Goal: Obtain resource: Obtain resource

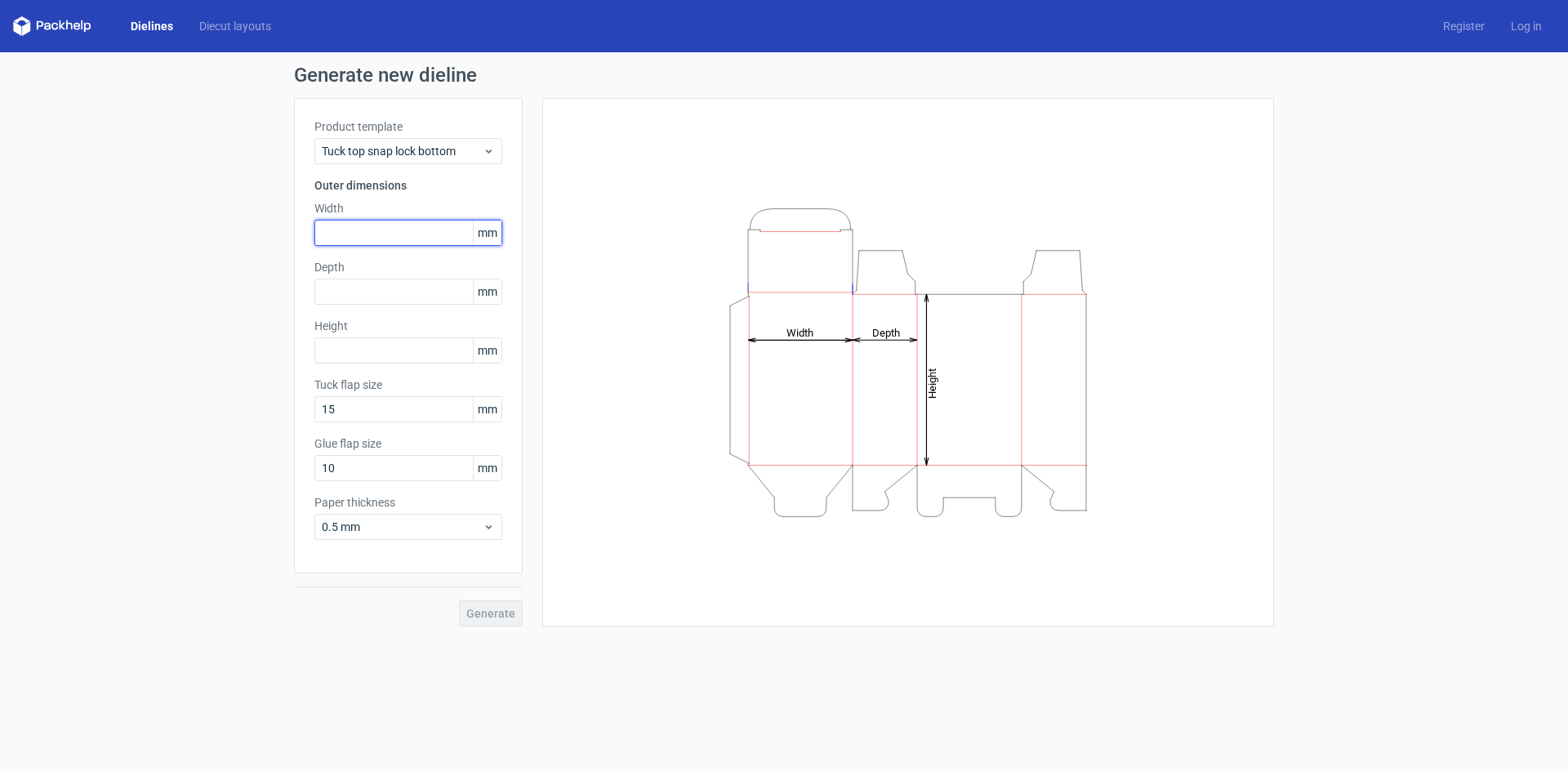
click at [395, 243] on input "text" at bounding box center [408, 233] width 188 height 26
click at [407, 148] on span "Tuck top snap lock bottom" at bounding box center [402, 151] width 161 height 16
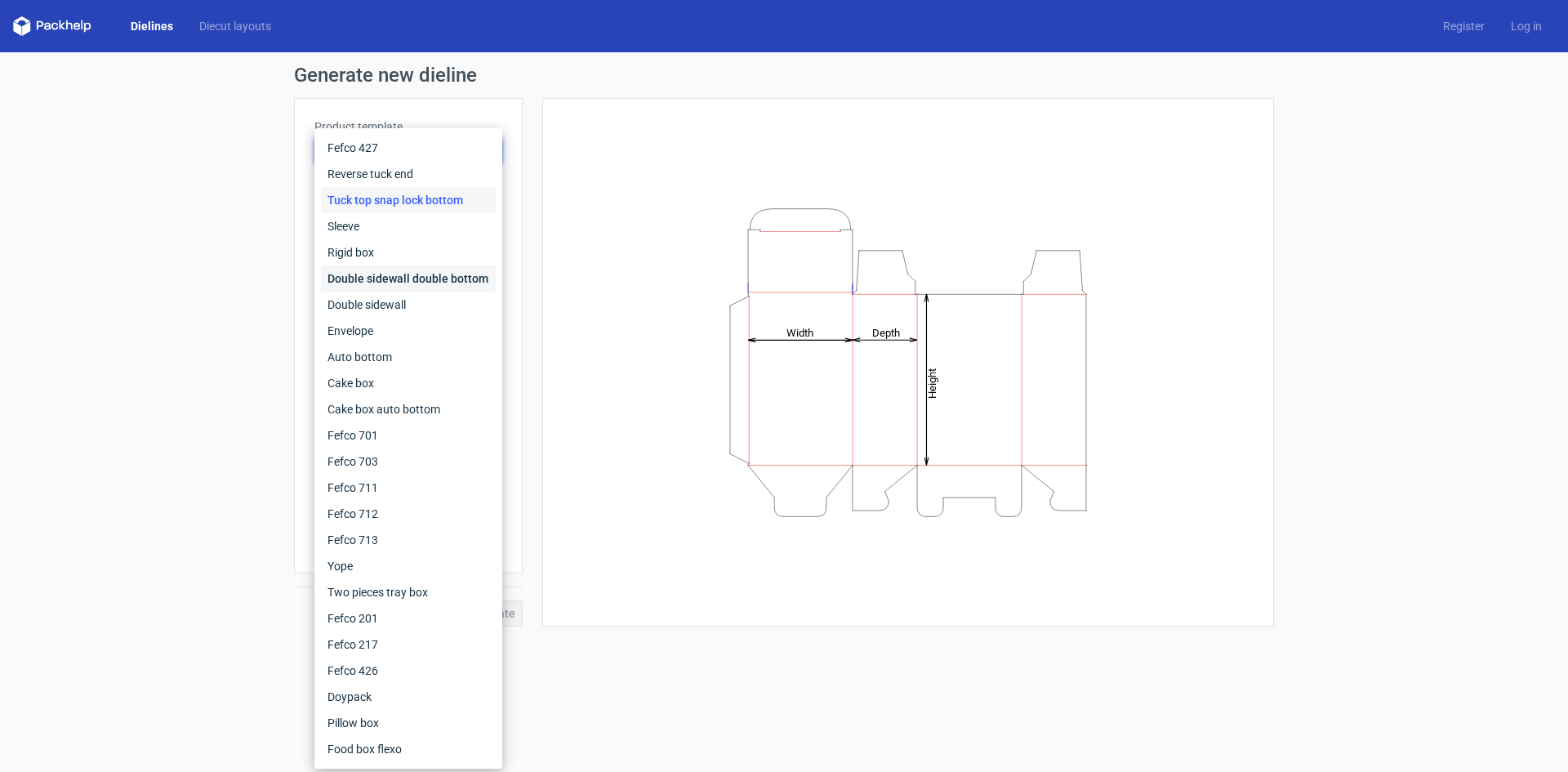
click at [417, 274] on div "Double sidewall double bottom" at bounding box center [409, 279] width 175 height 26
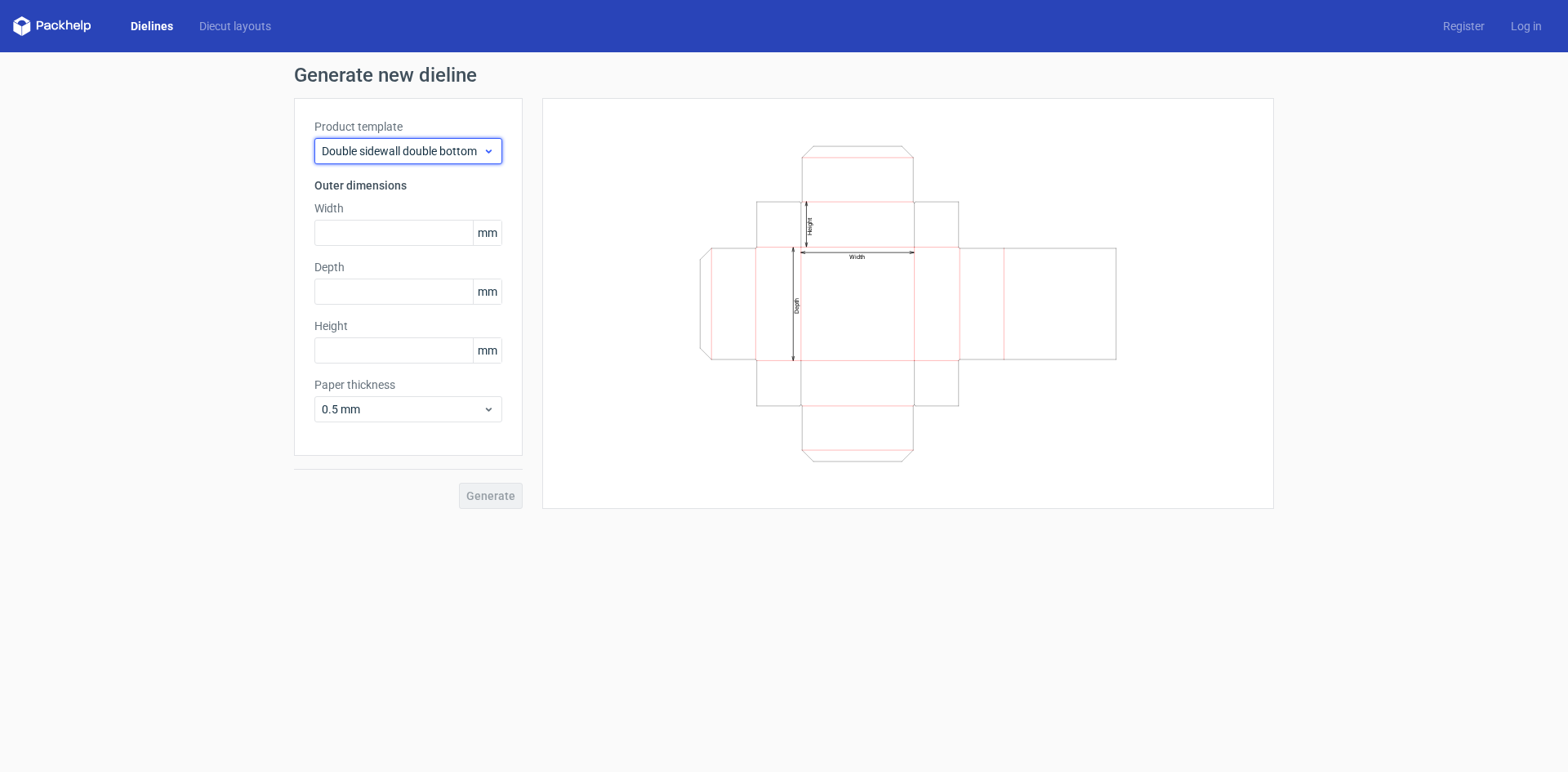
click at [419, 144] on span "Double sidewall double bottom" at bounding box center [402, 151] width 161 height 16
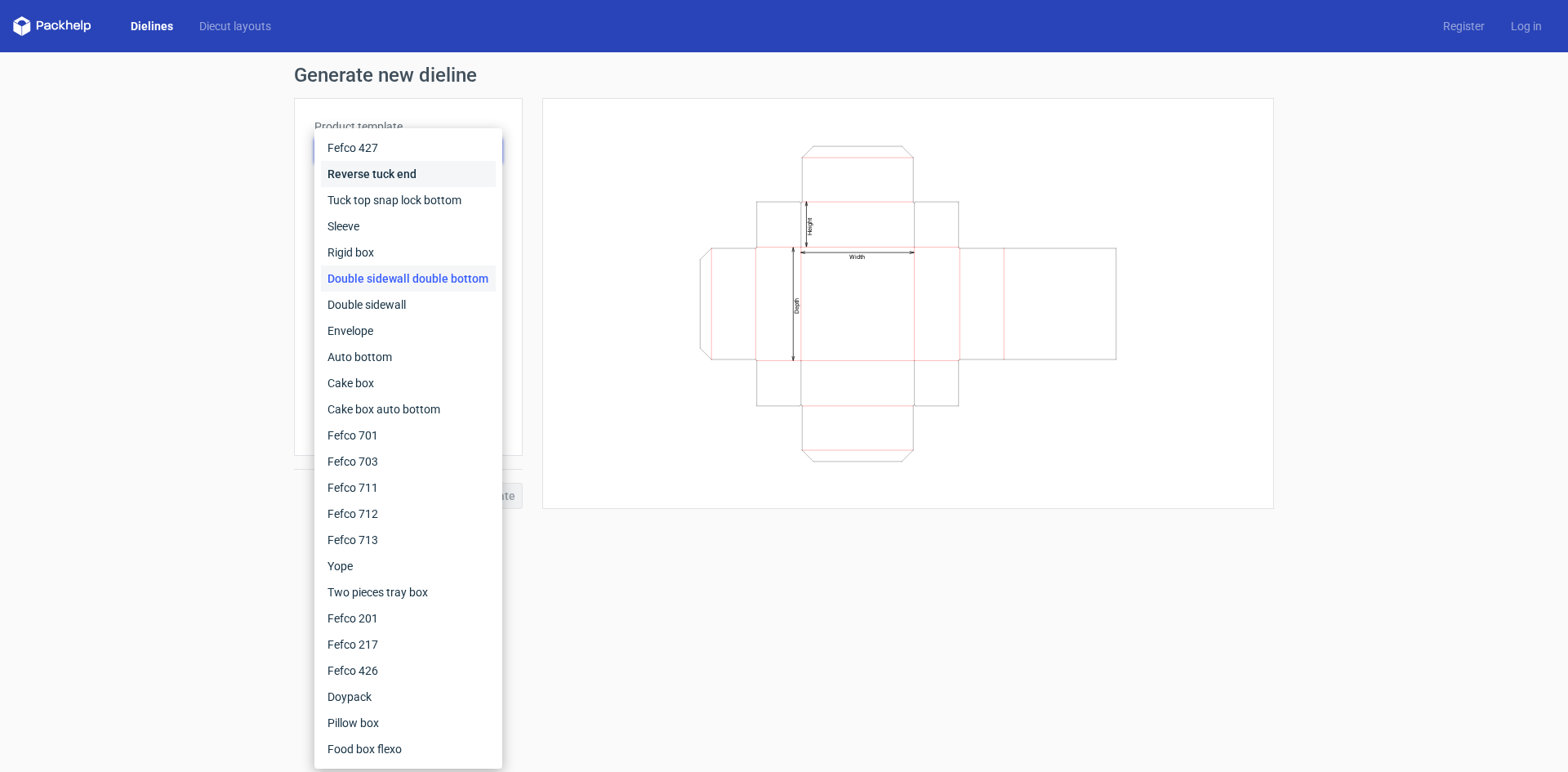
click at [386, 177] on div "Reverse tuck end" at bounding box center [409, 174] width 175 height 26
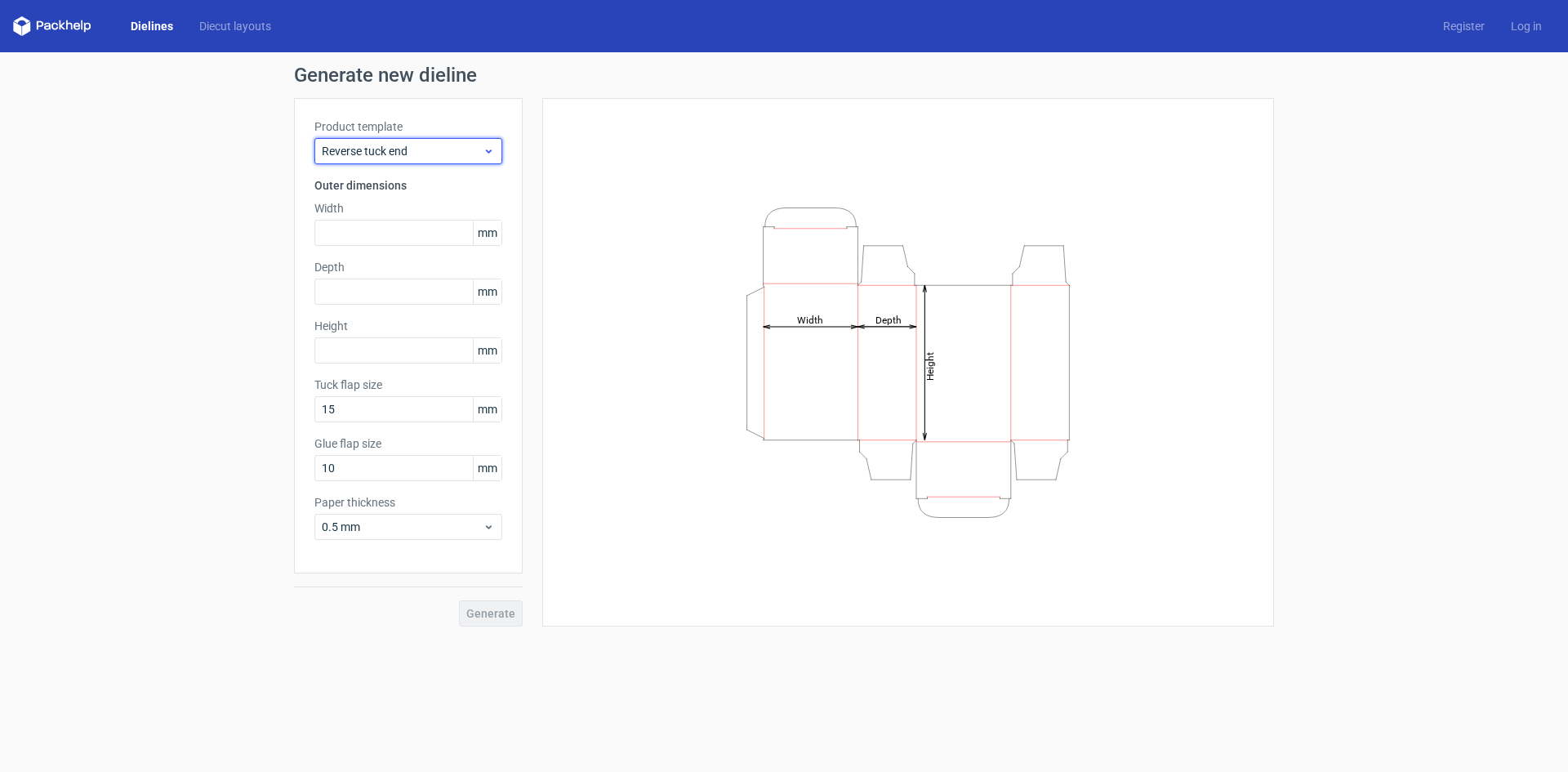
click at [412, 150] on span "Reverse tuck end" at bounding box center [402, 151] width 161 height 16
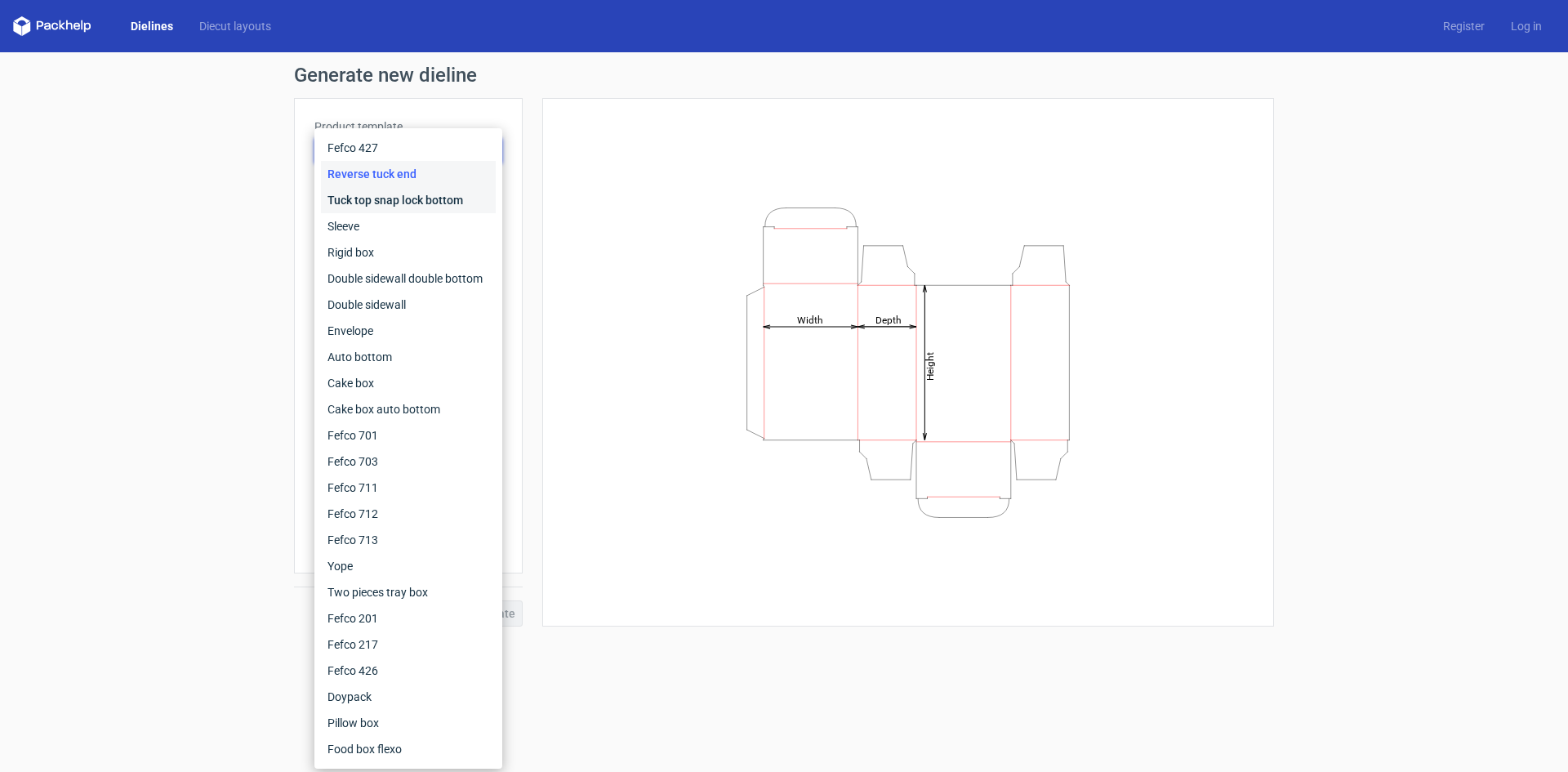
click at [400, 196] on div "Tuck top snap lock bottom" at bounding box center [409, 200] width 175 height 26
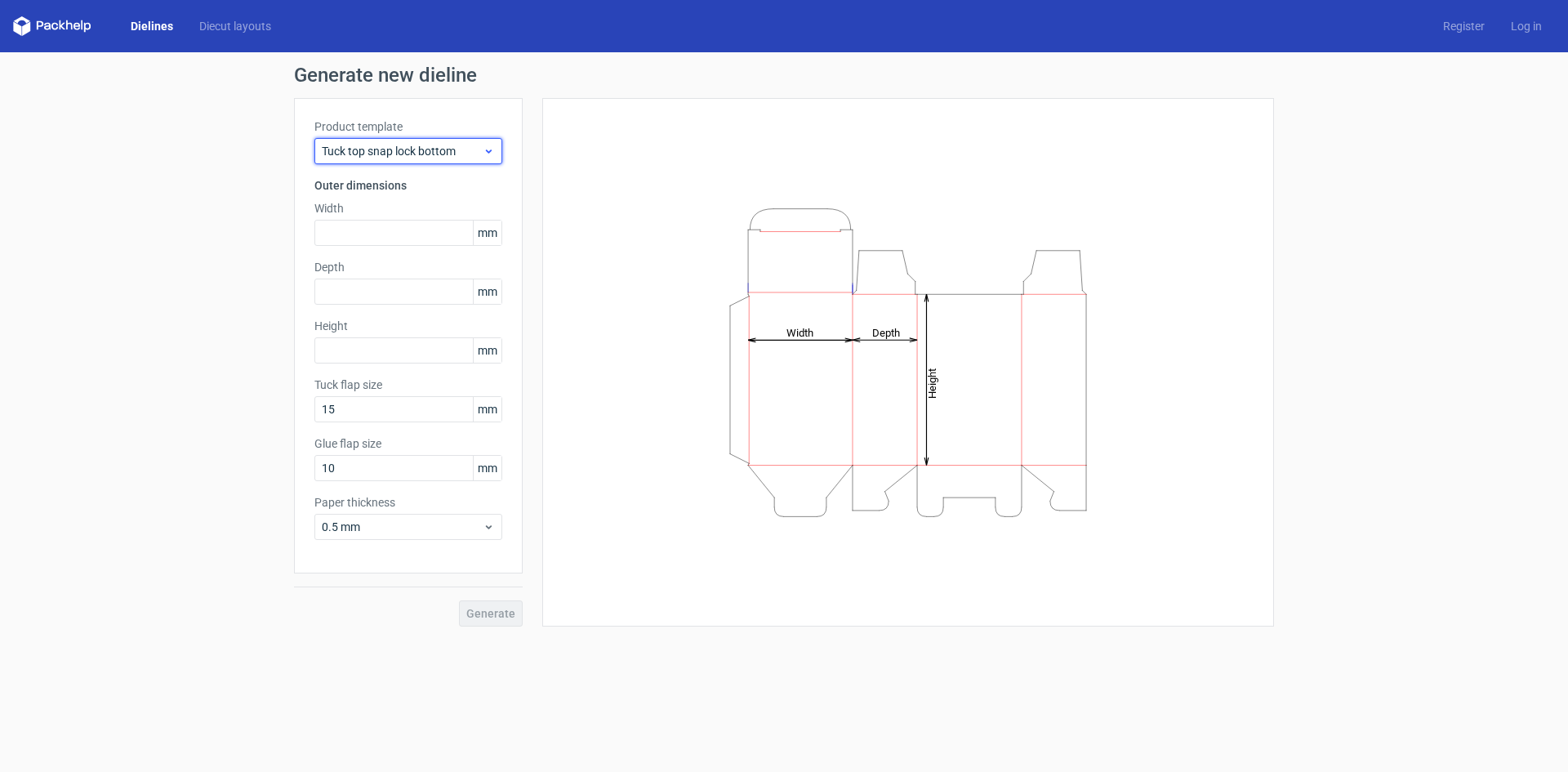
click at [412, 150] on span "Tuck top snap lock bottom" at bounding box center [402, 151] width 161 height 16
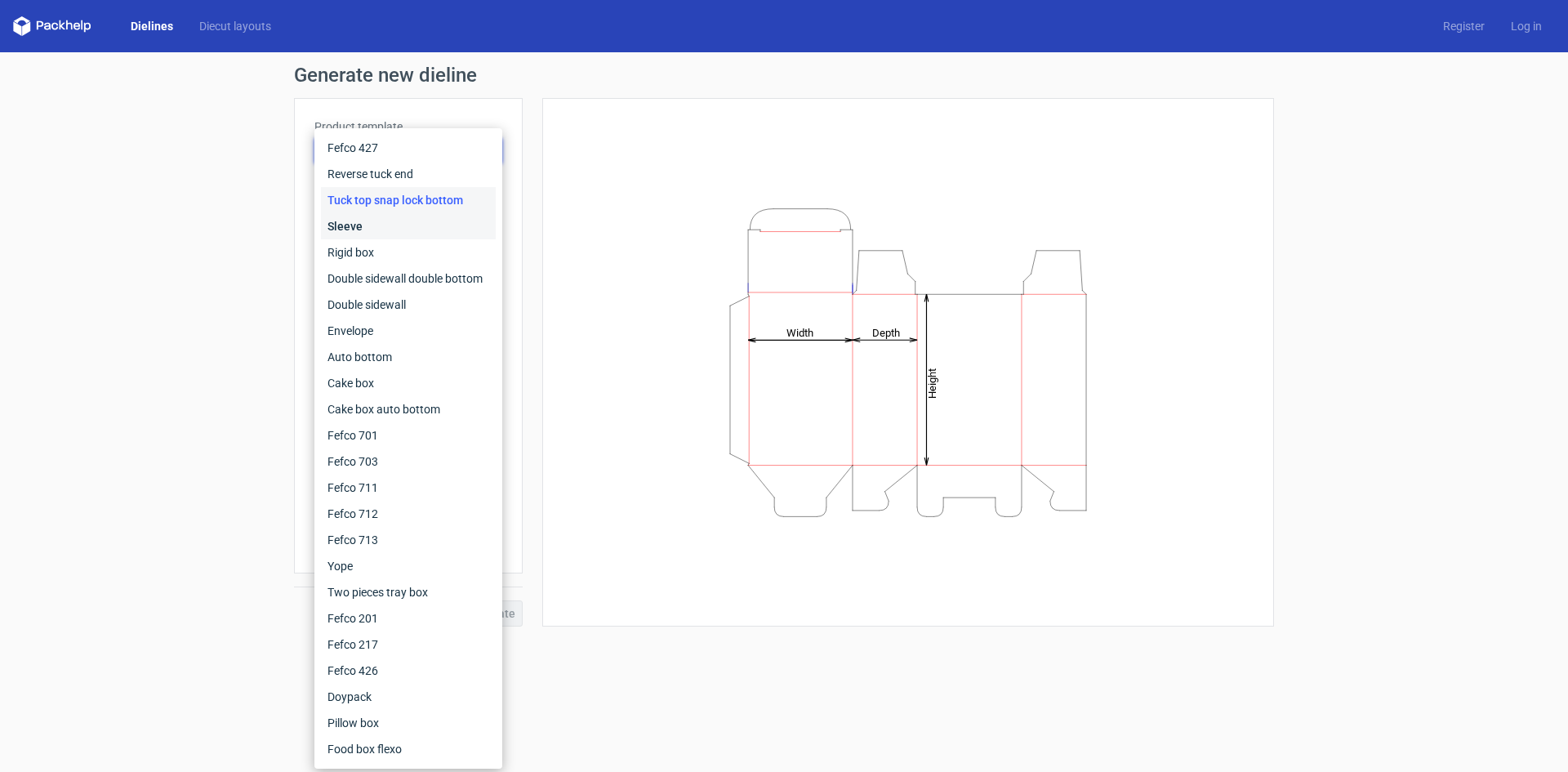
click at [376, 226] on div "Sleeve" at bounding box center [409, 226] width 175 height 26
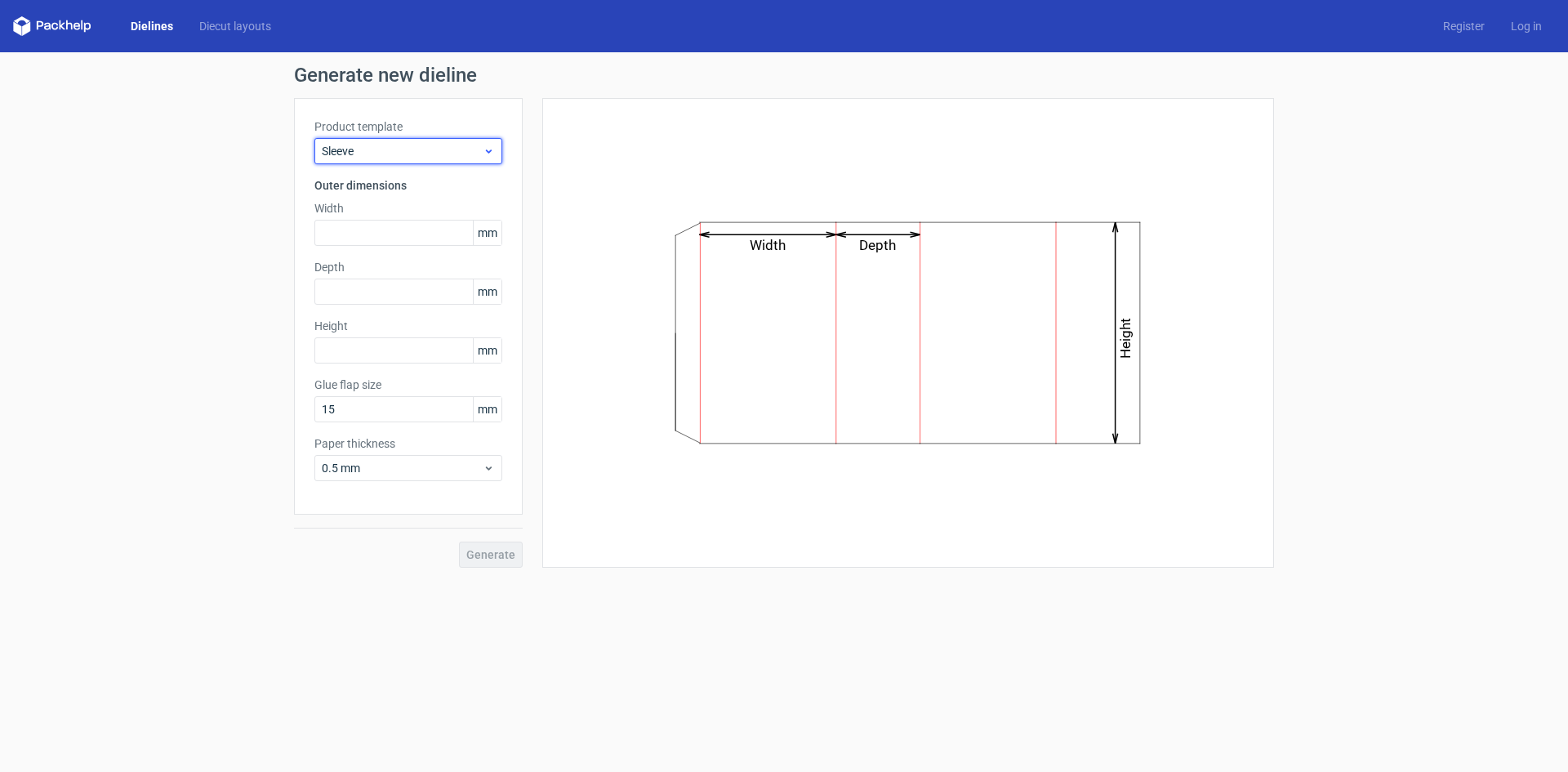
click at [404, 152] on span "Sleeve" at bounding box center [402, 151] width 161 height 16
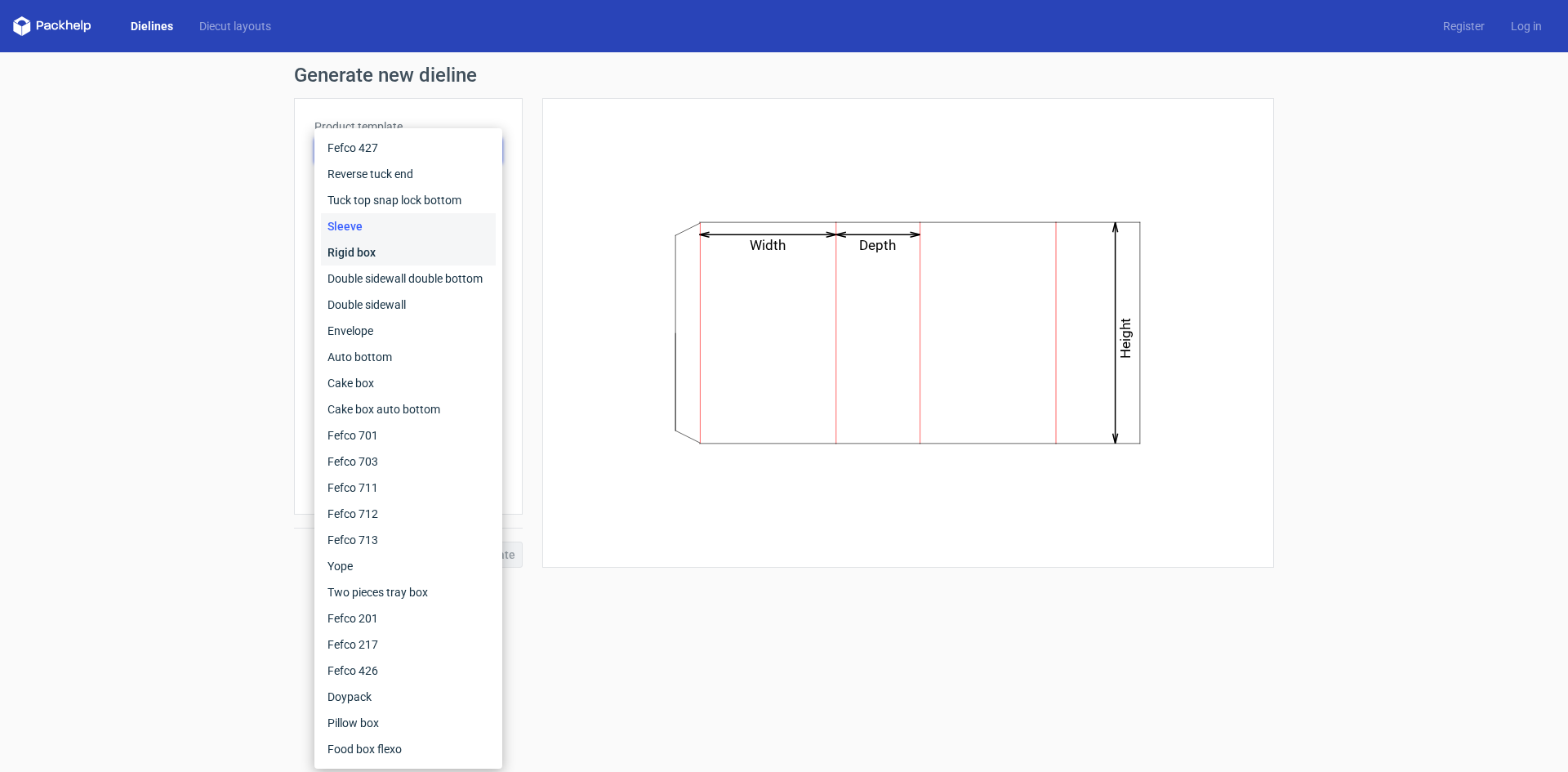
click at [369, 247] on div "Rigid box" at bounding box center [409, 252] width 175 height 26
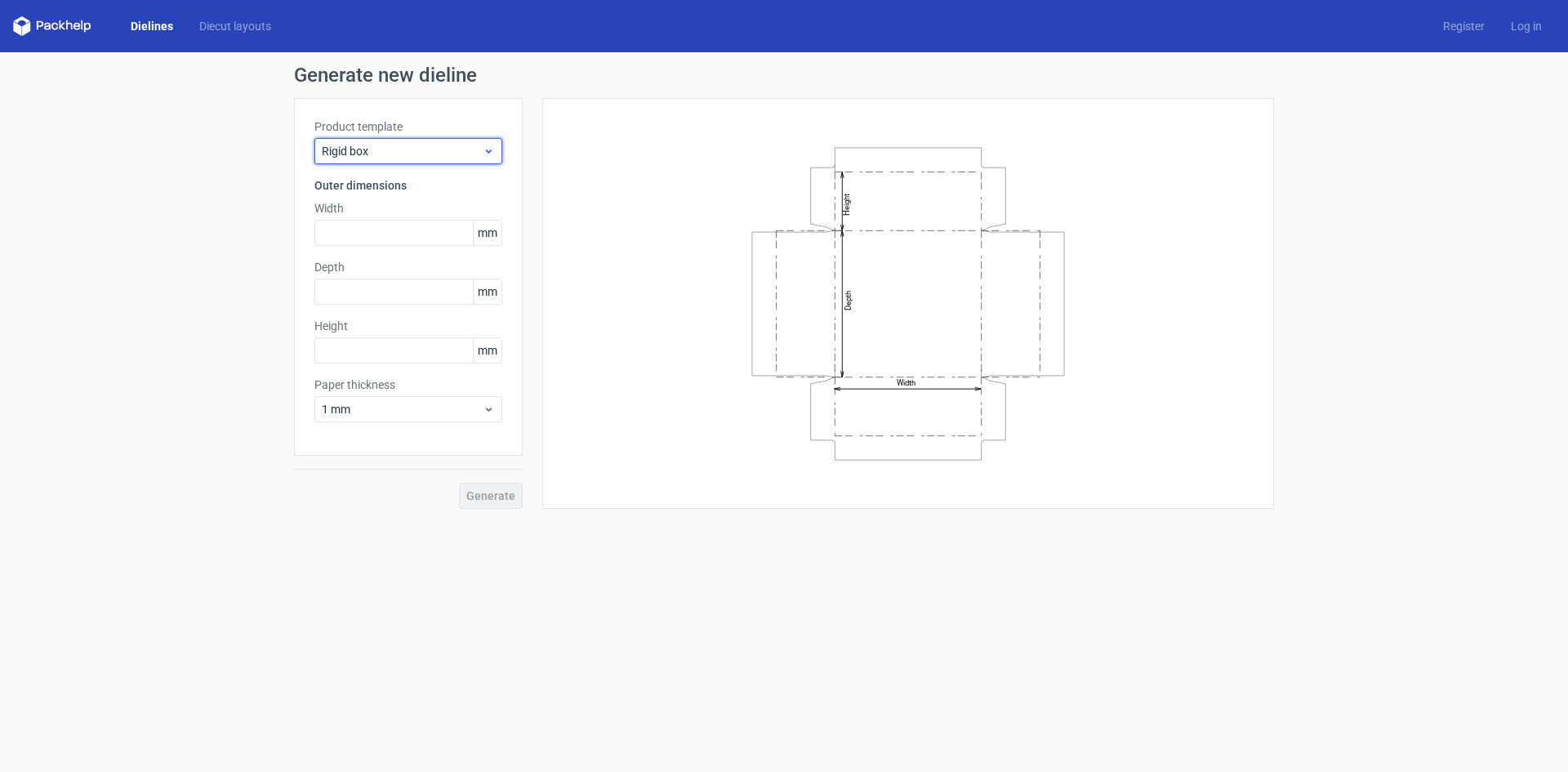
click at [407, 157] on span "Rigid box" at bounding box center [402, 151] width 161 height 16
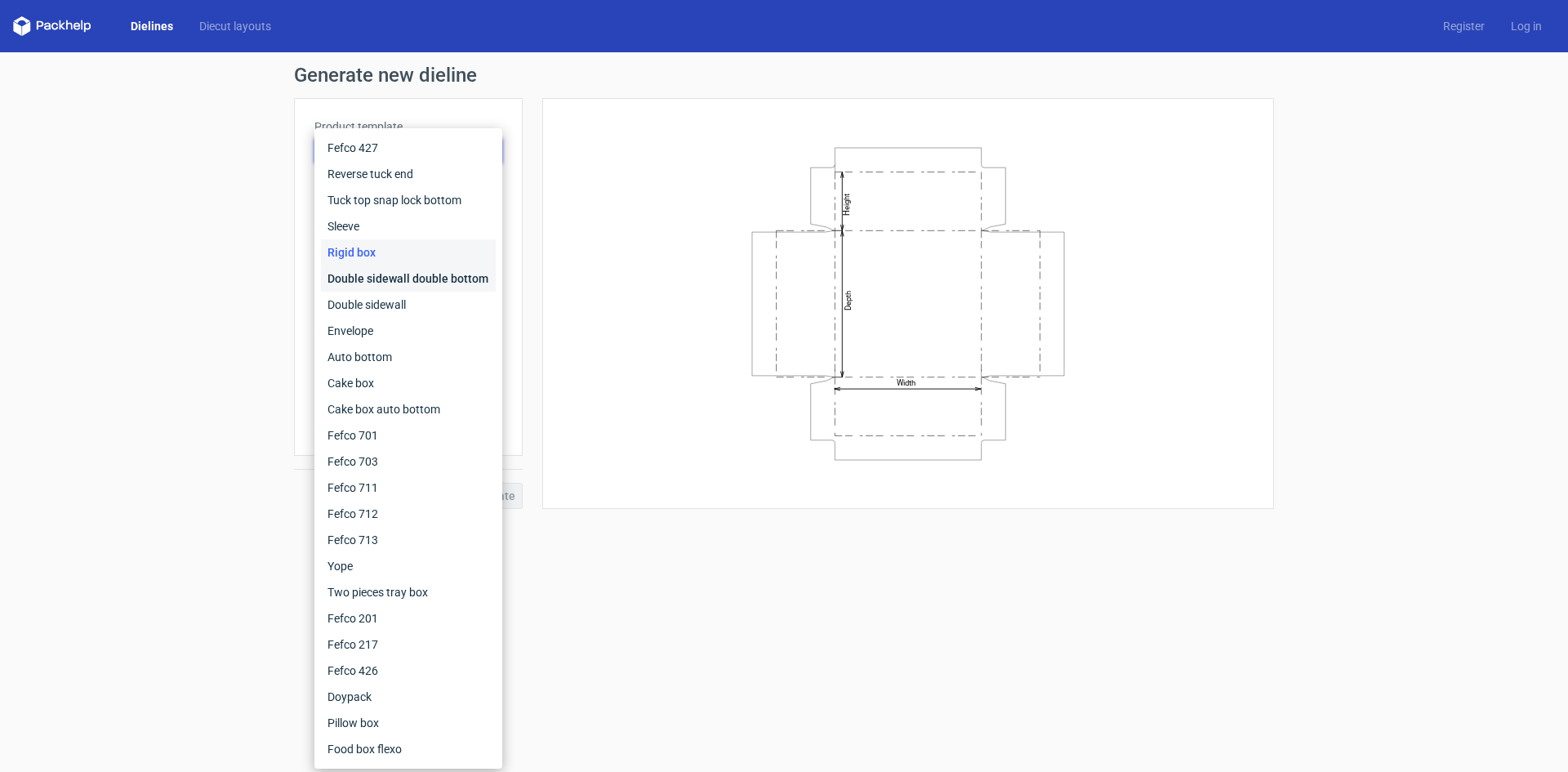
click at [363, 276] on div "Double sidewall double bottom" at bounding box center [409, 279] width 175 height 26
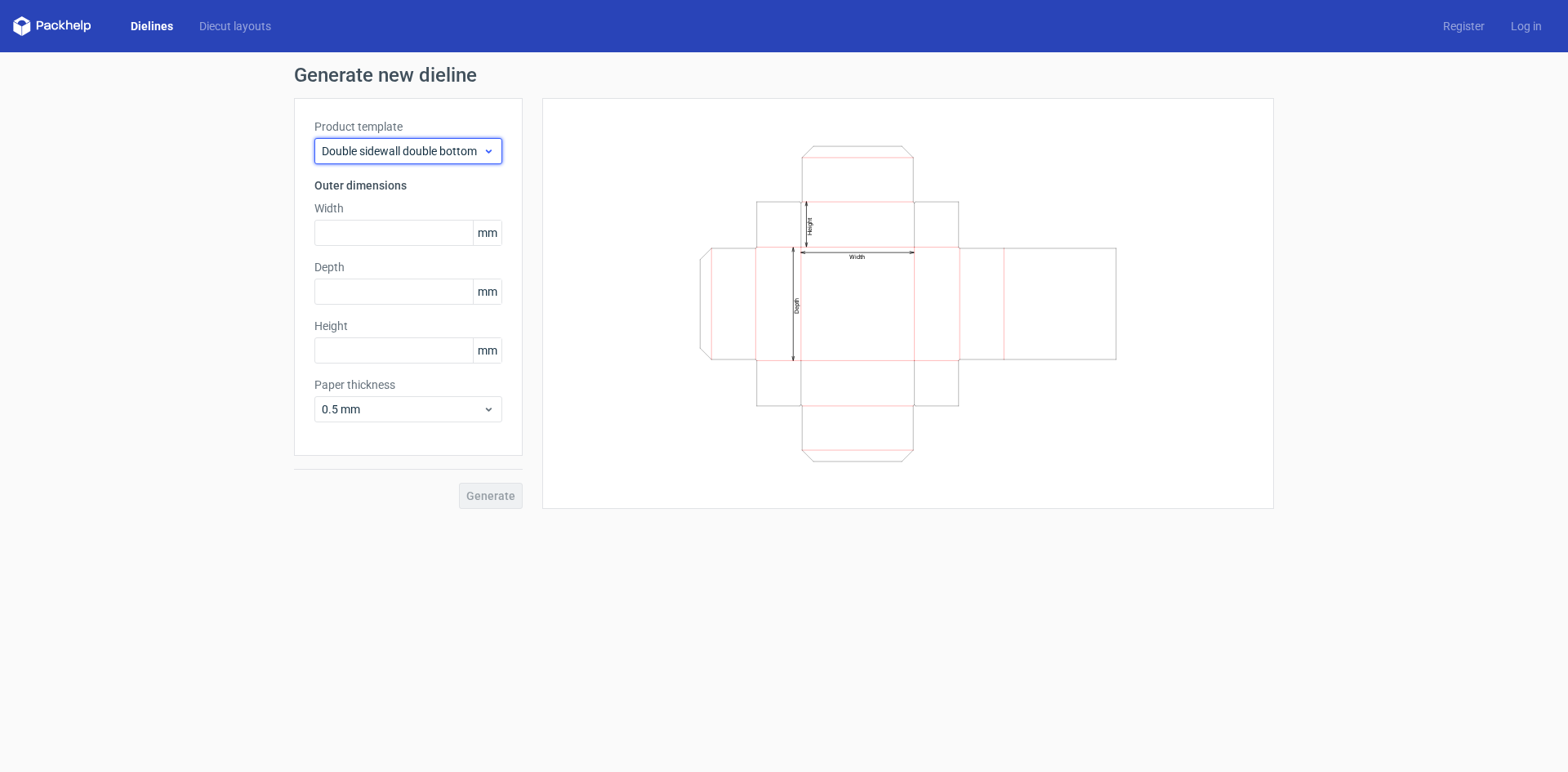
click at [412, 156] on span "Double sidewall double bottom" at bounding box center [402, 151] width 161 height 16
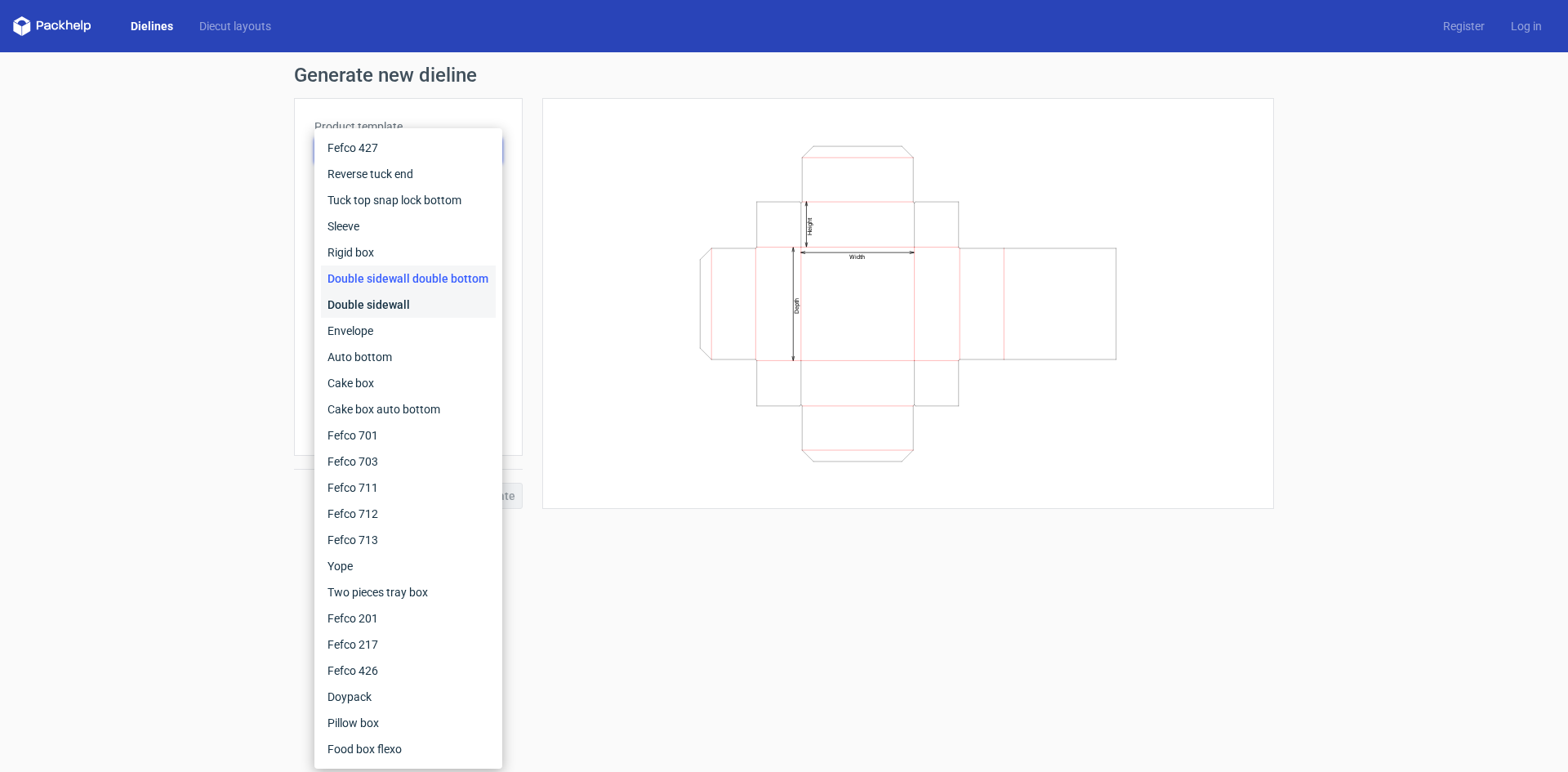
click at [371, 301] on div "Double sidewall" at bounding box center [409, 304] width 175 height 26
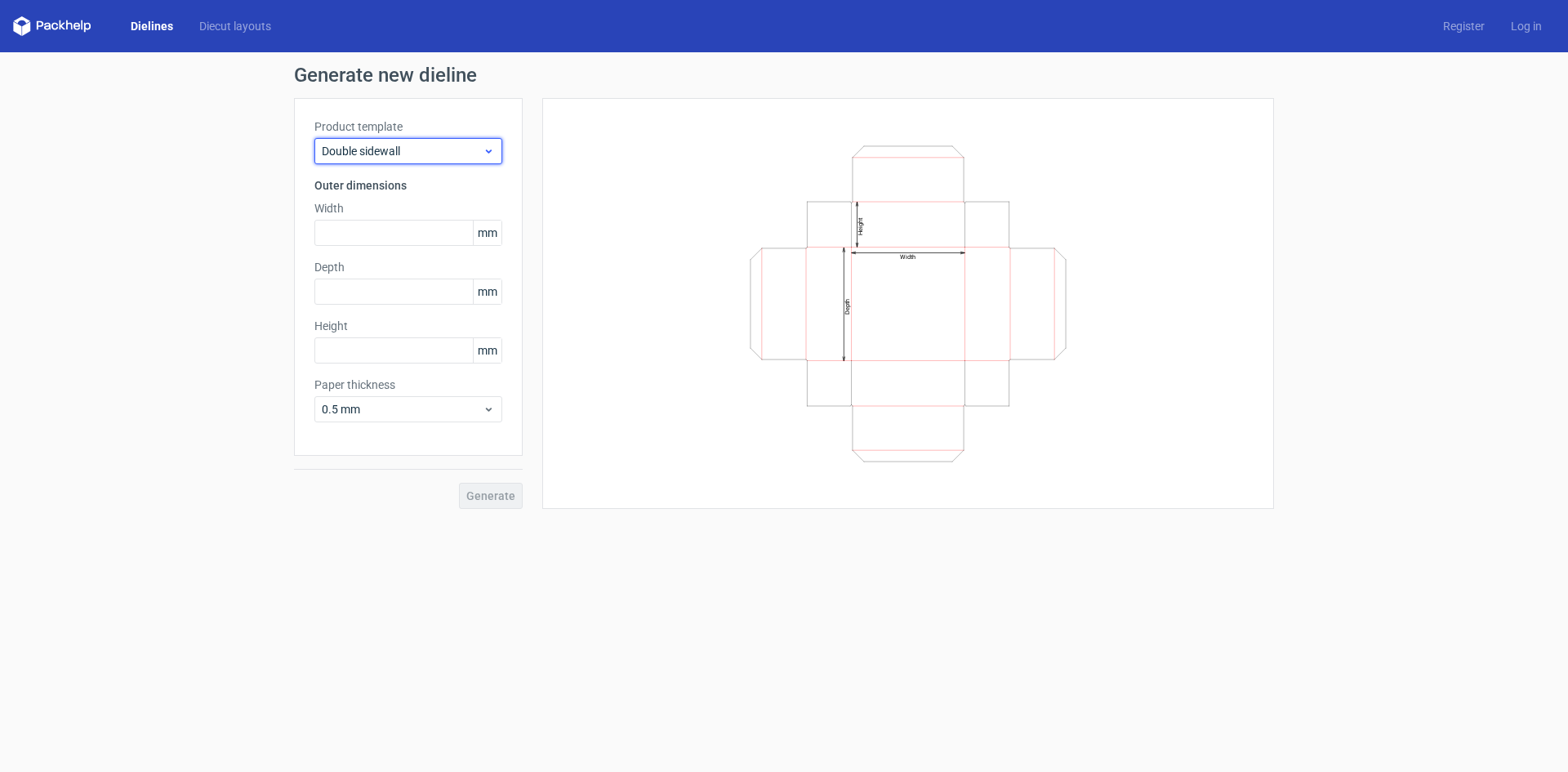
click at [393, 157] on span "Double sidewall" at bounding box center [402, 151] width 161 height 16
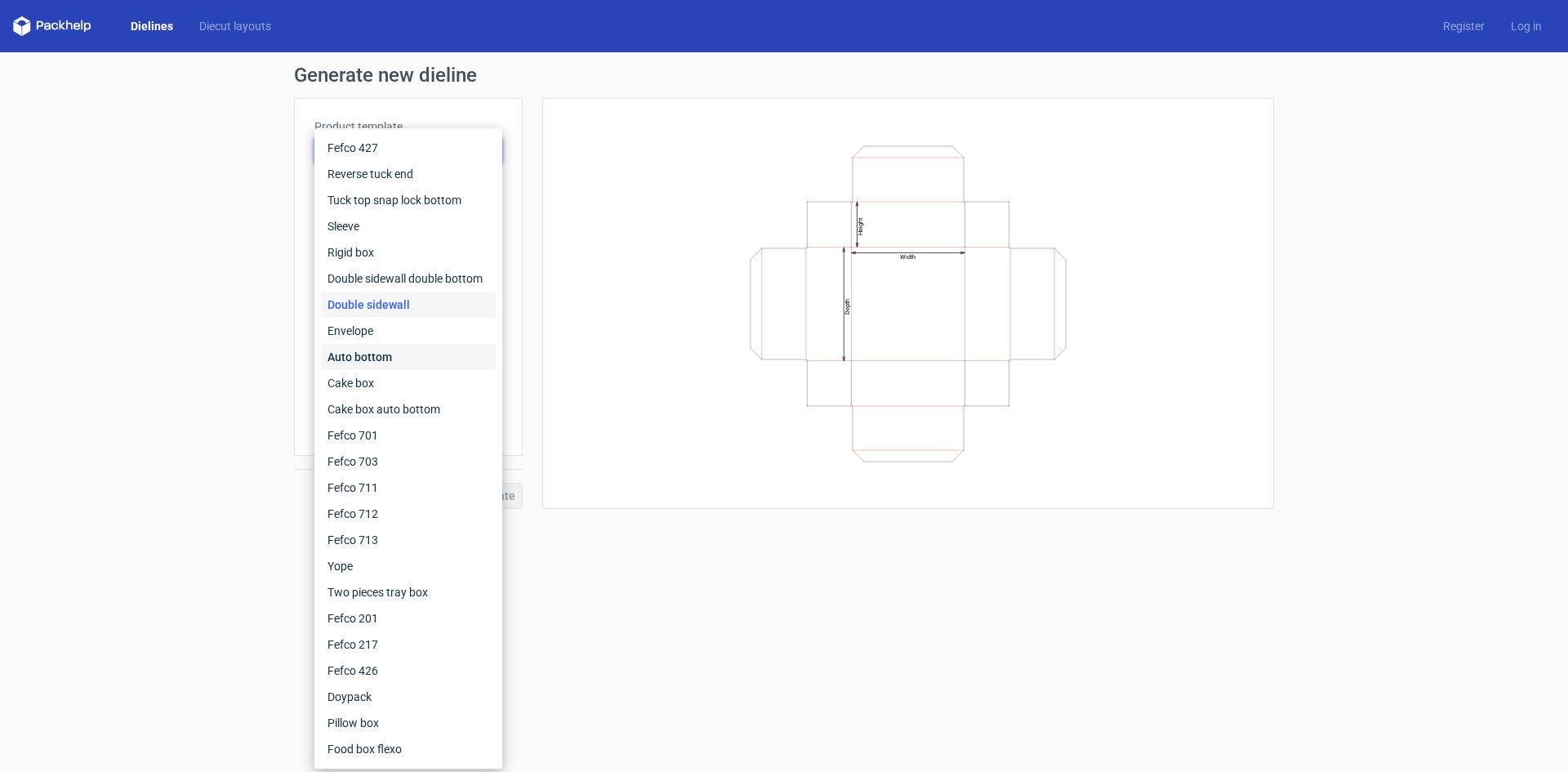
click at [358, 360] on div "Auto bottom" at bounding box center [409, 357] width 175 height 26
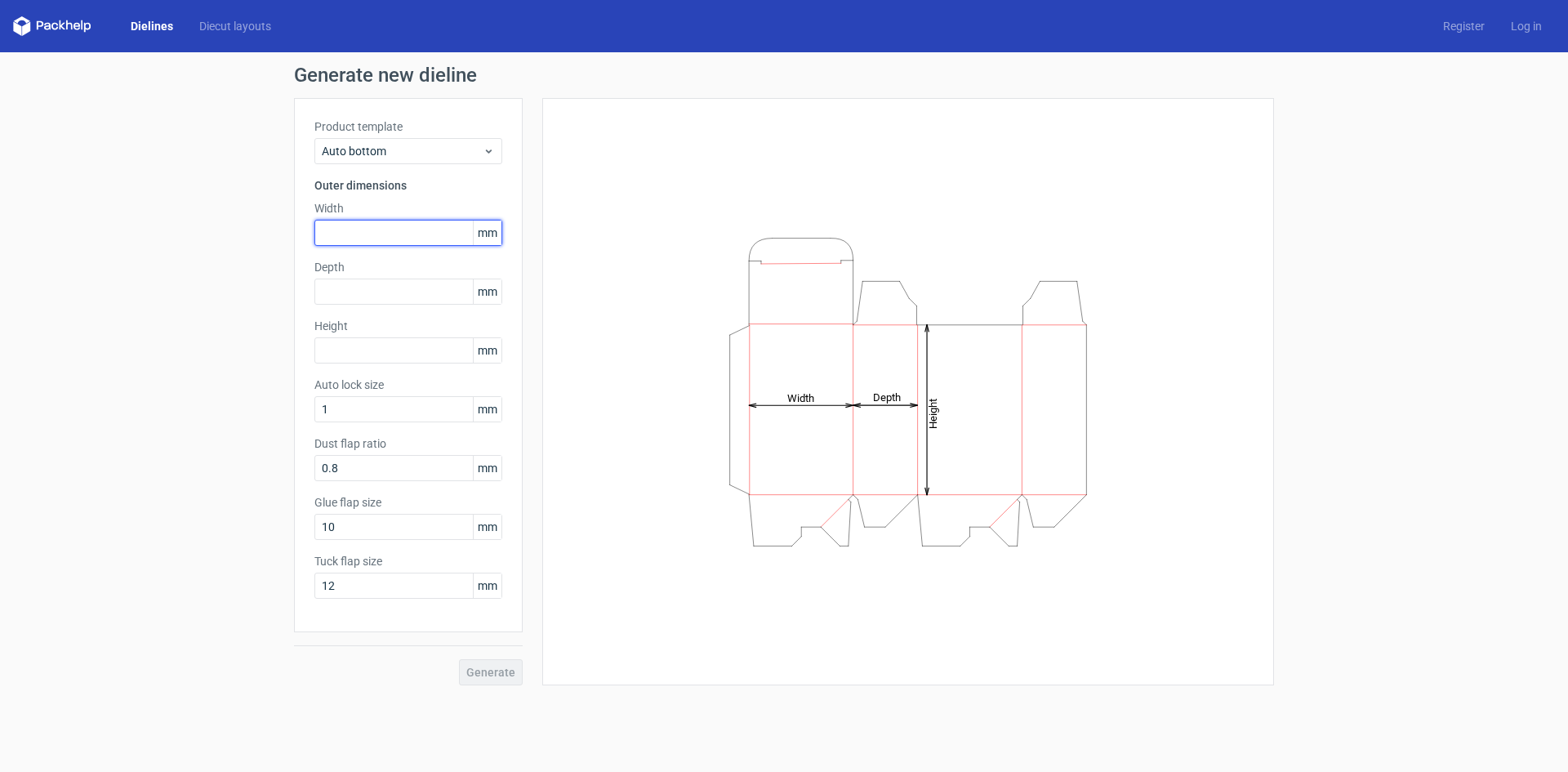
click at [394, 235] on input "text" at bounding box center [408, 233] width 188 height 26
type input "265"
click at [404, 288] on input "text" at bounding box center [408, 291] width 188 height 26
type input "108"
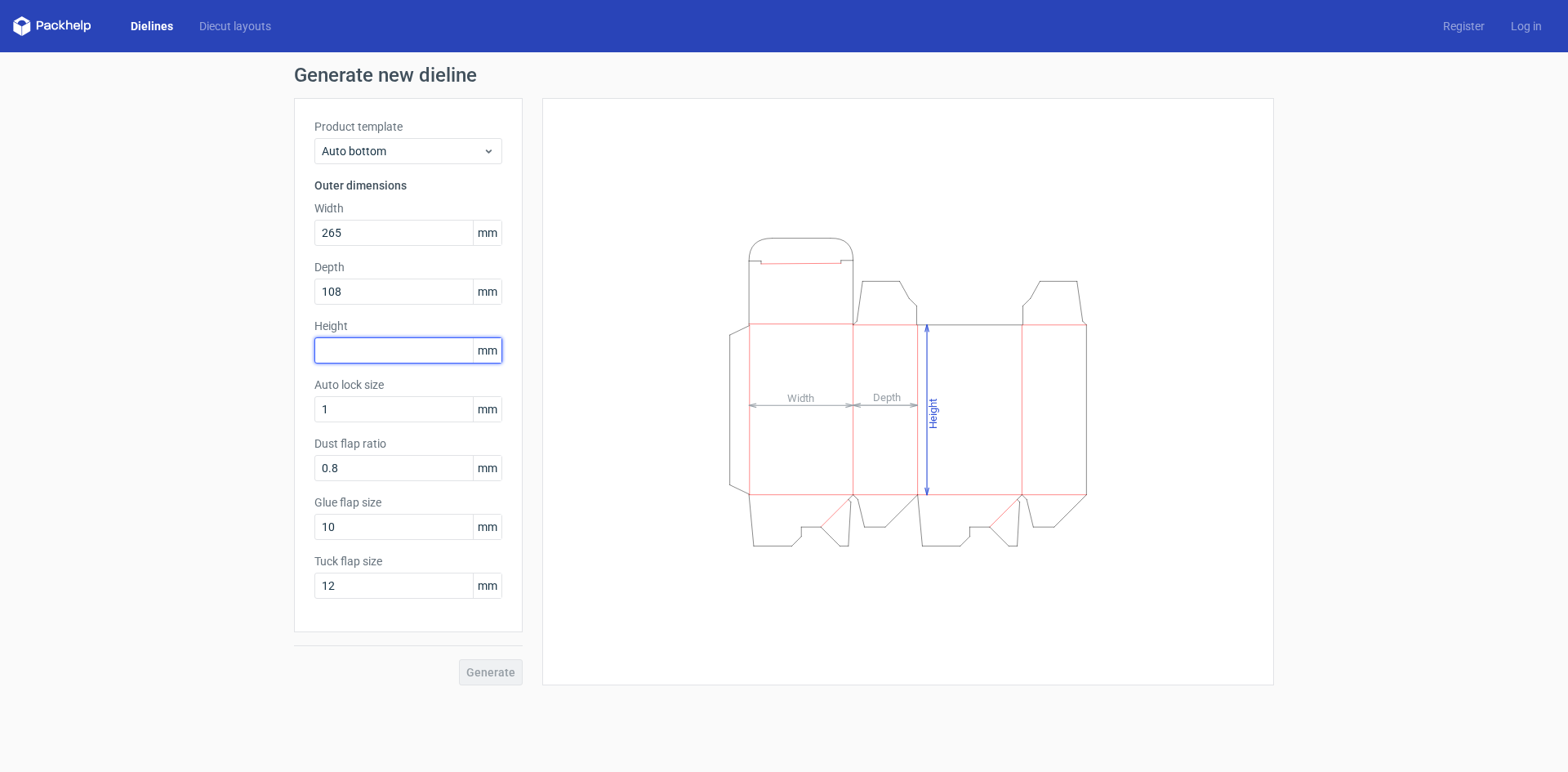
click at [435, 343] on input "text" at bounding box center [408, 350] width 188 height 26
type input "73"
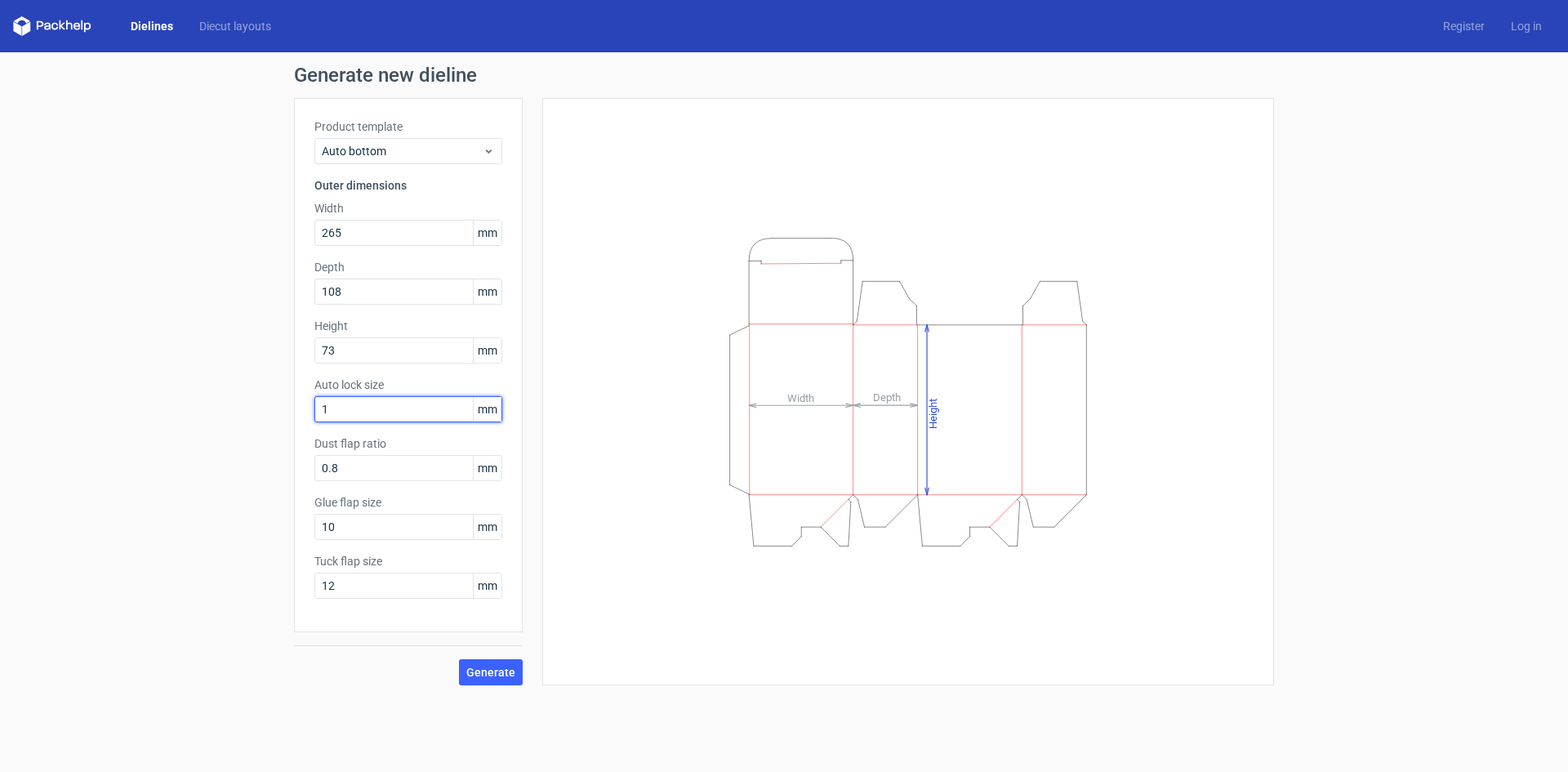
click at [360, 412] on input "1" at bounding box center [408, 409] width 188 height 26
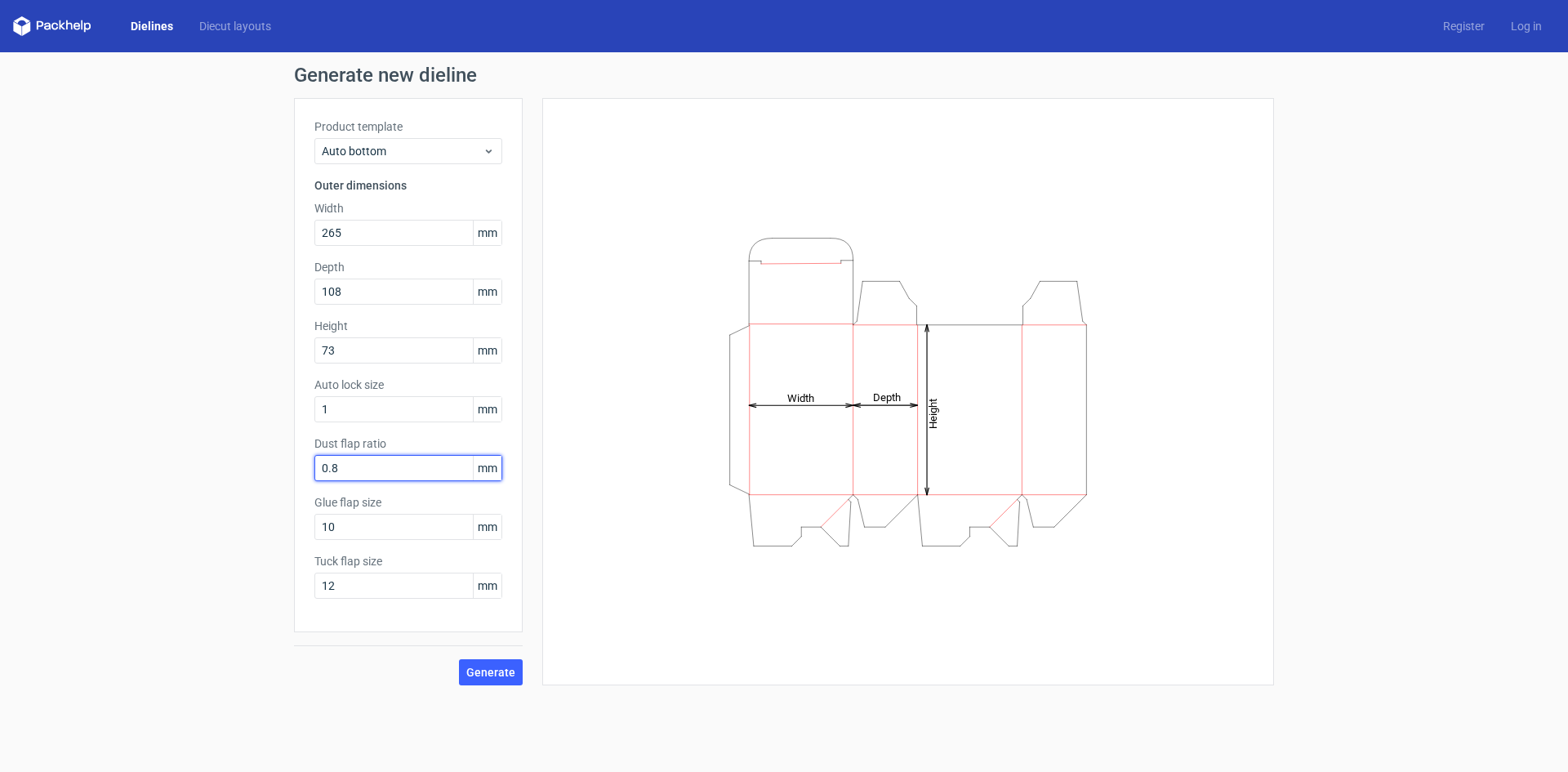
click at [369, 470] on input "0.8" at bounding box center [408, 468] width 188 height 26
drag, startPoint x: 383, startPoint y: 464, endPoint x: 230, endPoint y: 467, distance: 153.0
click at [230, 467] on div "Generate new dieline Product template Auto bottom Outer dimensions Width 265 mm…" at bounding box center [784, 375] width 1568 height 646
click at [379, 521] on input "10" at bounding box center [408, 526] width 188 height 26
drag, startPoint x: 379, startPoint y: 521, endPoint x: 90, endPoint y: 533, distance: 289.2
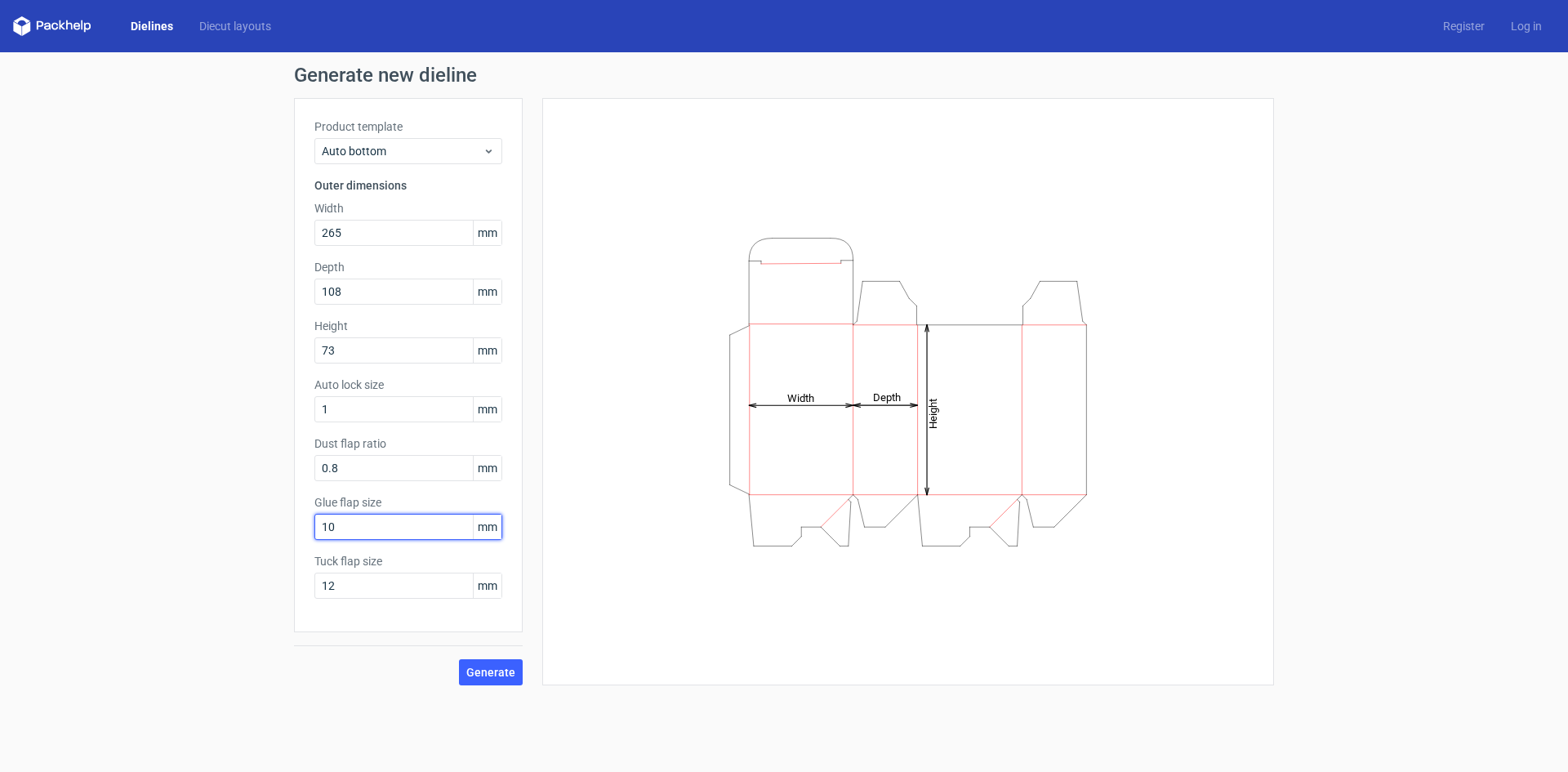
click at [90, 533] on div "Generate new dieline Product template Auto bottom Outer dimensions Width 265 mm…" at bounding box center [784, 375] width 1568 height 646
type input "20"
click at [371, 581] on input "12" at bounding box center [408, 585] width 188 height 26
drag, startPoint x: 385, startPoint y: 584, endPoint x: 260, endPoint y: 586, distance: 125.0
click at [260, 586] on div "Generate new dieline Product template Auto bottom Outer dimensions Width 265 mm…" at bounding box center [784, 375] width 1568 height 646
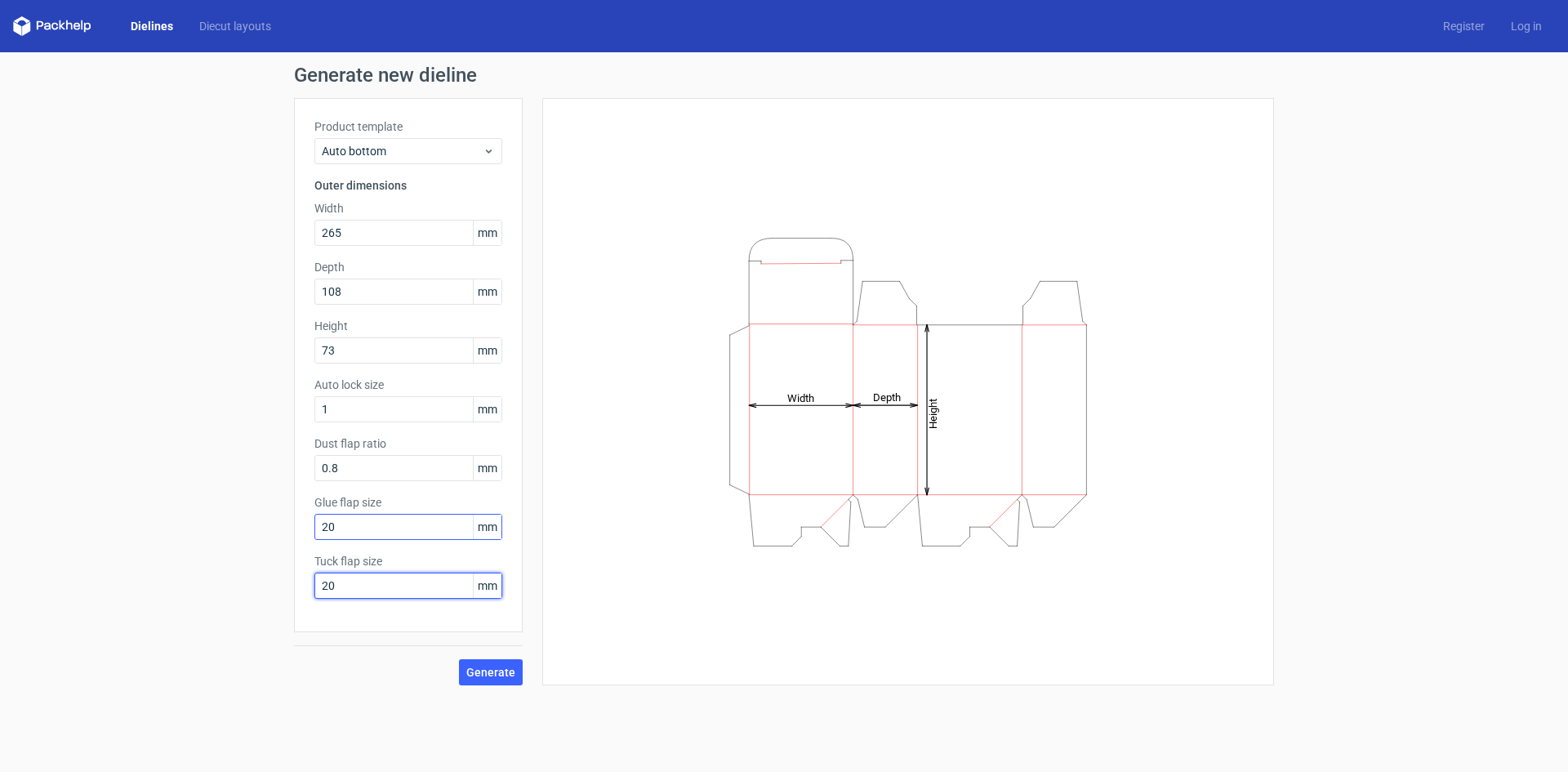
type input "20"
click at [369, 521] on input "20" at bounding box center [408, 526] width 188 height 26
click at [388, 470] on input "0.8" at bounding box center [408, 468] width 188 height 26
click at [362, 289] on input "108" at bounding box center [408, 291] width 188 height 26
click at [376, 231] on input "265" at bounding box center [408, 233] width 188 height 26
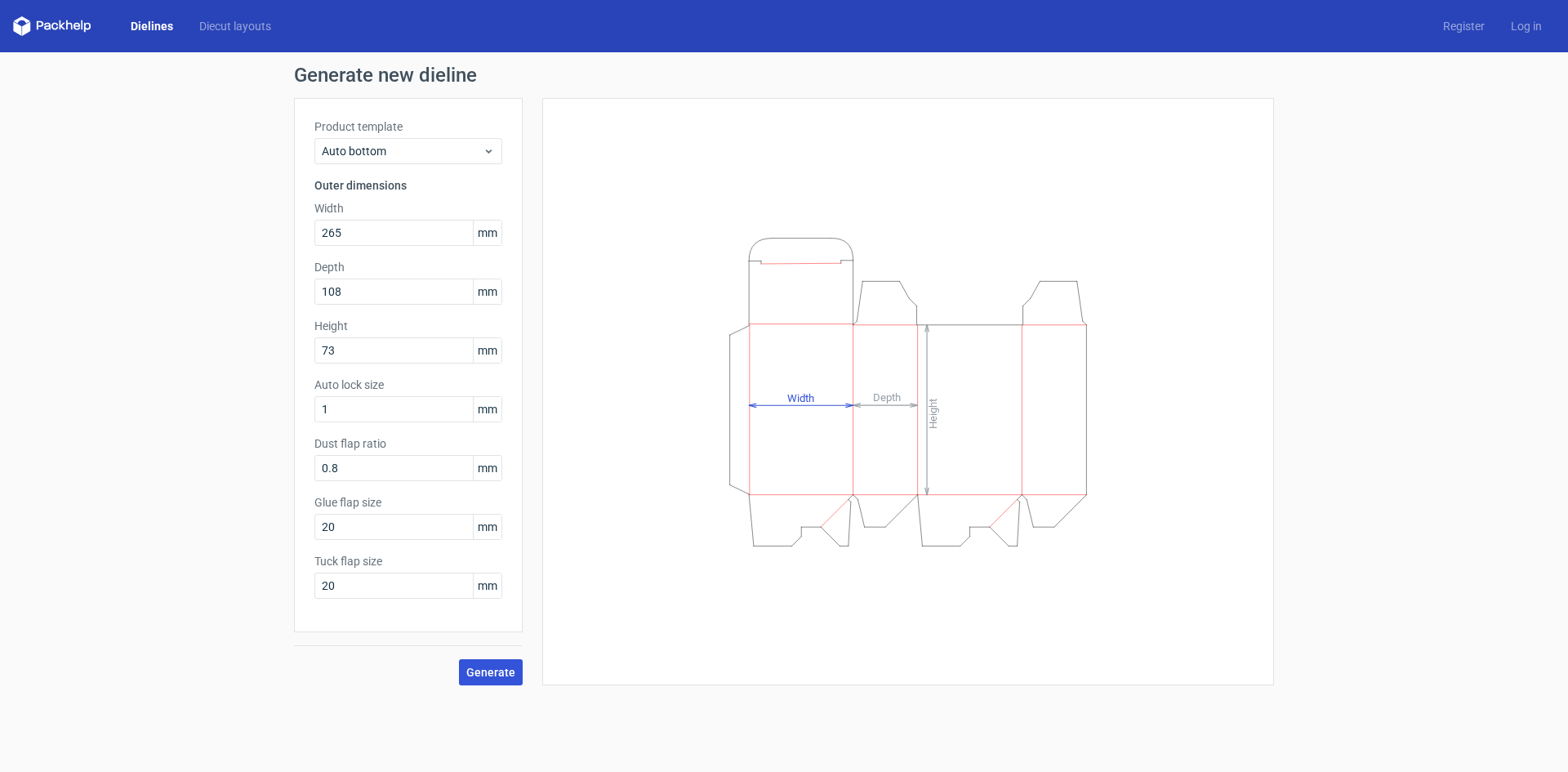
click at [497, 671] on span "Generate" at bounding box center [490, 672] width 49 height 11
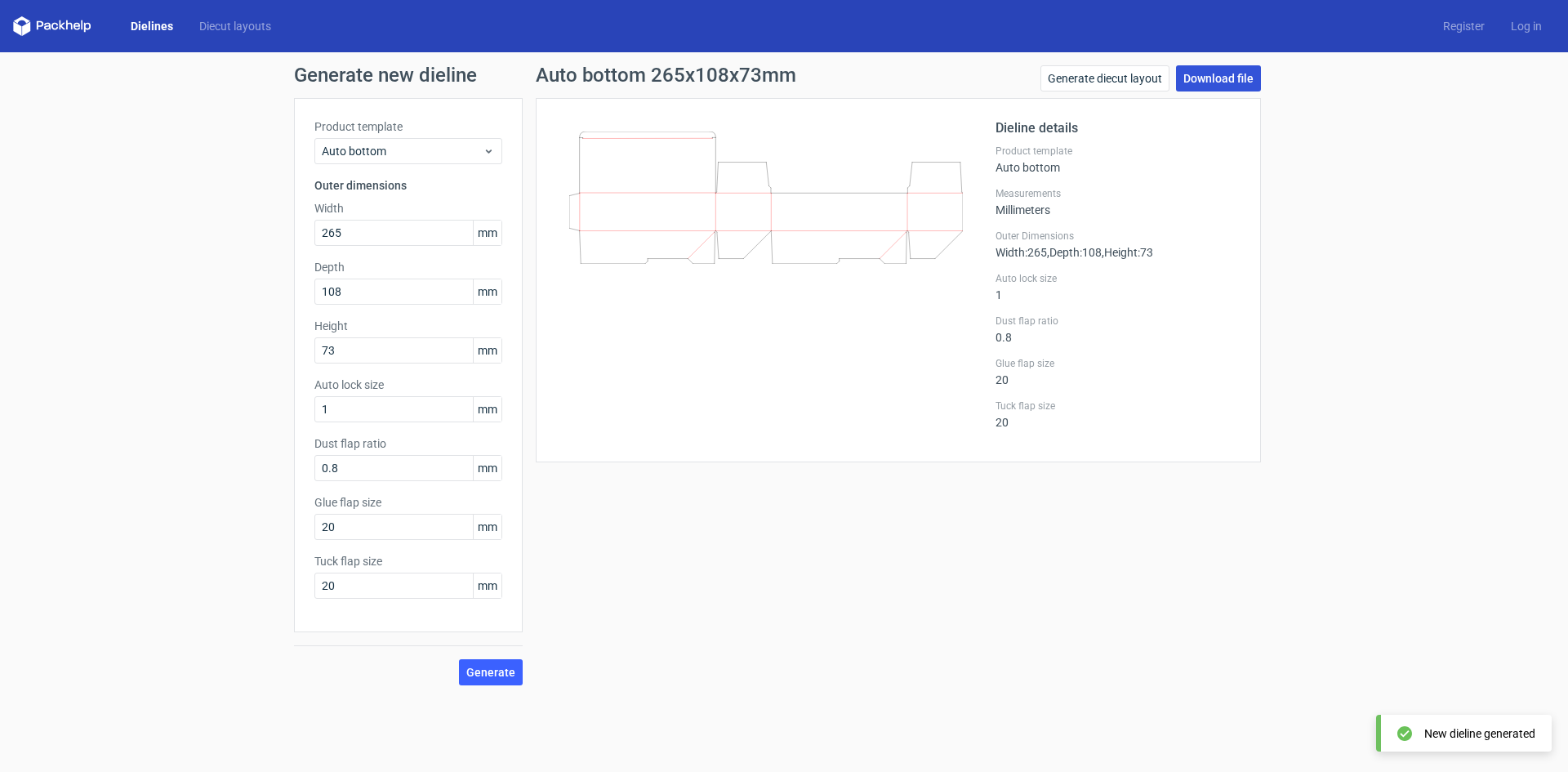
click at [1224, 86] on link "Download file" at bounding box center [1218, 79] width 85 height 26
drag, startPoint x: 367, startPoint y: 231, endPoint x: 235, endPoint y: 250, distance: 133.4
click at [235, 250] on div "Generate new dieline Product template Auto bottom Outer dimensions Width 265 mm…" at bounding box center [784, 375] width 1568 height 646
type input "316"
click at [390, 300] on input "108" at bounding box center [408, 291] width 188 height 26
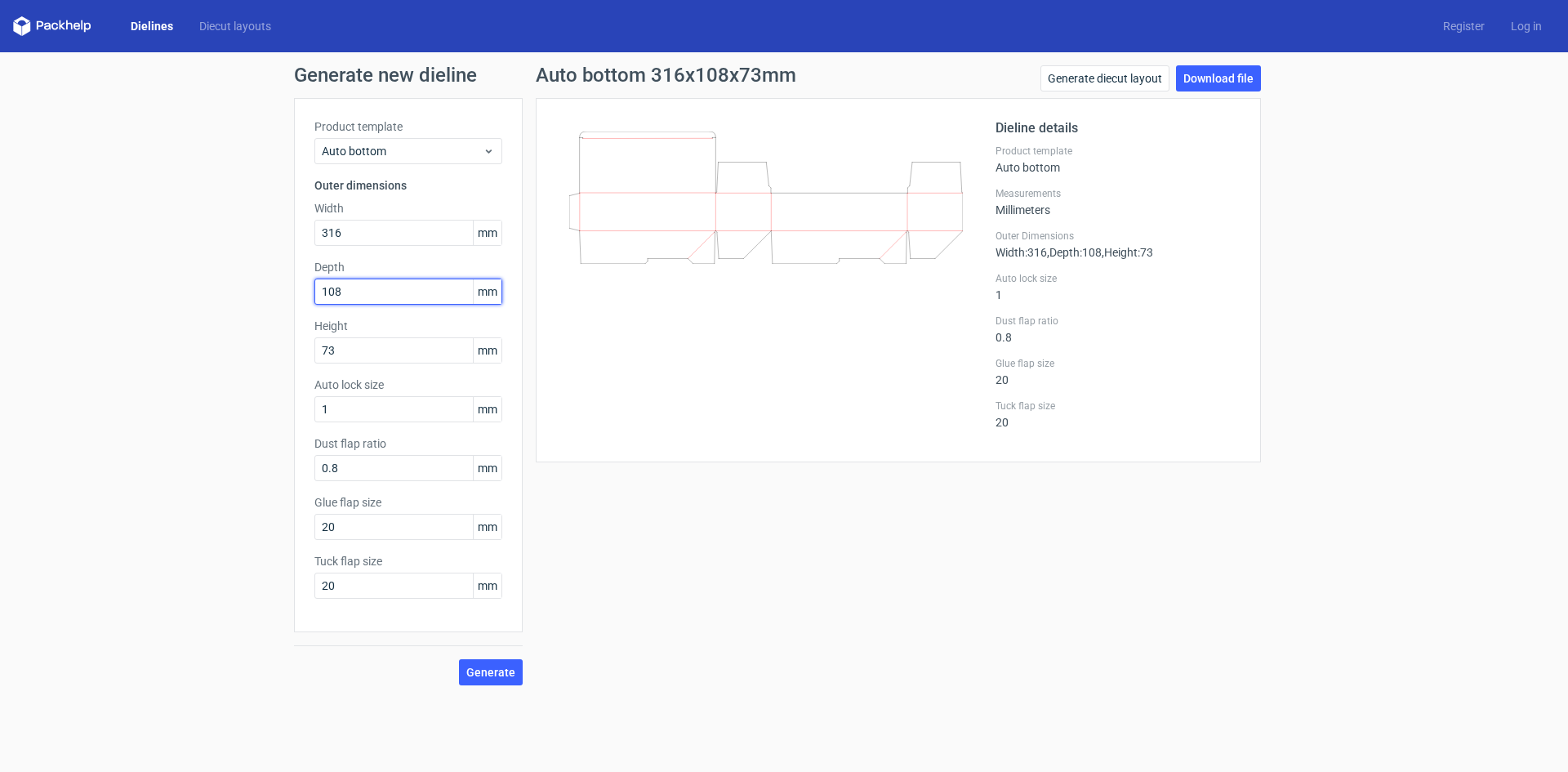
drag, startPoint x: 387, startPoint y: 295, endPoint x: 234, endPoint y: 308, distance: 153.6
click at [234, 308] on div "Generate new dieline Product template Auto bottom Outer dimensions Width 316 mm…" at bounding box center [784, 375] width 1568 height 646
type input "130"
click at [365, 358] on input "73" at bounding box center [408, 350] width 188 height 26
drag, startPoint x: 371, startPoint y: 352, endPoint x: 171, endPoint y: 380, distance: 202.0
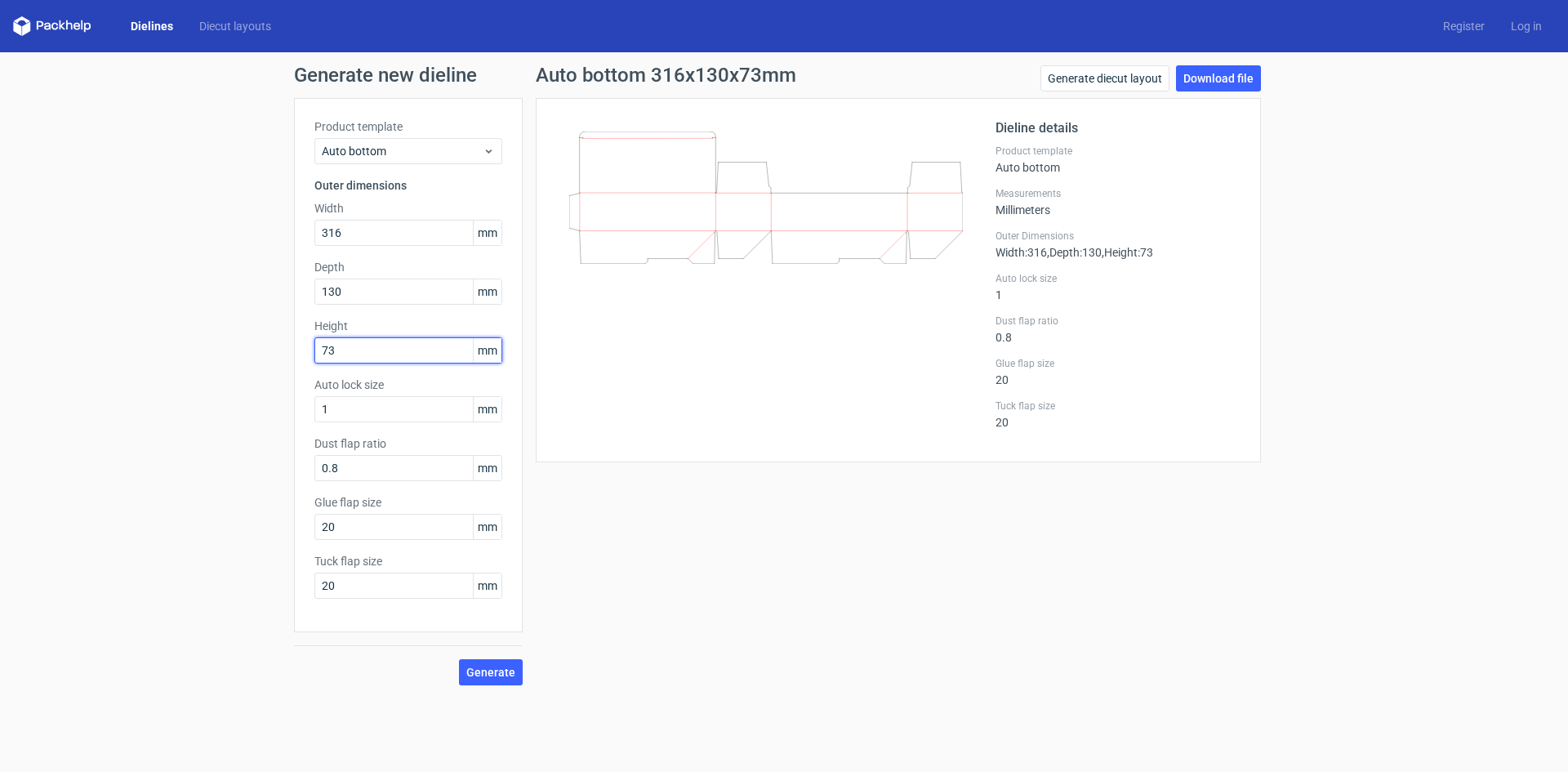
click at [166, 376] on div "Generate new dieline Product template Auto bottom Outer dimensions Width 316 mm…" at bounding box center [784, 375] width 1568 height 646
type input "101"
click at [385, 459] on input "0.8" at bounding box center [408, 468] width 188 height 26
click at [482, 670] on span "Generate" at bounding box center [490, 672] width 49 height 11
click at [1224, 81] on link "Download file" at bounding box center [1218, 79] width 85 height 26
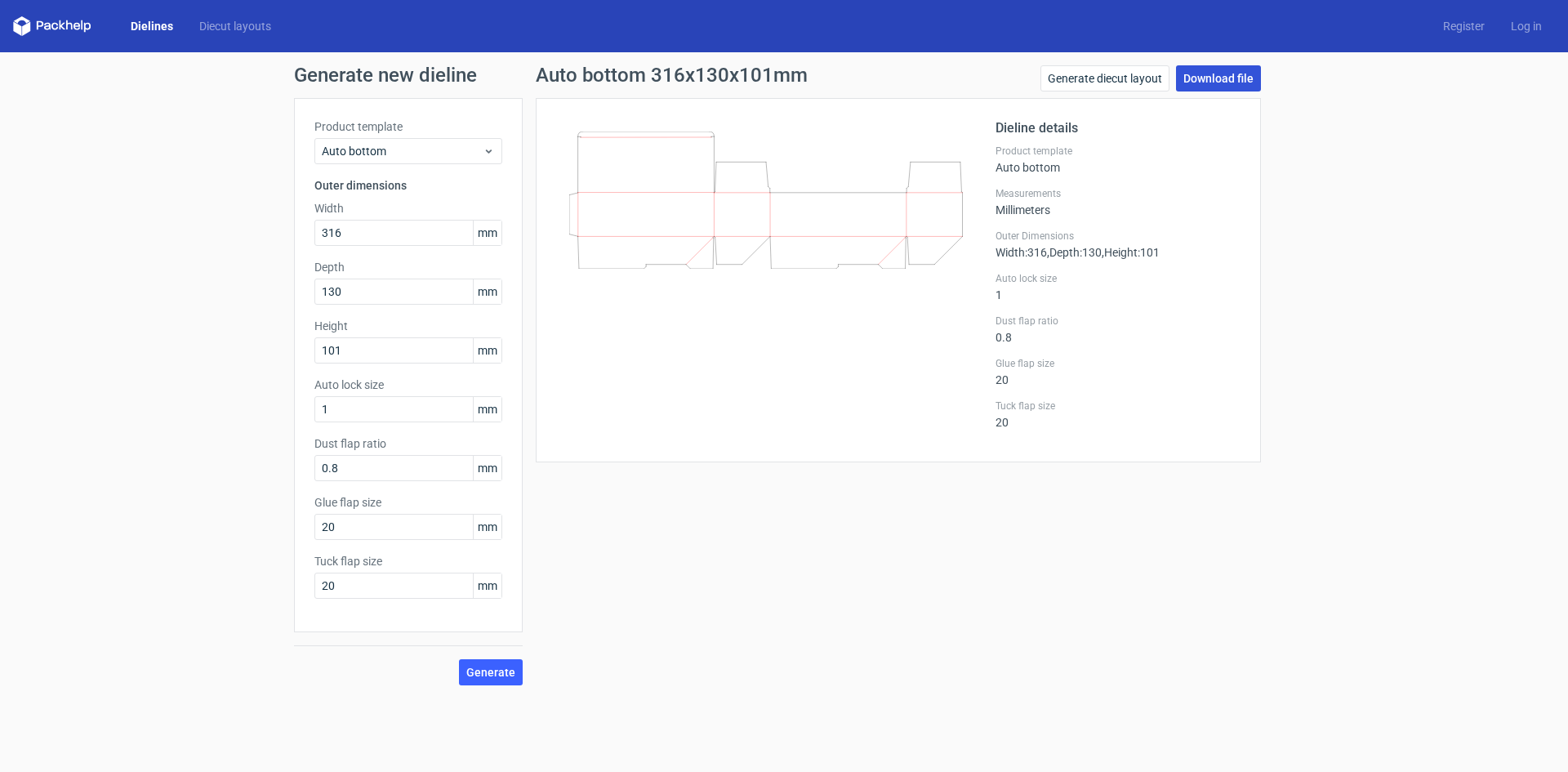
click at [1205, 82] on link "Download file" at bounding box center [1218, 79] width 85 height 26
click at [511, 670] on span "Generate" at bounding box center [490, 672] width 49 height 11
click at [1226, 80] on link "Download file" at bounding box center [1218, 79] width 85 height 26
click at [822, 363] on div at bounding box center [776, 280] width 440 height 323
click at [236, 18] on link "Diecut layouts" at bounding box center [235, 26] width 98 height 16
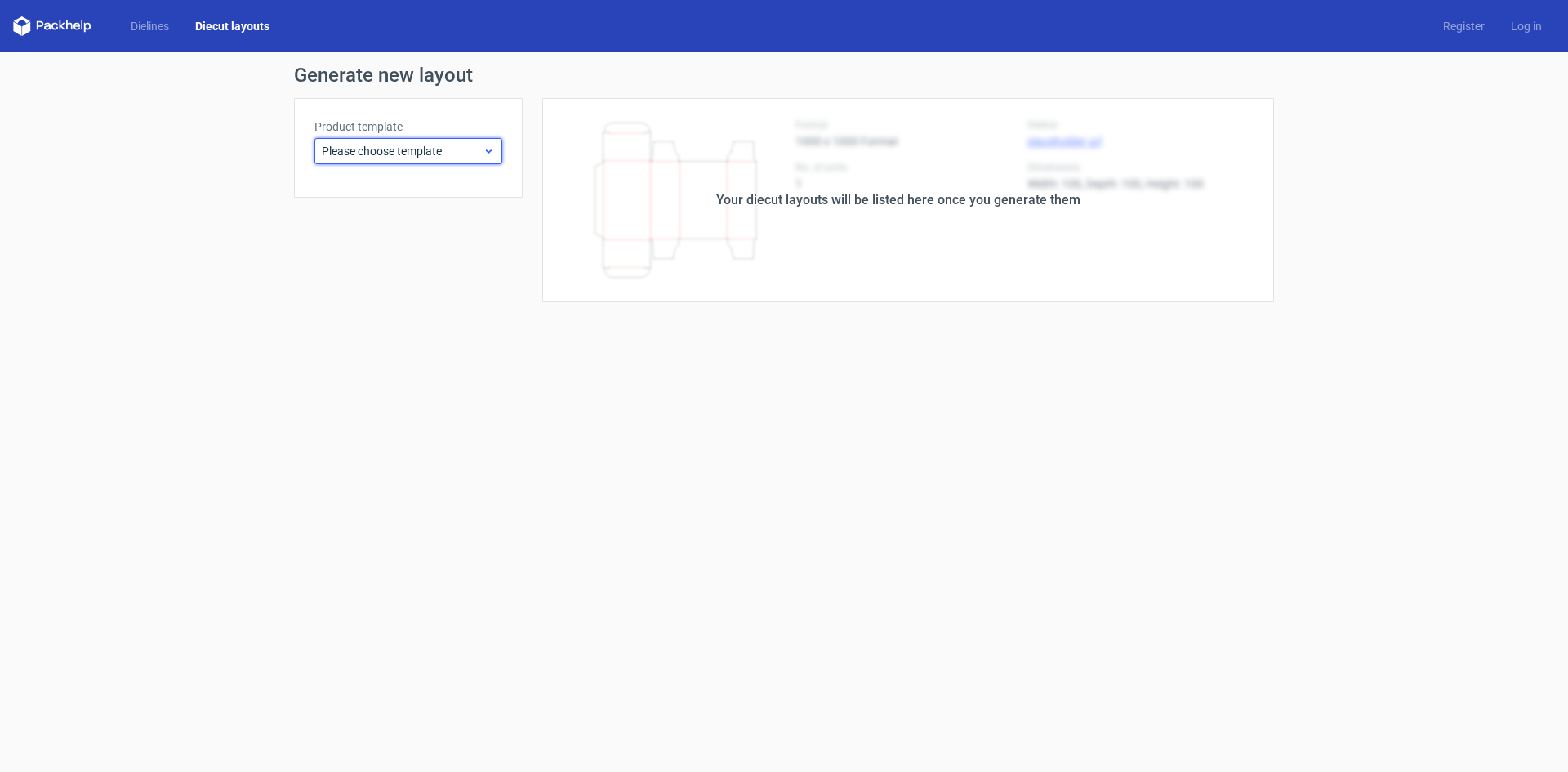
click at [417, 152] on span "Please choose template" at bounding box center [402, 151] width 161 height 16
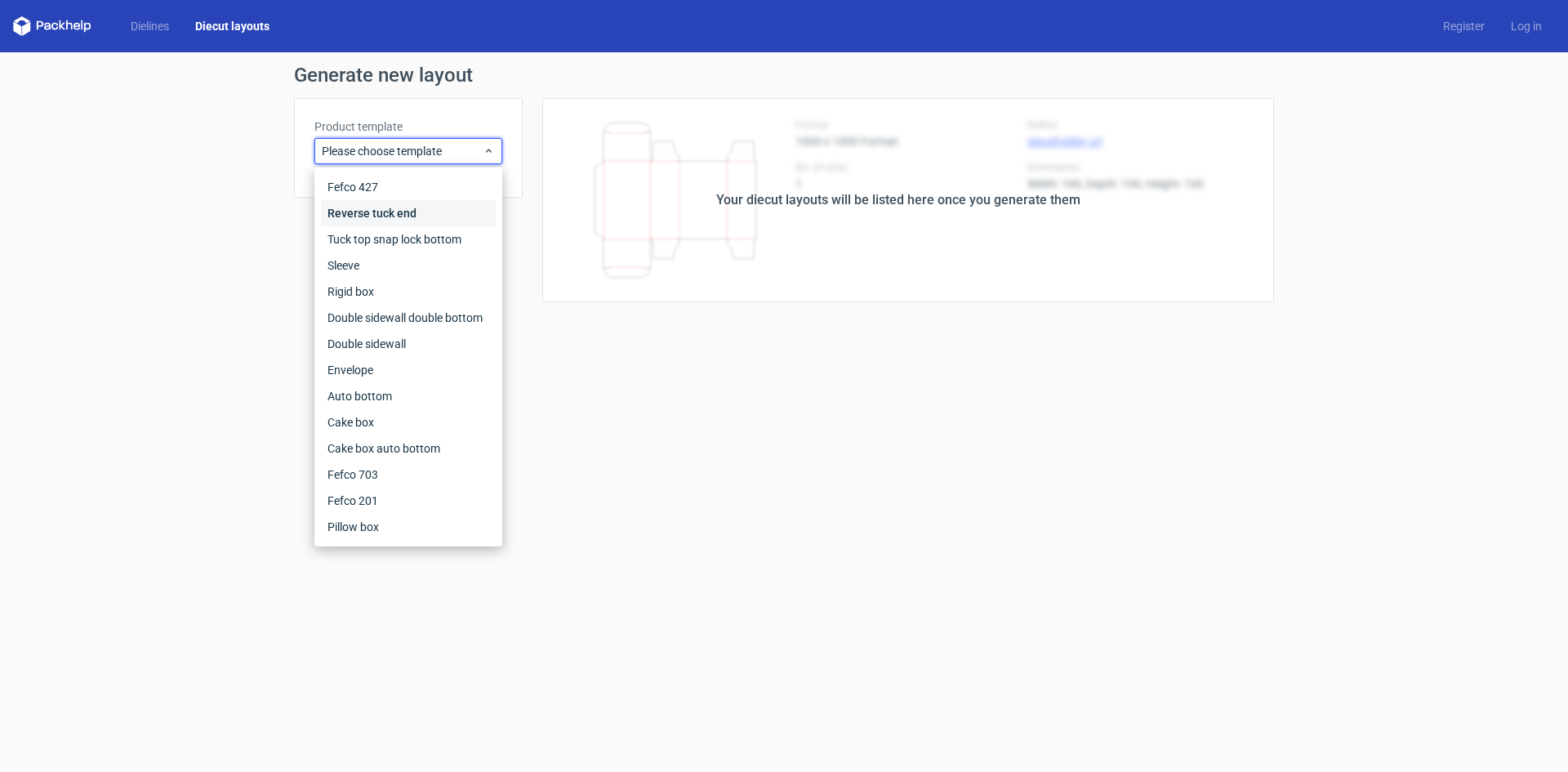
click at [384, 213] on div "Reverse tuck end" at bounding box center [409, 213] width 175 height 26
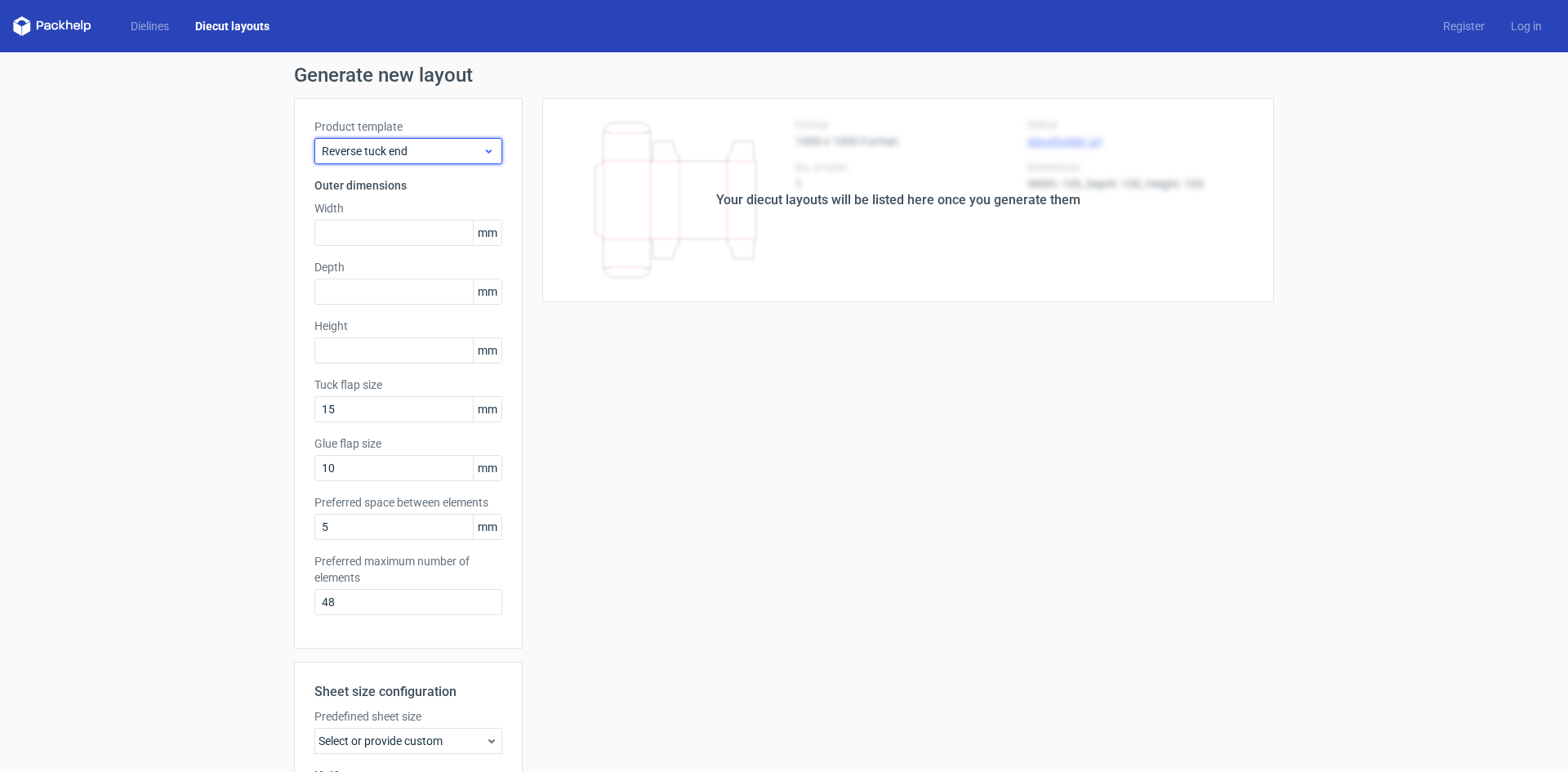
click at [402, 157] on span "Reverse tuck end" at bounding box center [402, 151] width 161 height 16
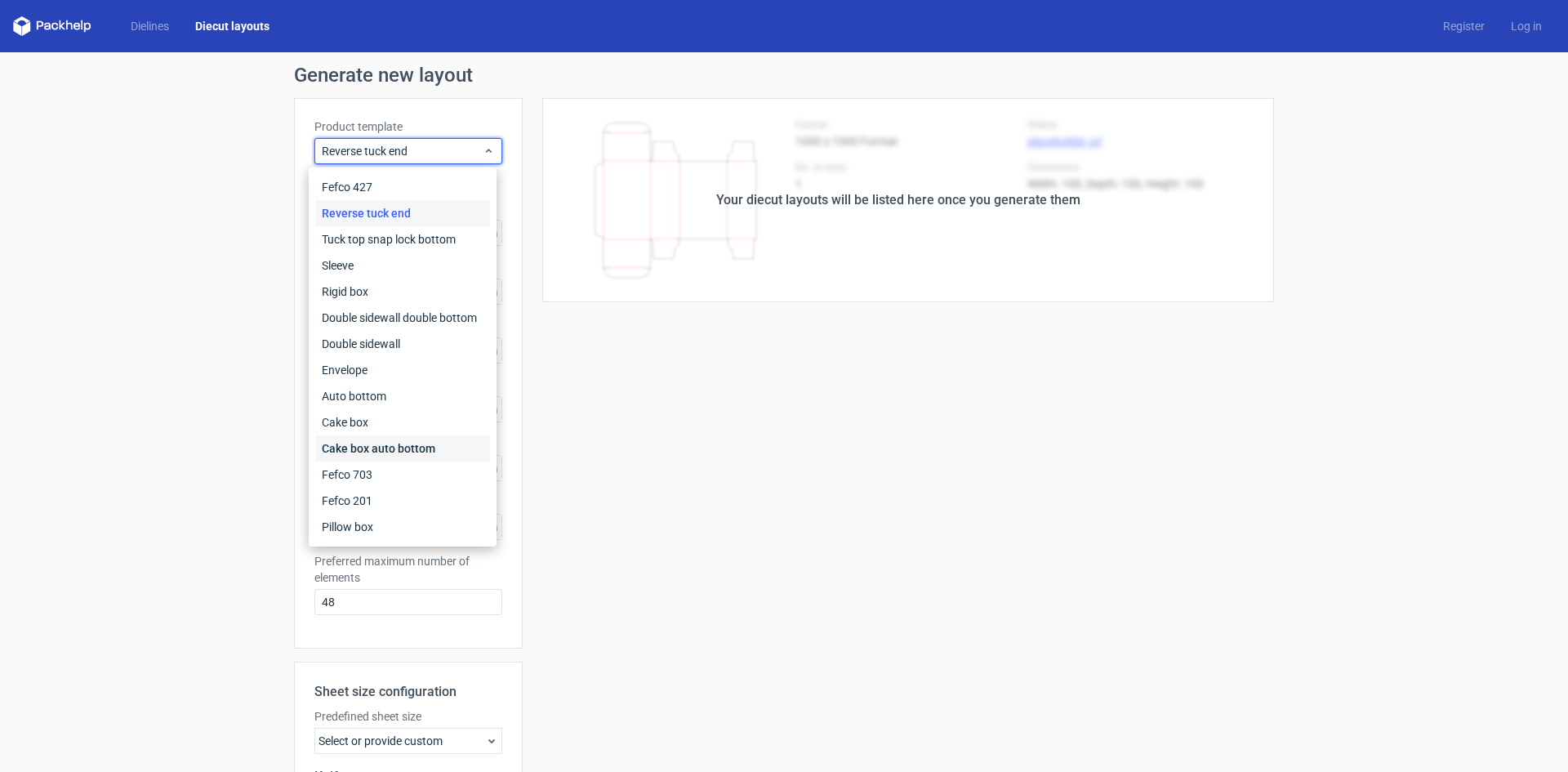
click at [380, 440] on div "Cake box auto bottom" at bounding box center [403, 448] width 175 height 26
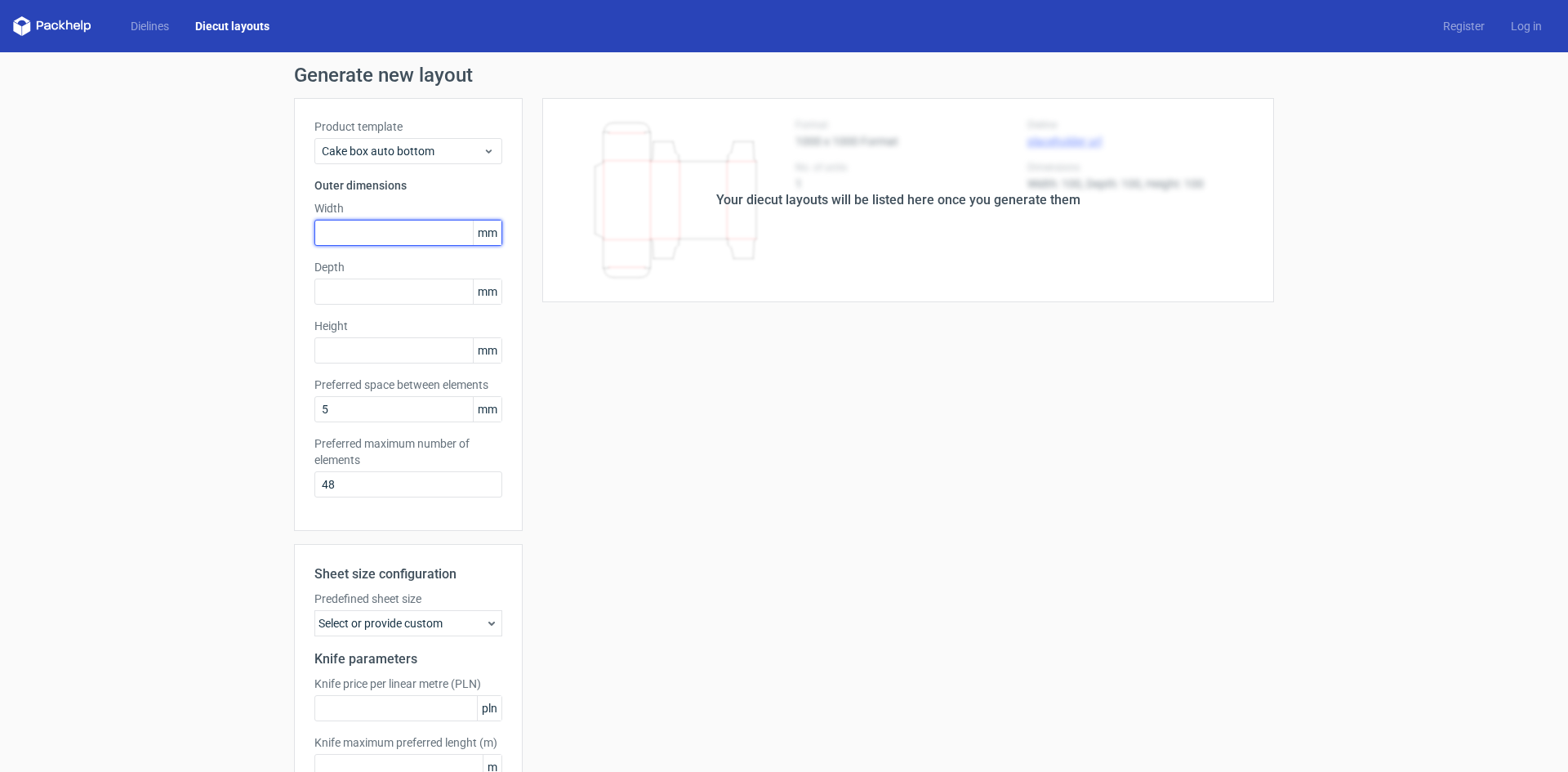
click at [418, 239] on input "text" at bounding box center [408, 233] width 188 height 26
type input "265"
click at [432, 294] on input "text" at bounding box center [408, 291] width 188 height 26
type input "108"
click at [437, 353] on input "text" at bounding box center [408, 350] width 188 height 26
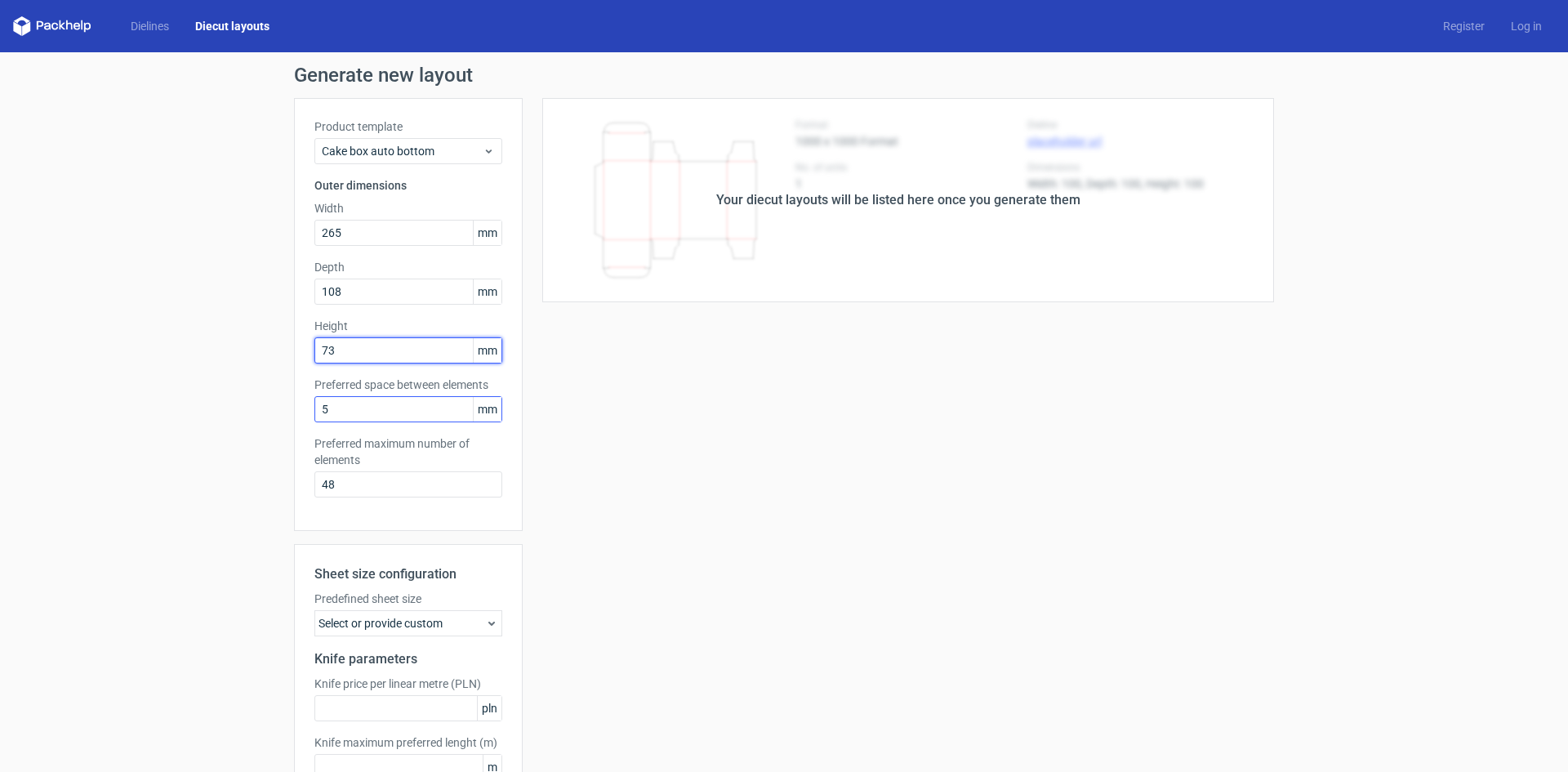
type input "73"
click at [345, 411] on input "5" at bounding box center [408, 409] width 188 height 26
drag, startPoint x: 358, startPoint y: 404, endPoint x: 189, endPoint y: 437, distance: 172.2
click at [189, 437] on div "Generate new layout Product template Cake box auto bottom Outer dimensions Widt…" at bounding box center [784, 466] width 1568 height 827
click at [347, 485] on input "48" at bounding box center [408, 484] width 188 height 26
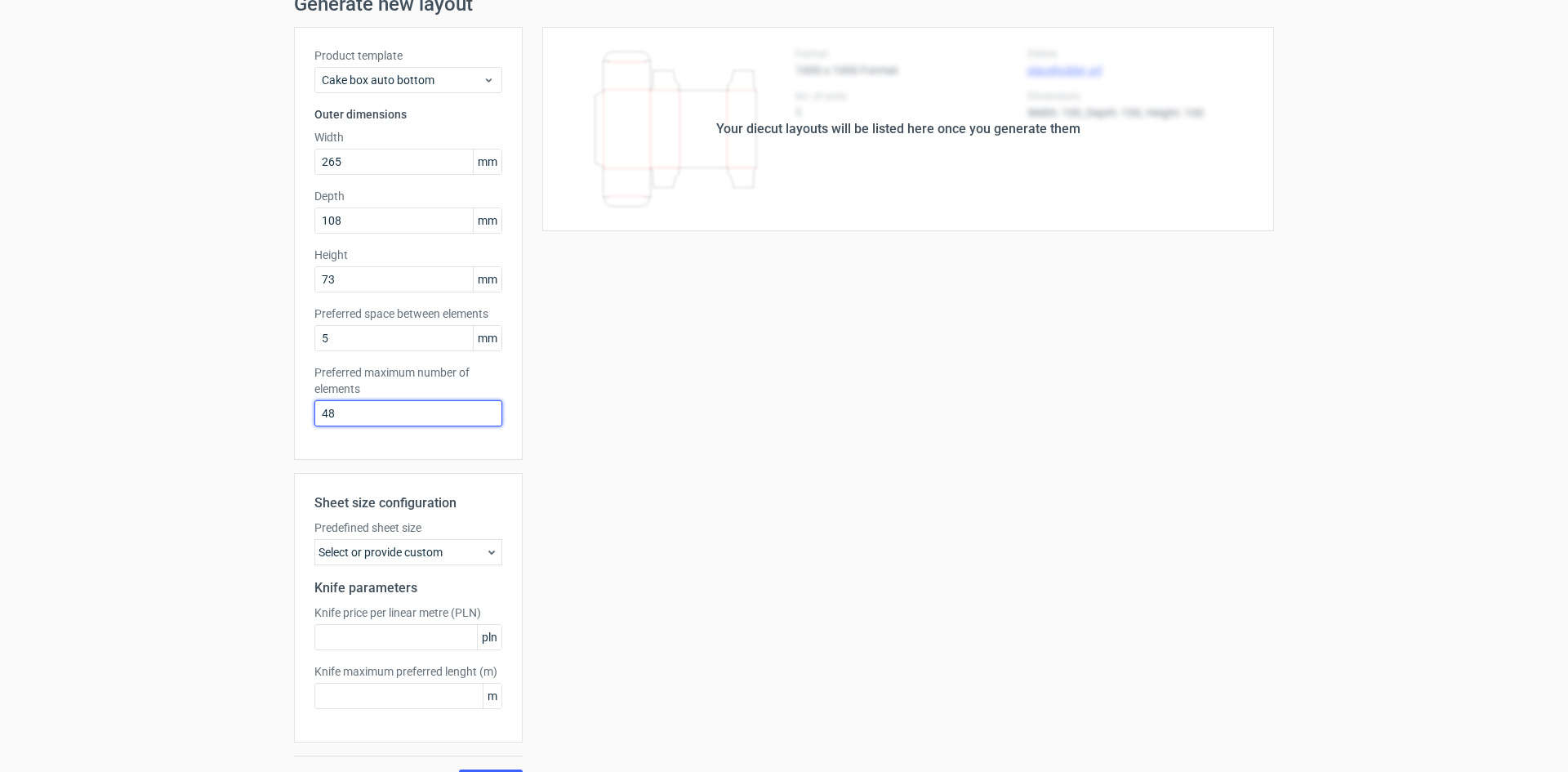
scroll to position [107, 0]
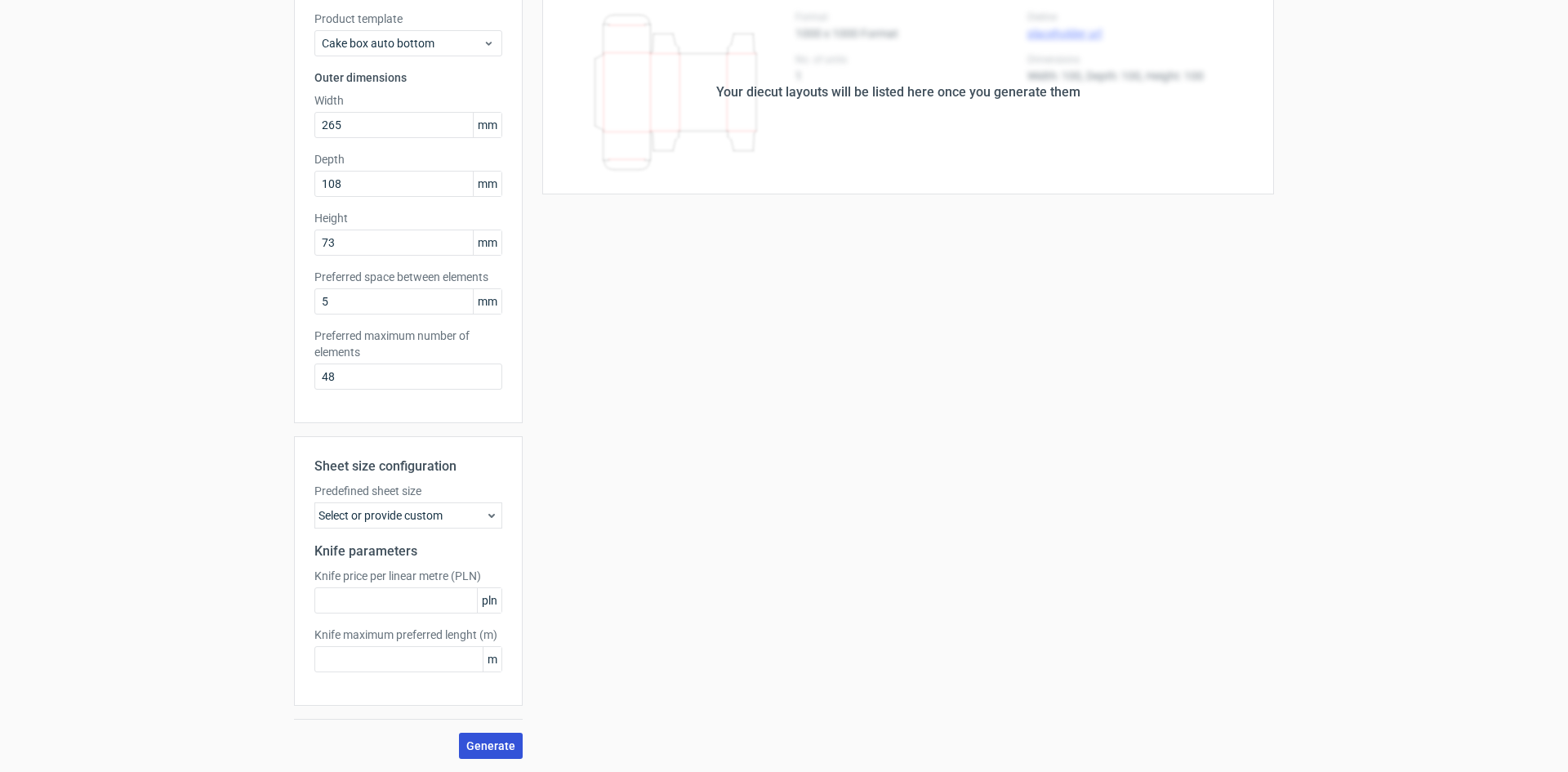
click at [477, 737] on button "Generate" at bounding box center [490, 745] width 64 height 26
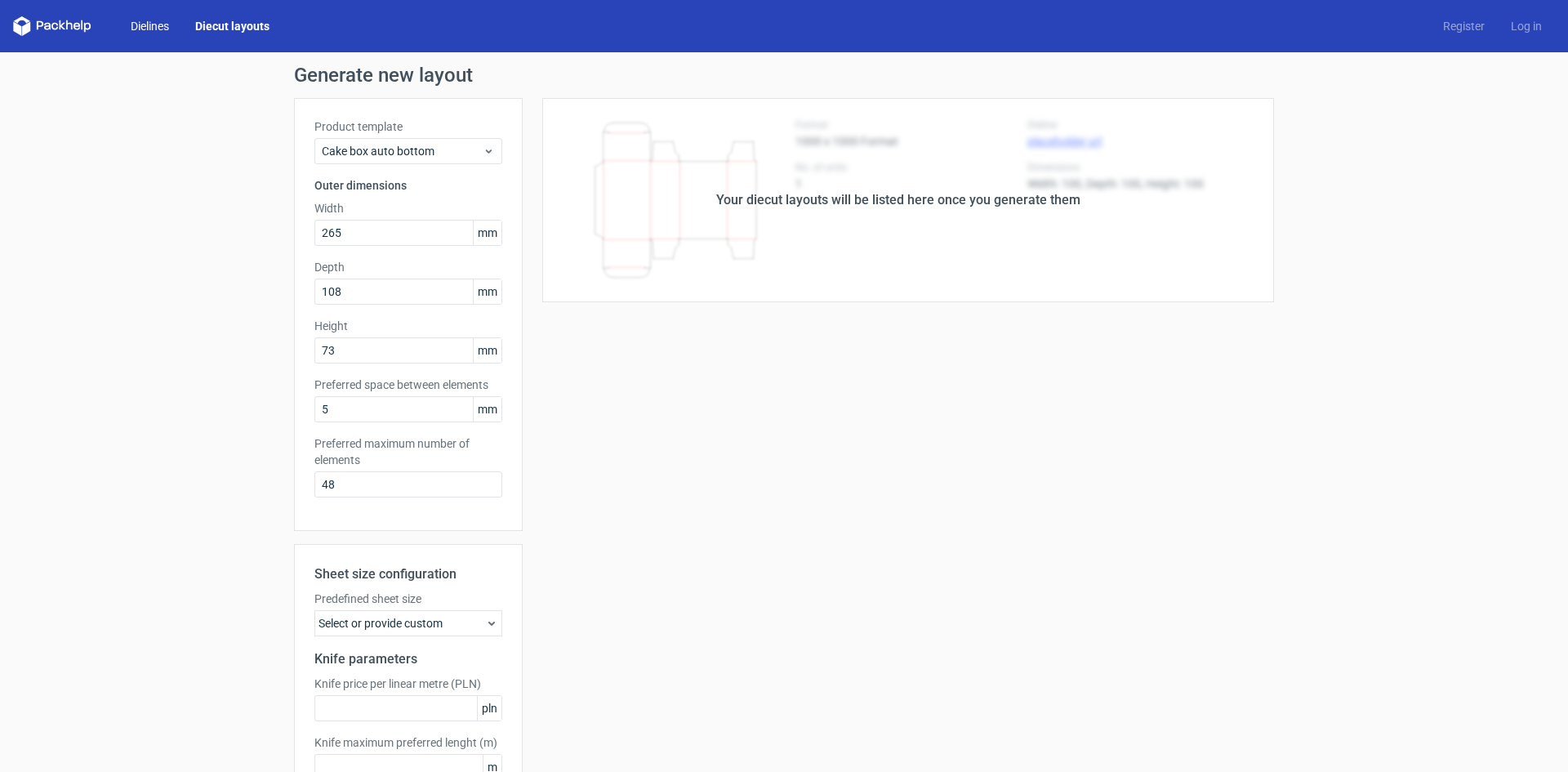
click at [167, 28] on link "Dielines" at bounding box center [149, 26] width 65 height 16
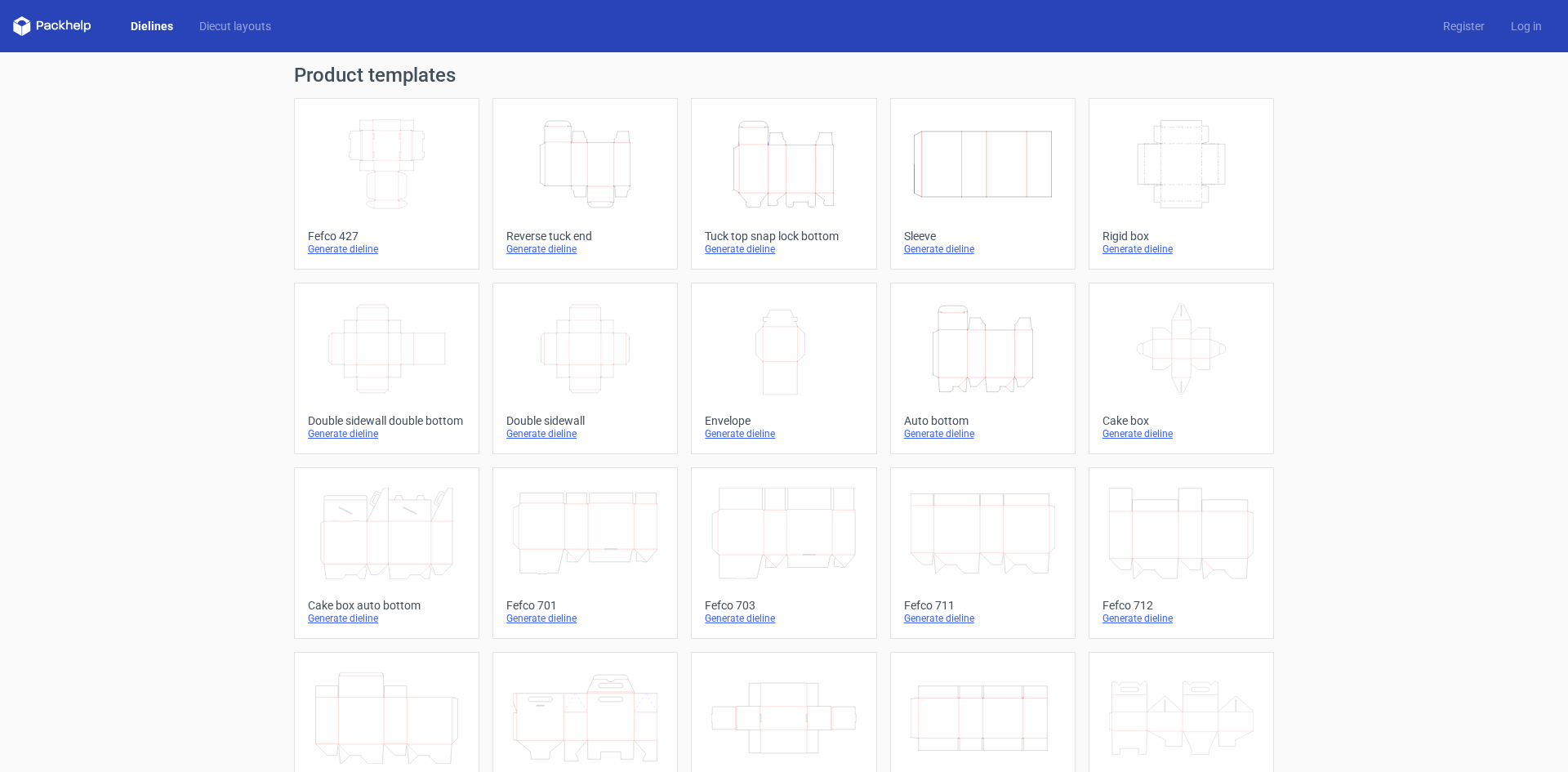
click at [1005, 364] on icon "Height Depth Width" at bounding box center [982, 349] width 144 height 92
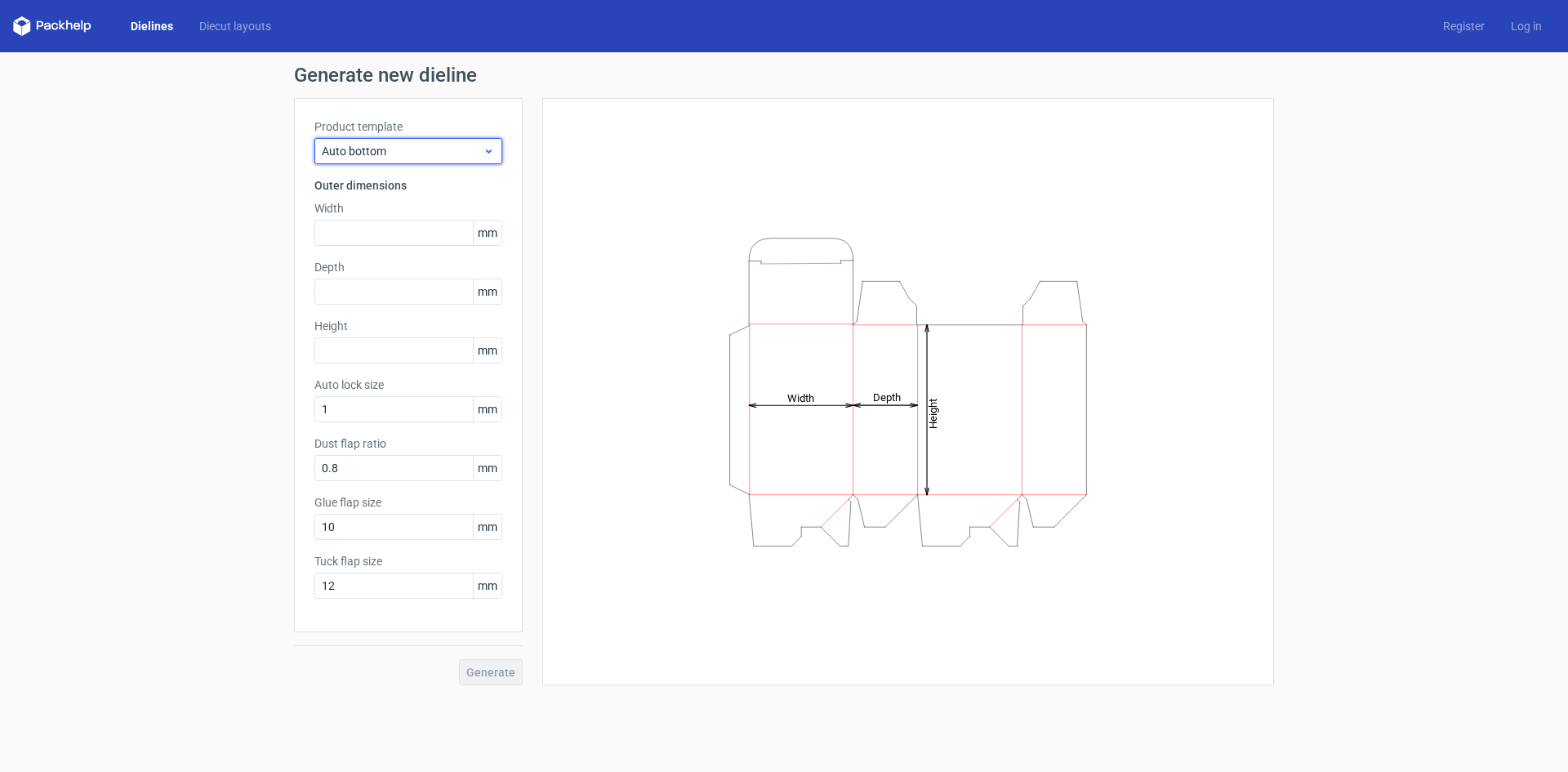
click at [399, 157] on span "Auto bottom" at bounding box center [402, 151] width 161 height 16
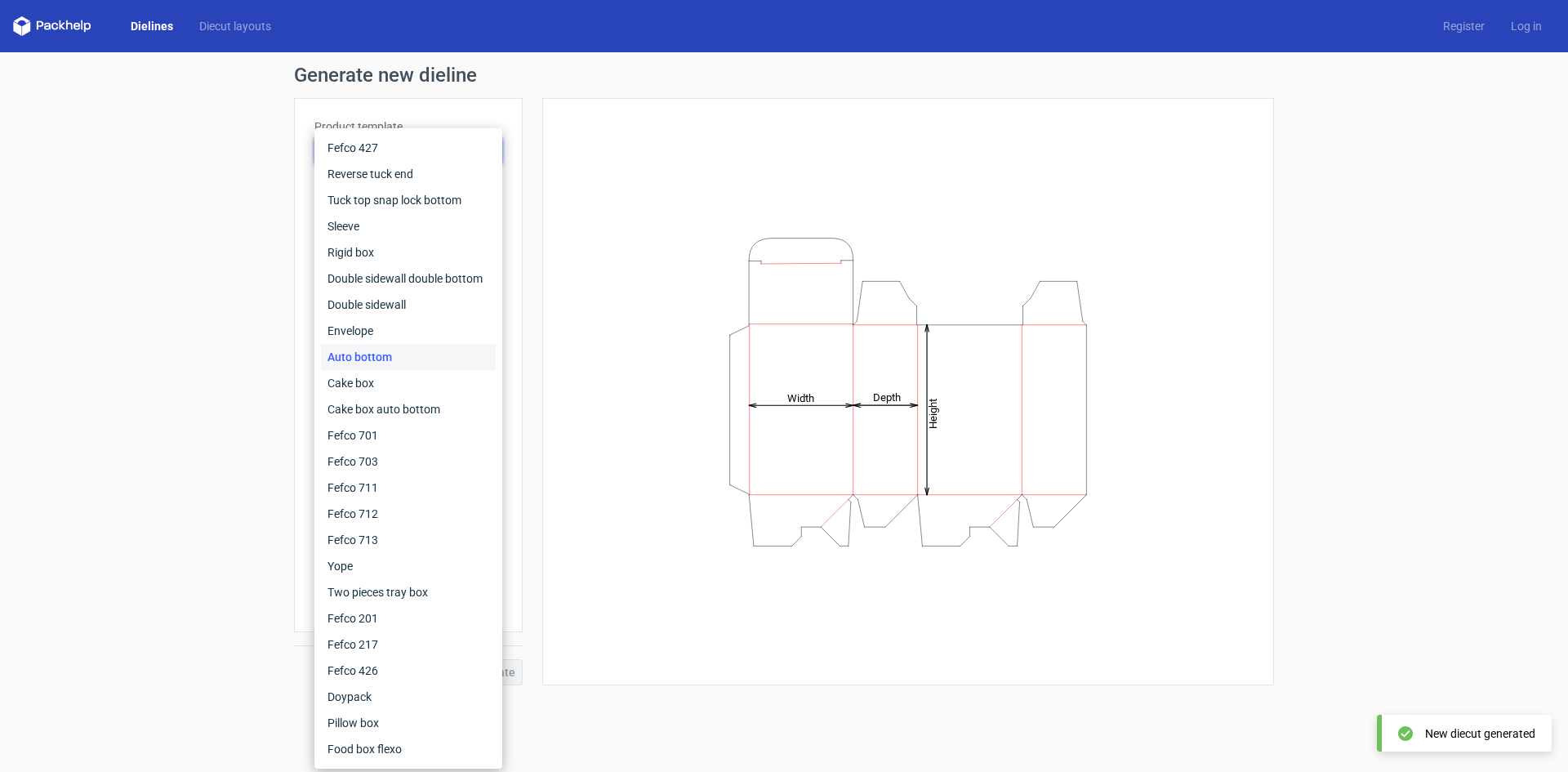
click at [136, 217] on div "Generate new dieline Product template Auto bottom Outer dimensions Width mm Dep…" at bounding box center [784, 375] width 1568 height 646
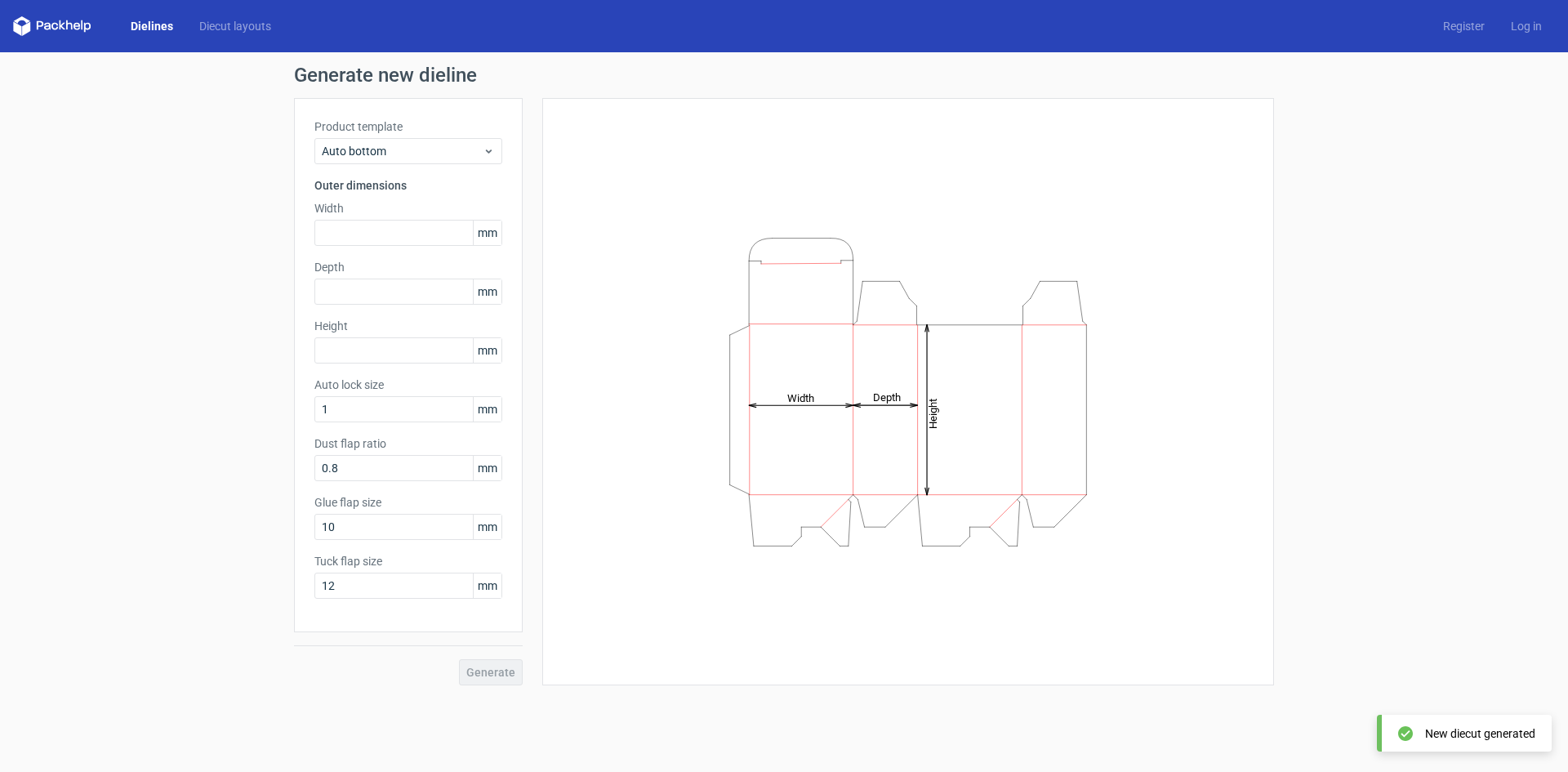
click at [362, 248] on div "Product template Auto bottom Outer dimensions Width mm Depth mm Height mm Auto …" at bounding box center [408, 364] width 229 height 534
click at [369, 234] on input "text" at bounding box center [408, 233] width 188 height 26
type input "265"
click at [391, 303] on input "text" at bounding box center [408, 291] width 188 height 26
type input "108"
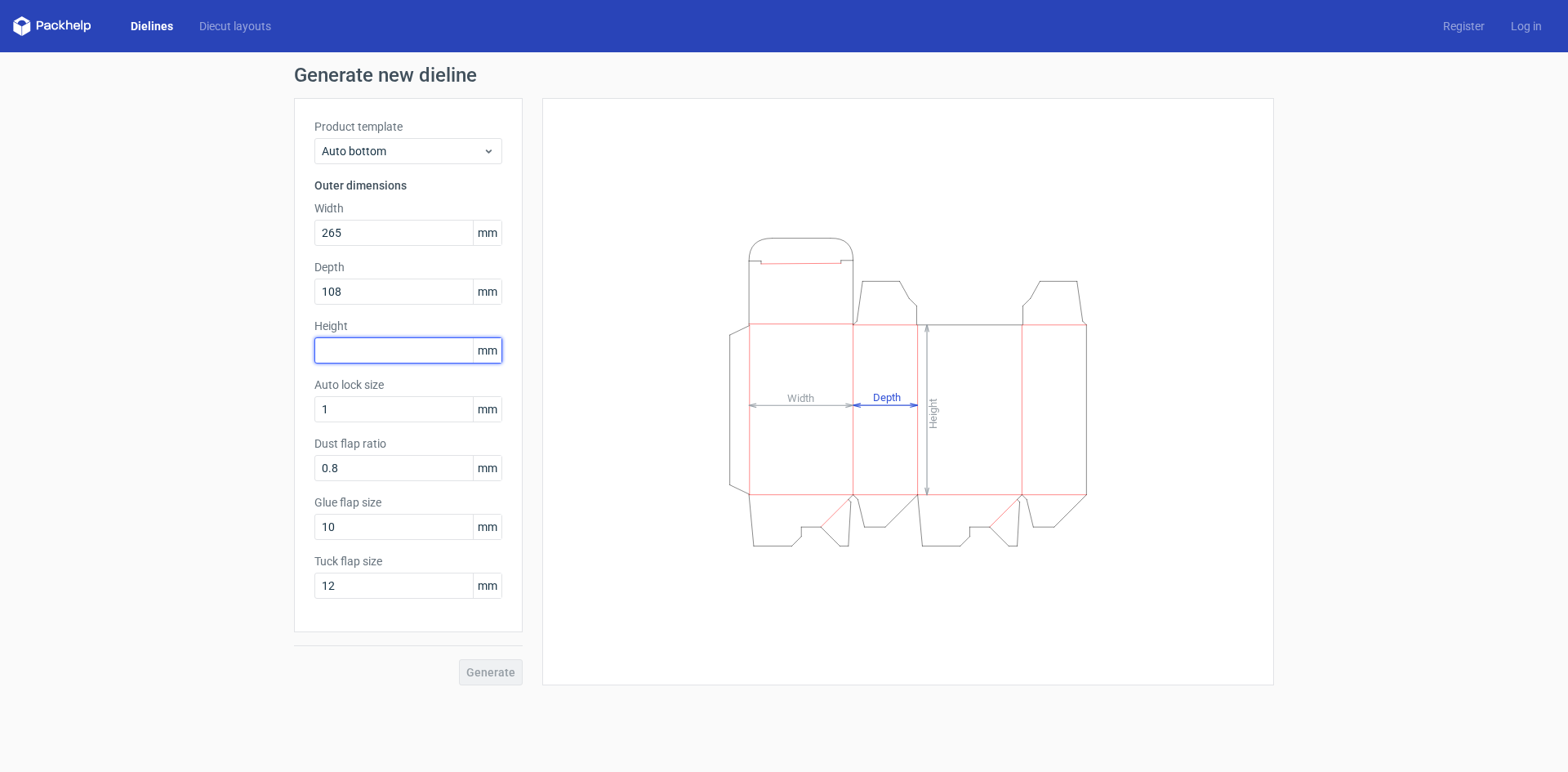
click at [385, 349] on input "text" at bounding box center [408, 350] width 188 height 26
type input "73"
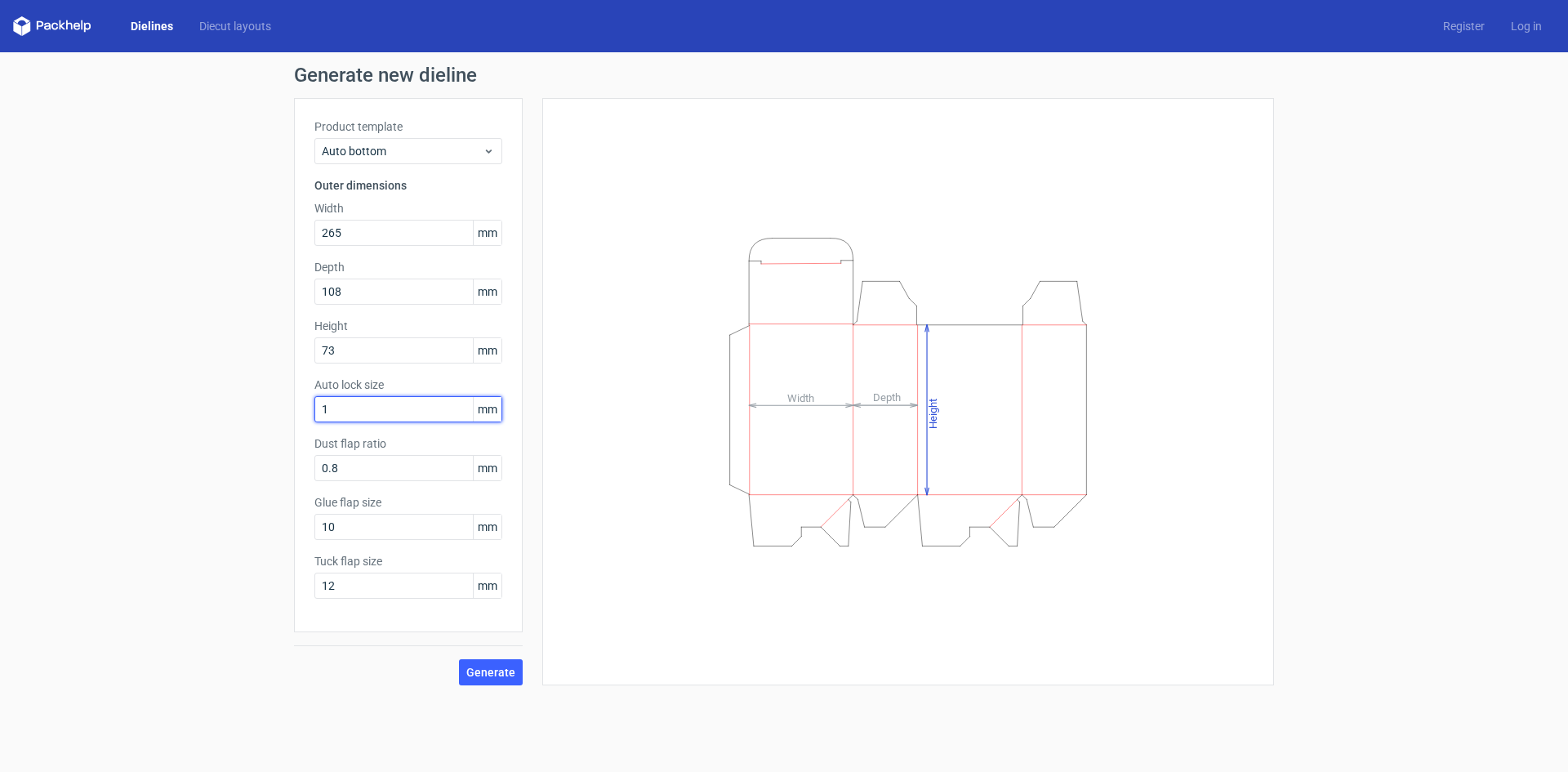
click at [404, 408] on input "1" at bounding box center [408, 409] width 188 height 26
drag, startPoint x: 408, startPoint y: 402, endPoint x: 244, endPoint y: 424, distance: 165.5
click at [244, 424] on div "Generate new dieline Product template Auto bottom Outer dimensions Width 265 mm…" at bounding box center [784, 375] width 1568 height 646
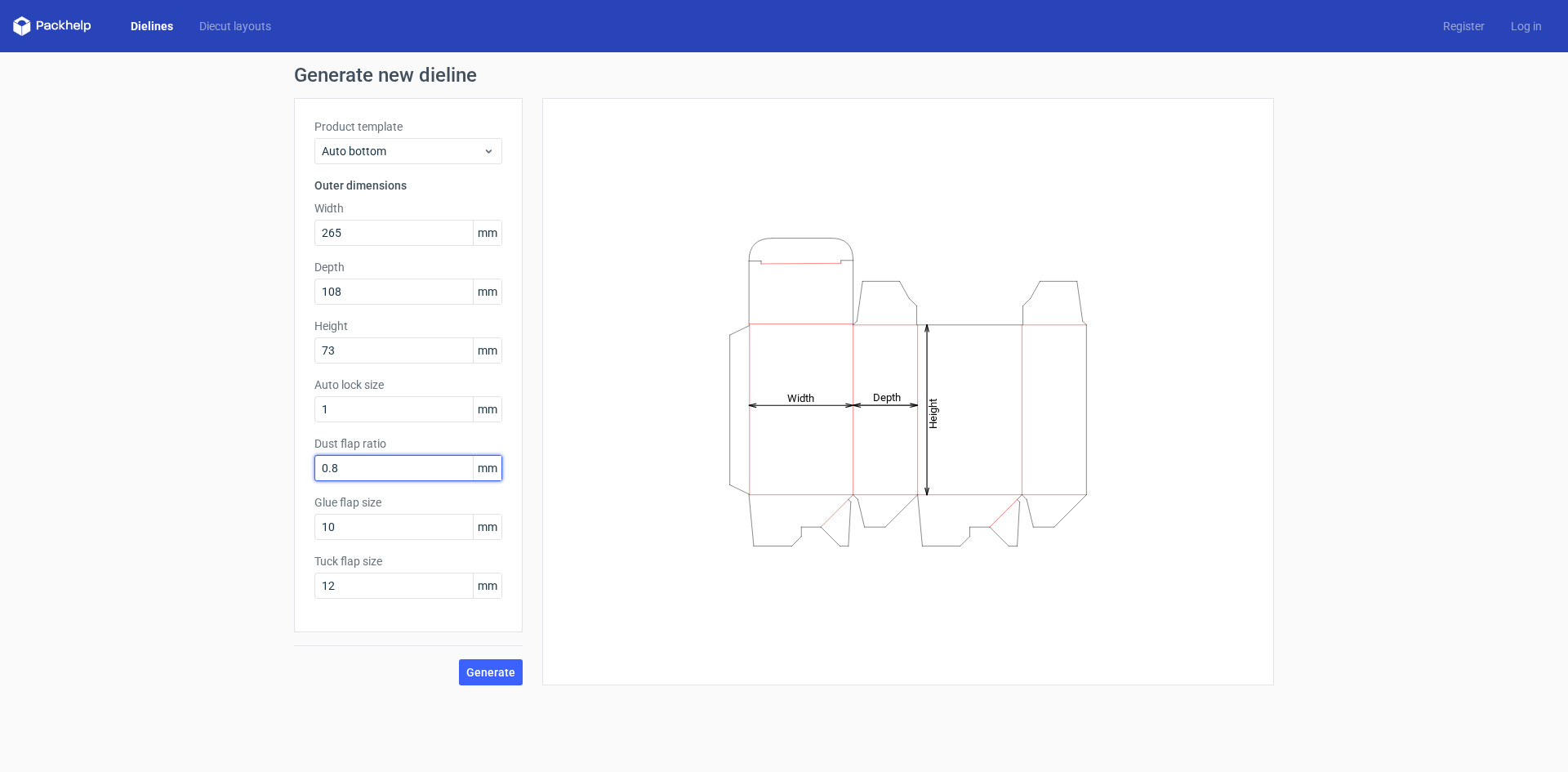
click at [354, 462] on input "0.8" at bounding box center [408, 468] width 188 height 26
drag, startPoint x: 358, startPoint y: 466, endPoint x: 100, endPoint y: 473, distance: 258.1
click at [101, 473] on div "Generate new dieline Product template Auto bottom Outer dimensions Width 265 mm…" at bounding box center [784, 375] width 1568 height 646
click at [376, 534] on input "10" at bounding box center [408, 526] width 188 height 26
drag, startPoint x: 136, startPoint y: 535, endPoint x: 128, endPoint y: 537, distance: 8.2
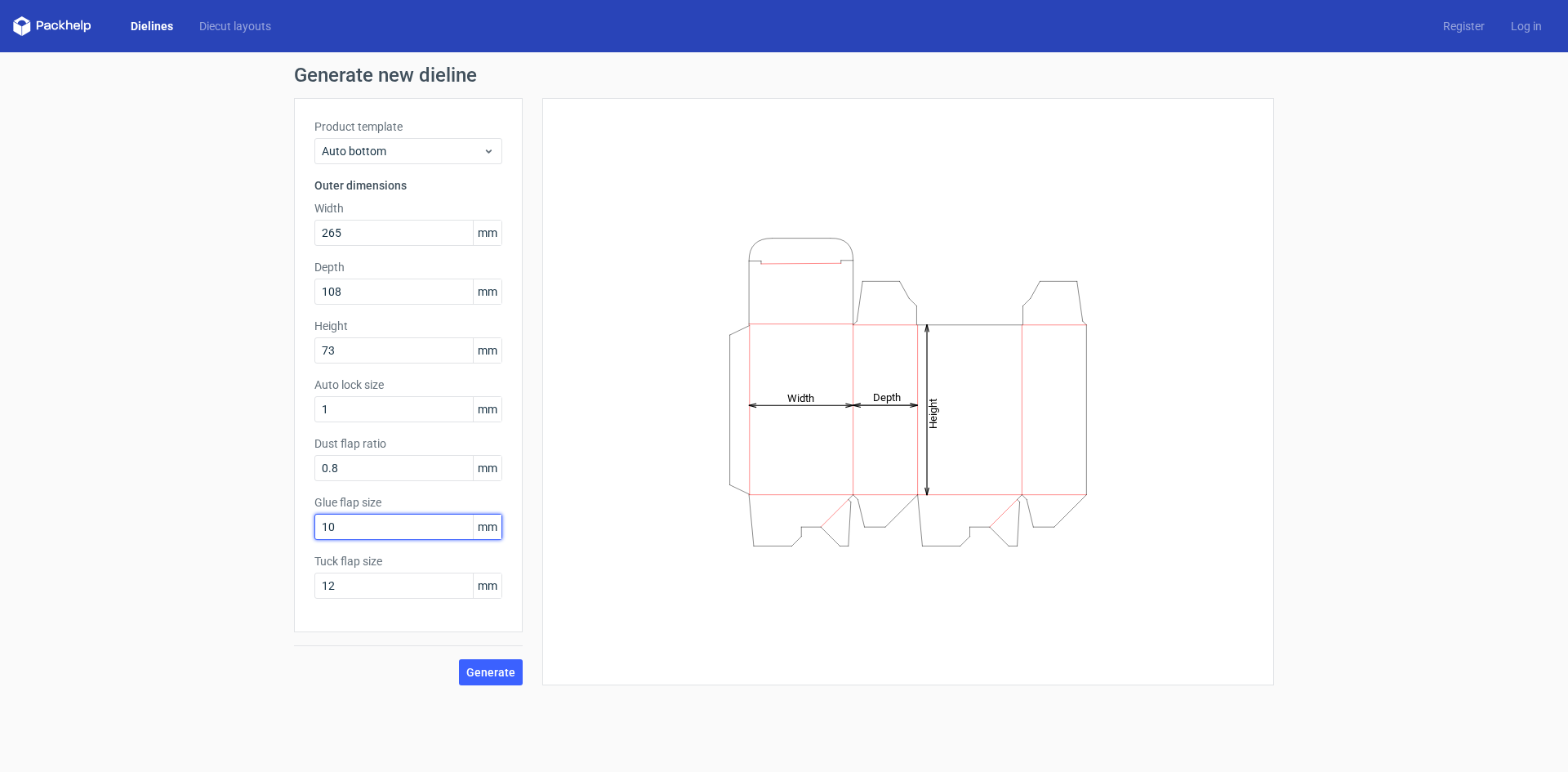
click at [130, 537] on div "Generate new dieline Product template Auto bottom Outer dimensions Width 265 mm…" at bounding box center [784, 375] width 1568 height 646
click at [379, 588] on input "12" at bounding box center [408, 585] width 188 height 26
drag, startPoint x: 380, startPoint y: 583, endPoint x: 216, endPoint y: 606, distance: 165.6
click at [216, 606] on div "Generate new dieline Product template Auto bottom Outer dimensions Width 265 mm…" at bounding box center [784, 375] width 1568 height 646
click at [252, 545] on div "Generate new dieline Product template Auto bottom Outer dimensions Width 265 mm…" at bounding box center [784, 375] width 1568 height 646
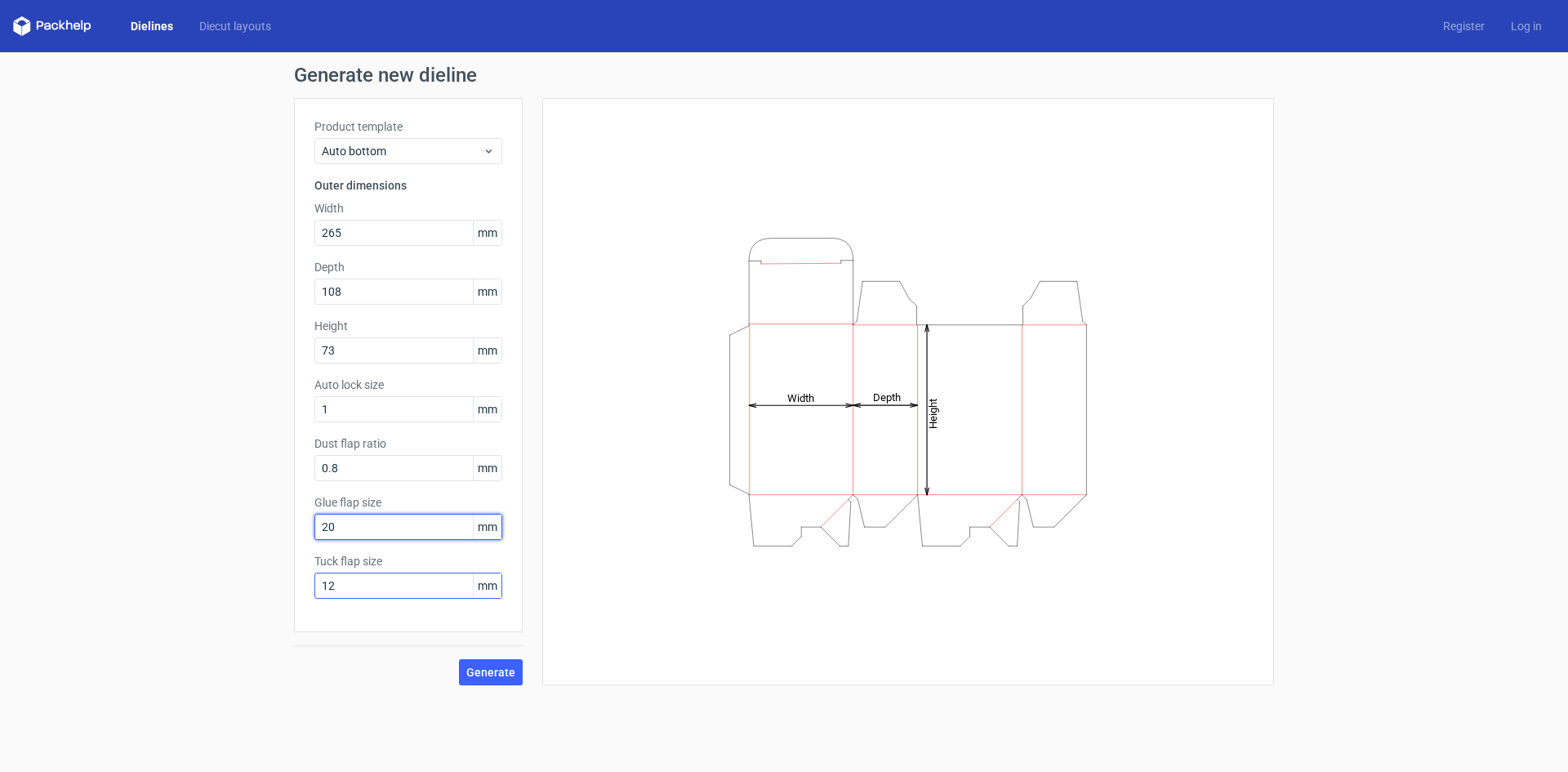
type input "20"
click at [361, 585] on input "12" at bounding box center [408, 585] width 188 height 26
drag, startPoint x: 363, startPoint y: 585, endPoint x: 151, endPoint y: 599, distance: 212.5
click at [151, 599] on div "Generate new dieline Product template Auto bottom Outer dimensions Width 265 mm…" at bounding box center [784, 375] width 1568 height 646
type input "25"
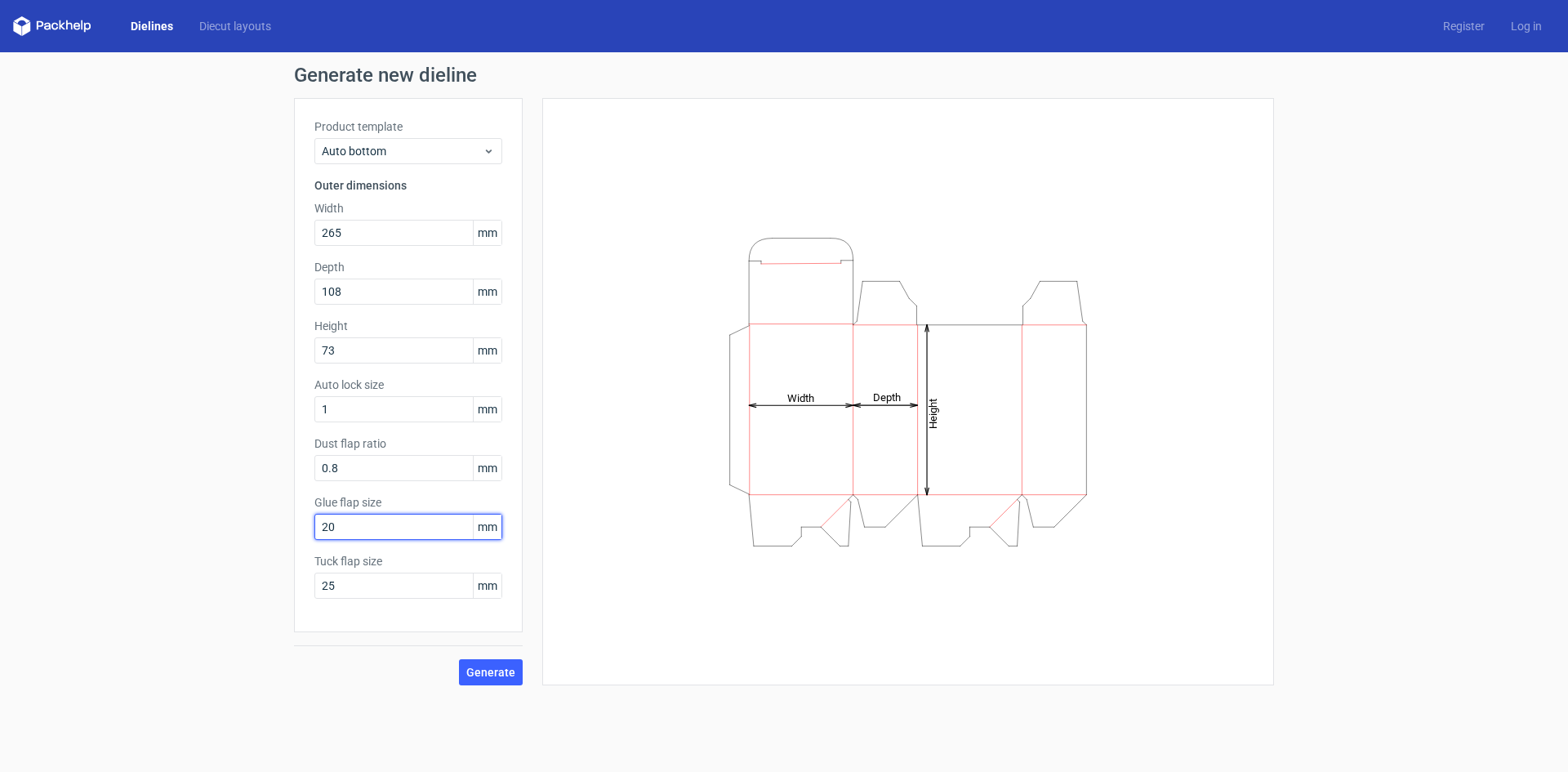
click at [414, 528] on input "20" at bounding box center [408, 526] width 188 height 26
click at [487, 668] on span "Generate" at bounding box center [490, 672] width 49 height 11
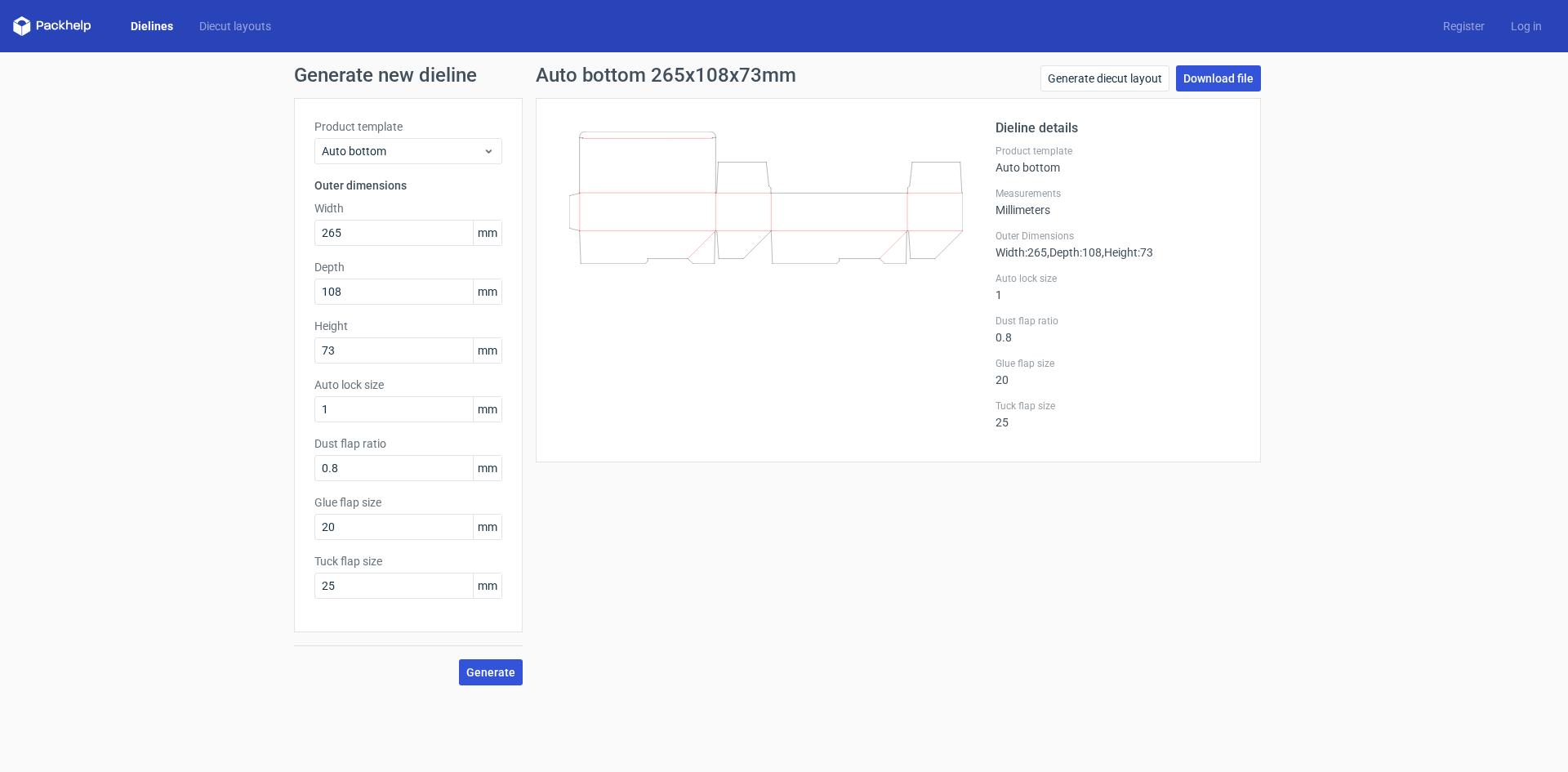
click at [1211, 80] on link "Download file" at bounding box center [1218, 79] width 85 height 26
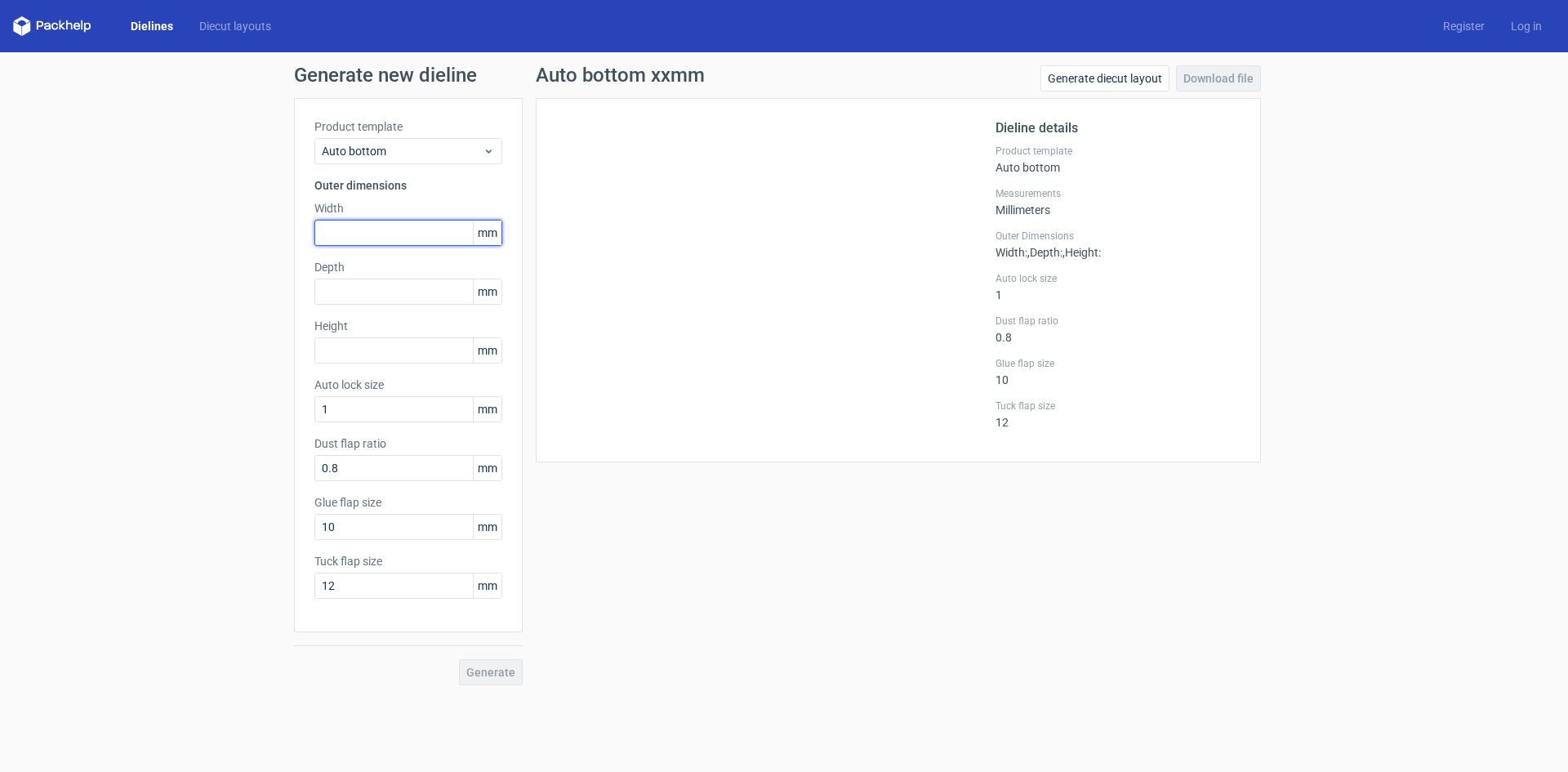
click at [431, 225] on input "text" at bounding box center [408, 233] width 188 height 26
type input "265"
click at [405, 309] on div "Product template Auto bottom Outer dimensions Width 265 mm Depth mm Height mm A…" at bounding box center [408, 364] width 229 height 534
click at [411, 292] on input "text" at bounding box center [408, 291] width 188 height 26
type input "108"
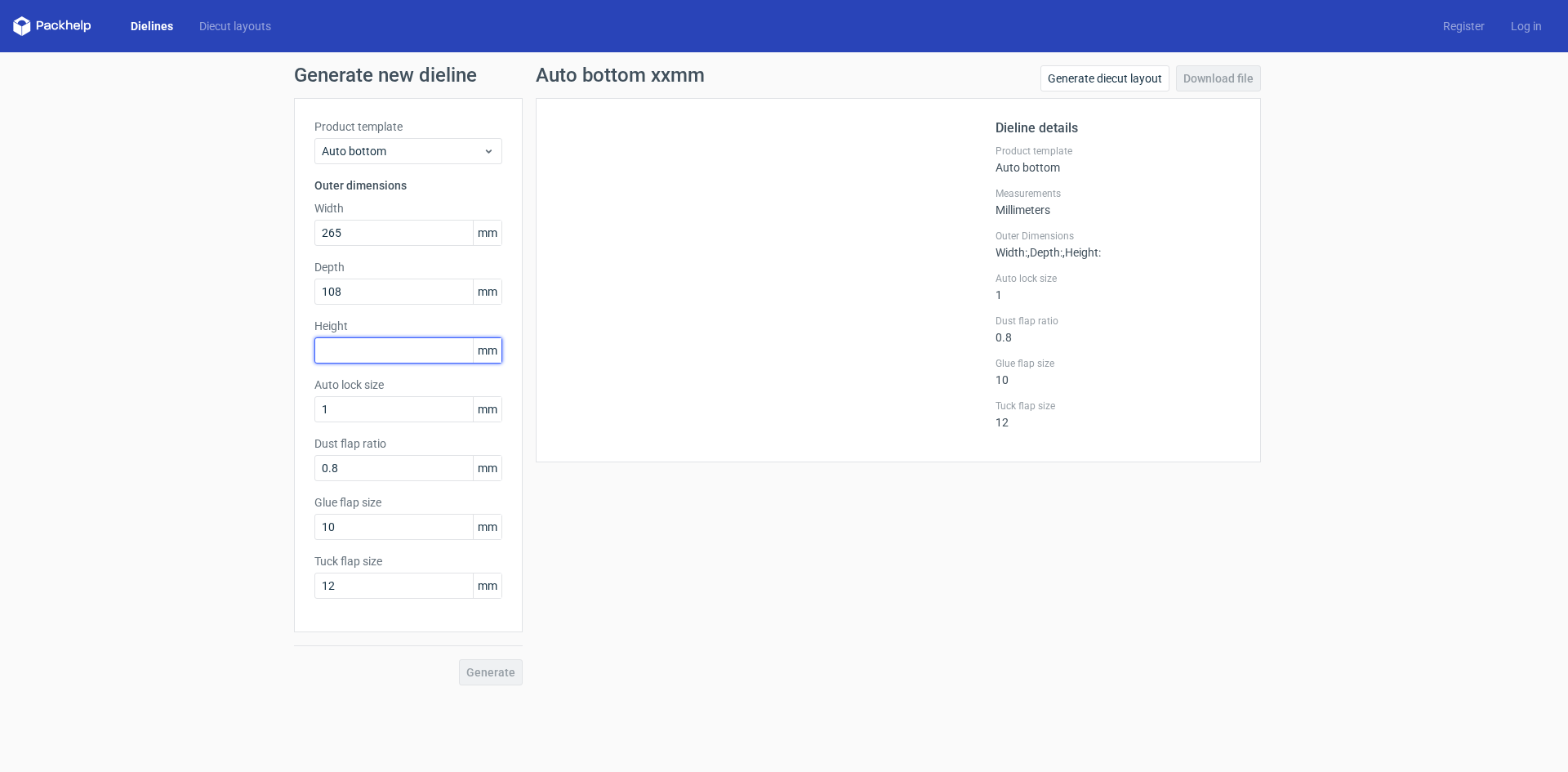
click at [444, 339] on input "text" at bounding box center [408, 350] width 188 height 26
type input "73"
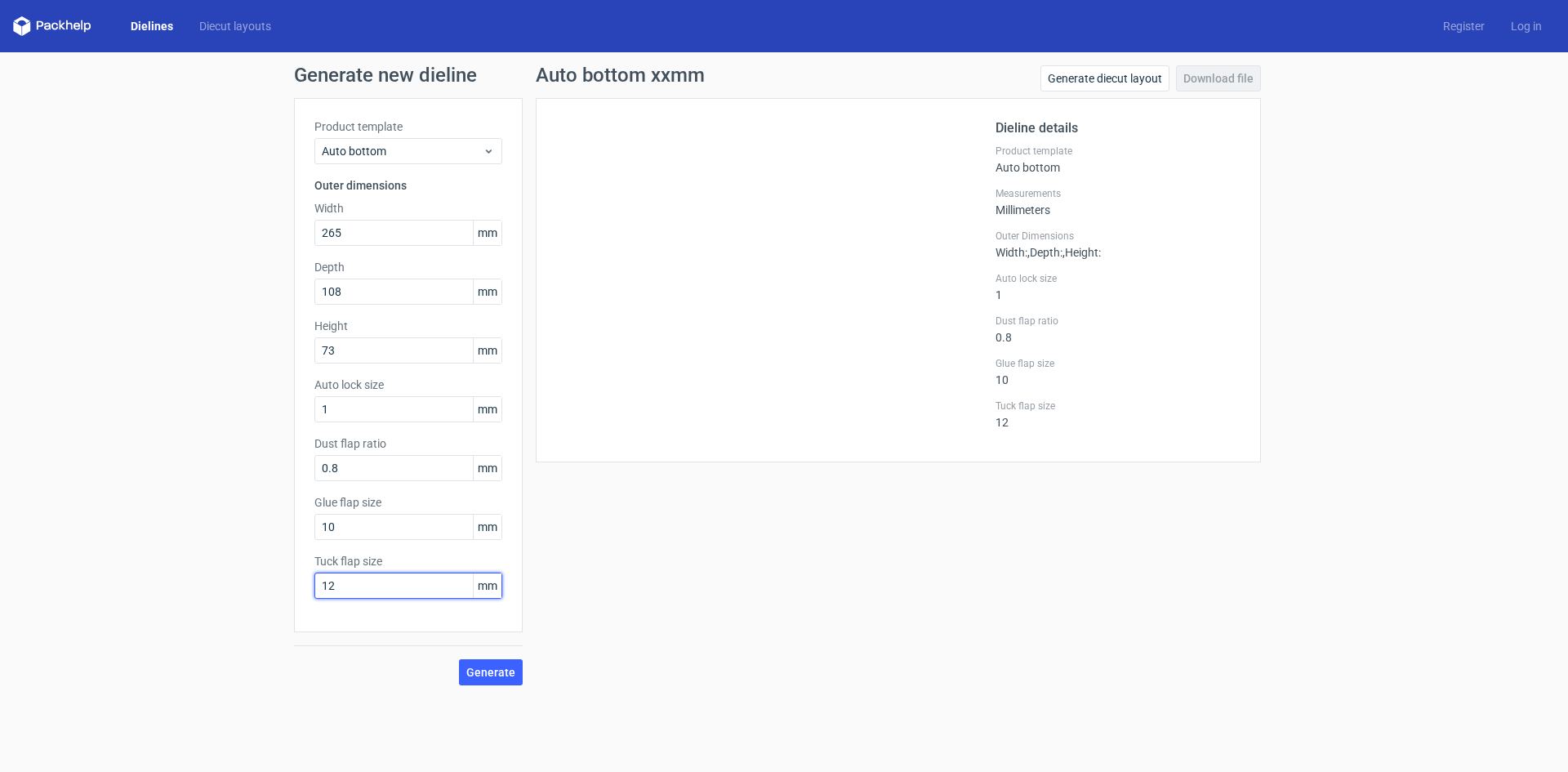
click at [373, 583] on input "12" at bounding box center [408, 585] width 188 height 26
click at [233, 620] on div "Generate new dieline Product template Auto bottom Outer dimensions Width 265 mm…" at bounding box center [784, 375] width 1568 height 646
click at [353, 533] on input "10" at bounding box center [408, 526] width 188 height 26
drag, startPoint x: 359, startPoint y: 529, endPoint x: 230, endPoint y: 537, distance: 129.2
click at [234, 535] on div "Generate new dieline Product template Auto bottom Outer dimensions Width 265 mm…" at bounding box center [784, 375] width 1568 height 646
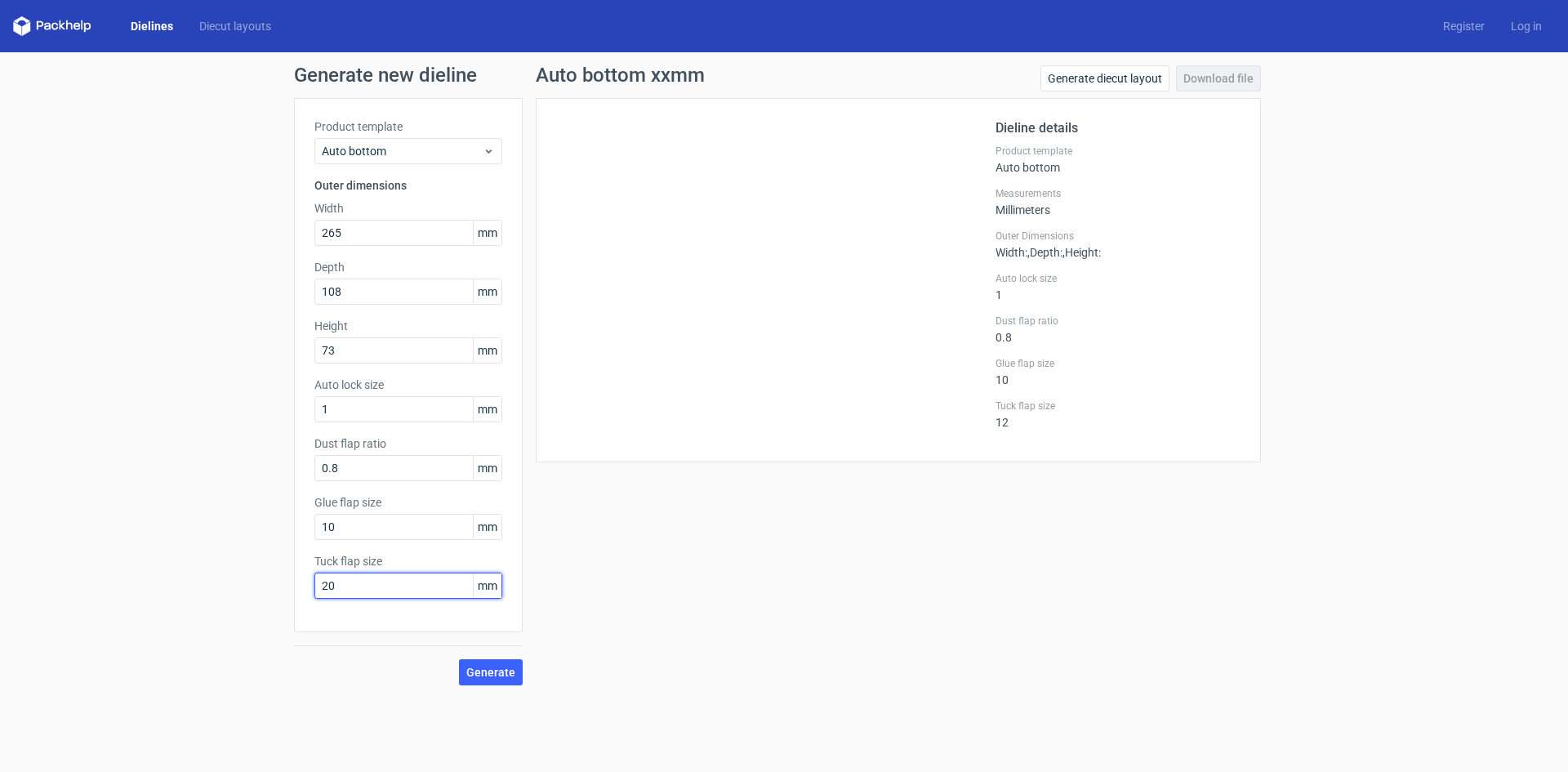
drag, startPoint x: 390, startPoint y: 589, endPoint x: 274, endPoint y: 593, distance: 116.1
click at [274, 593] on div "Generate new dieline Product template Auto bottom Outer dimensions Width 265 mm…" at bounding box center [784, 375] width 1568 height 646
type input "25"
click at [392, 540] on div "Product template Auto bottom Outer dimensions Width 265 mm Depth 108 mm Height …" at bounding box center [408, 364] width 229 height 534
drag, startPoint x: 394, startPoint y: 529, endPoint x: 199, endPoint y: 557, distance: 197.0
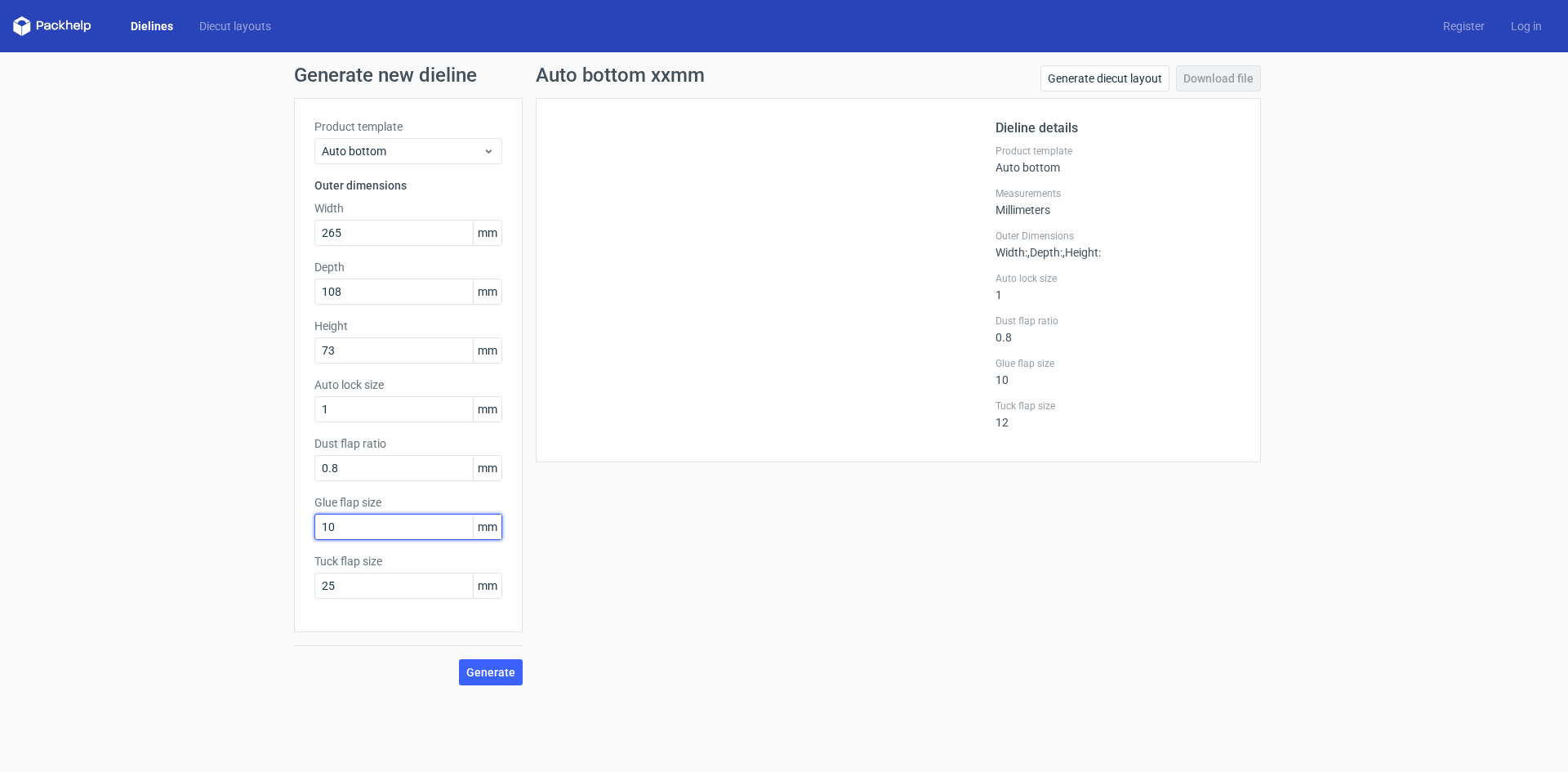
click at [199, 557] on div "Generate new dieline Product template Auto bottom Outer dimensions Width 265 mm…" at bounding box center [784, 375] width 1568 height 646
type input "20"
click at [498, 675] on span "Generate" at bounding box center [490, 672] width 49 height 11
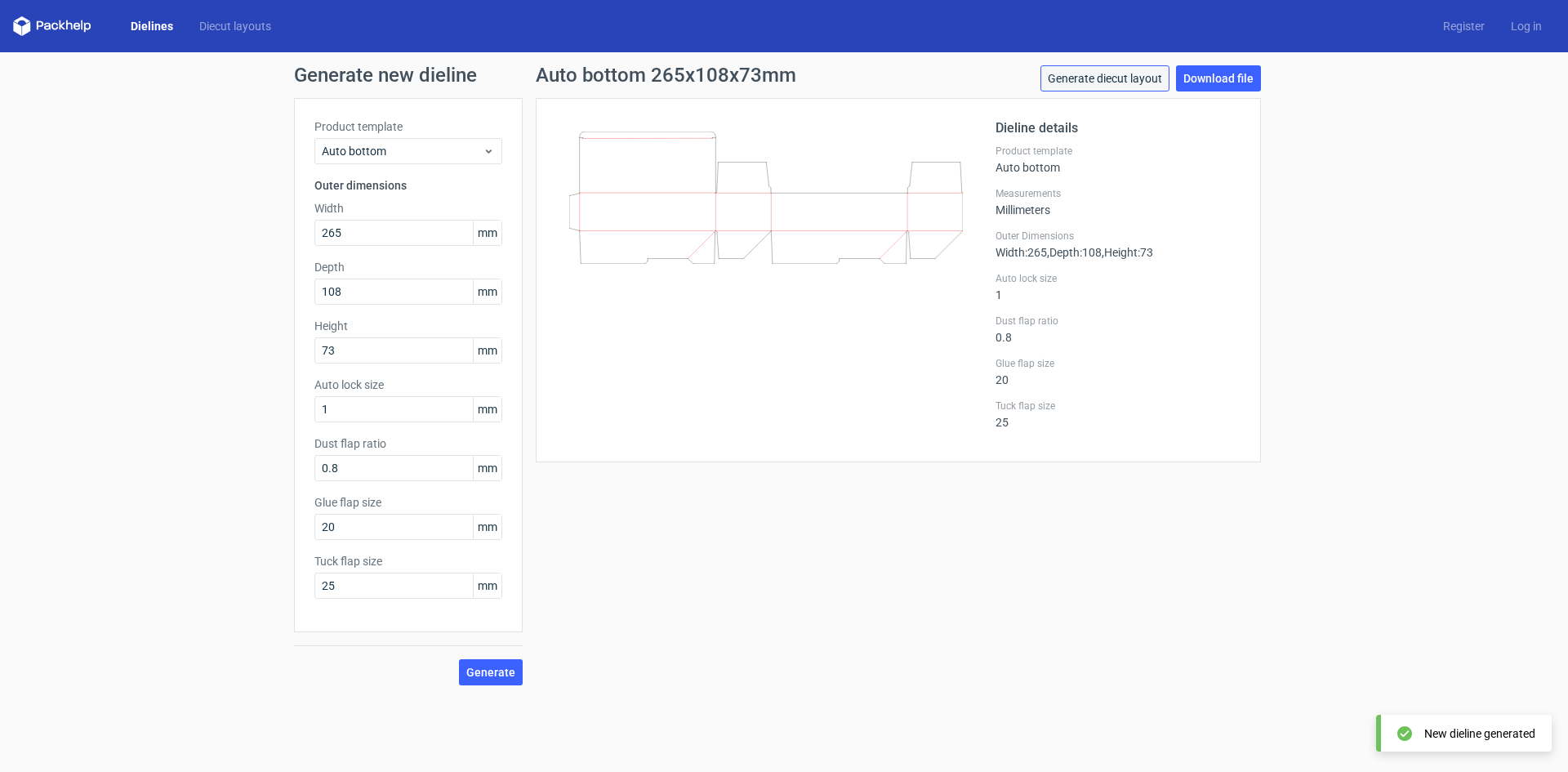
click at [1111, 85] on link "Generate diecut layout" at bounding box center [1105, 79] width 129 height 26
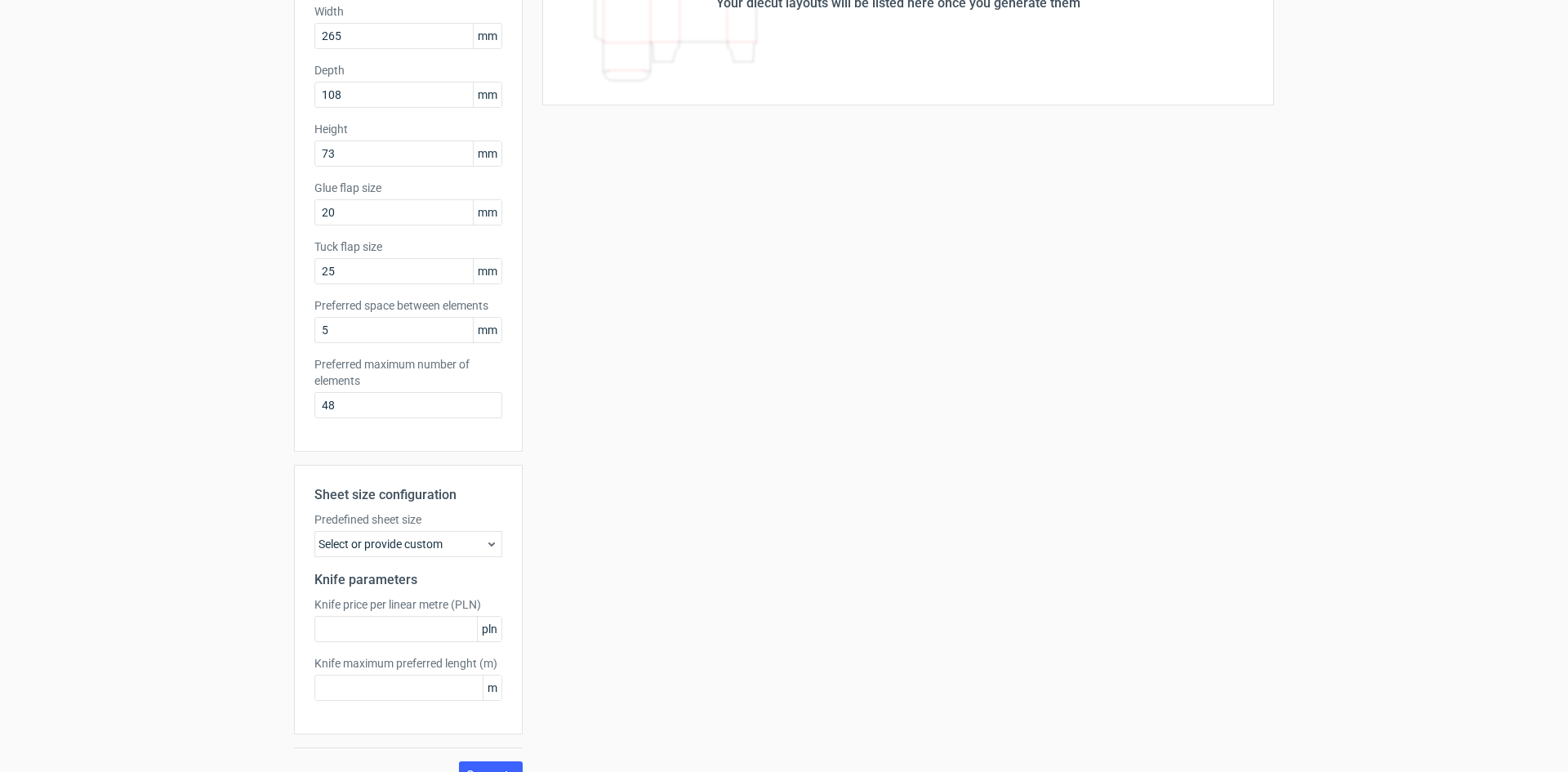
scroll to position [226, 0]
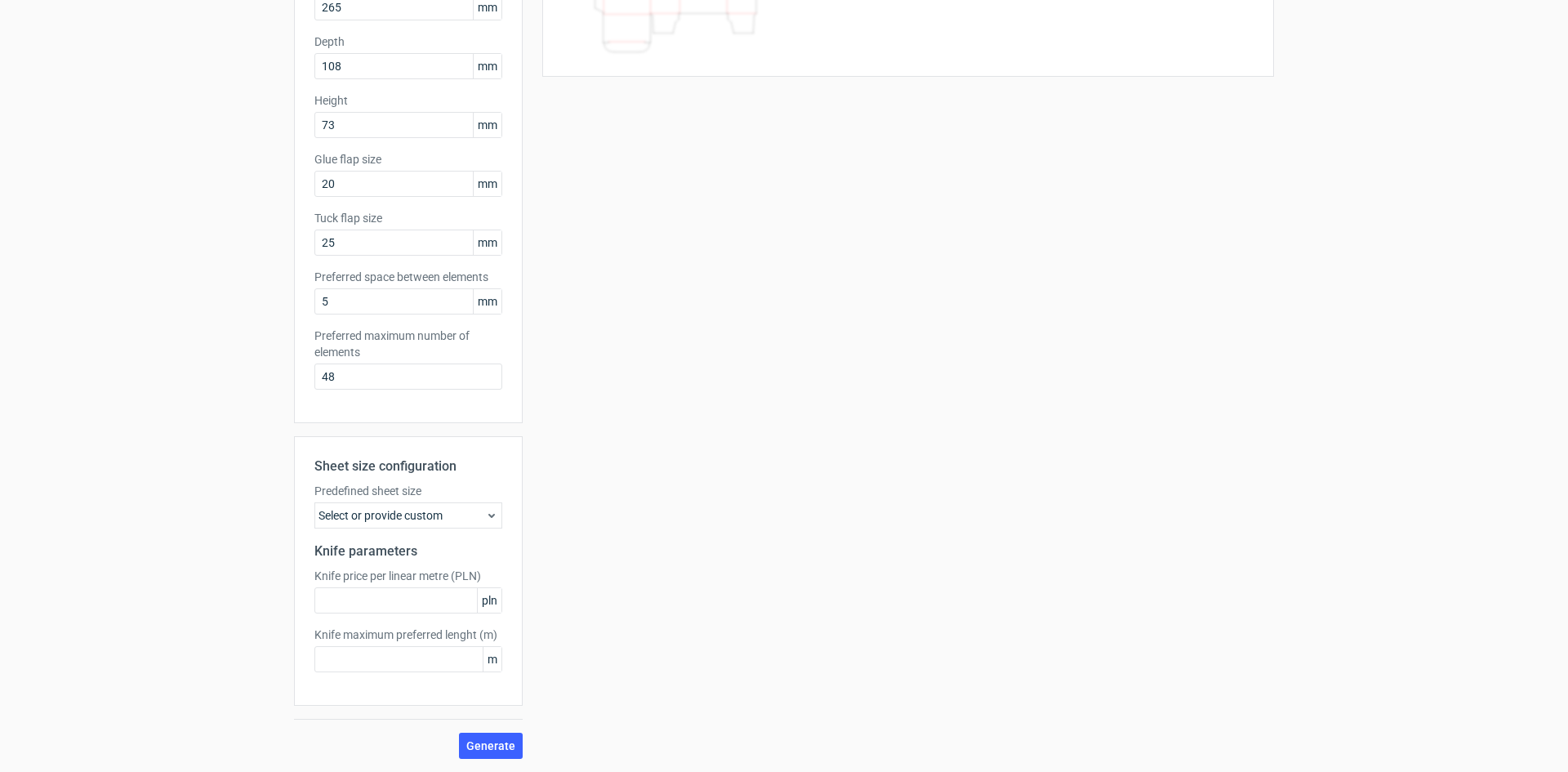
click at [388, 514] on div "Select or provide custom" at bounding box center [408, 515] width 188 height 26
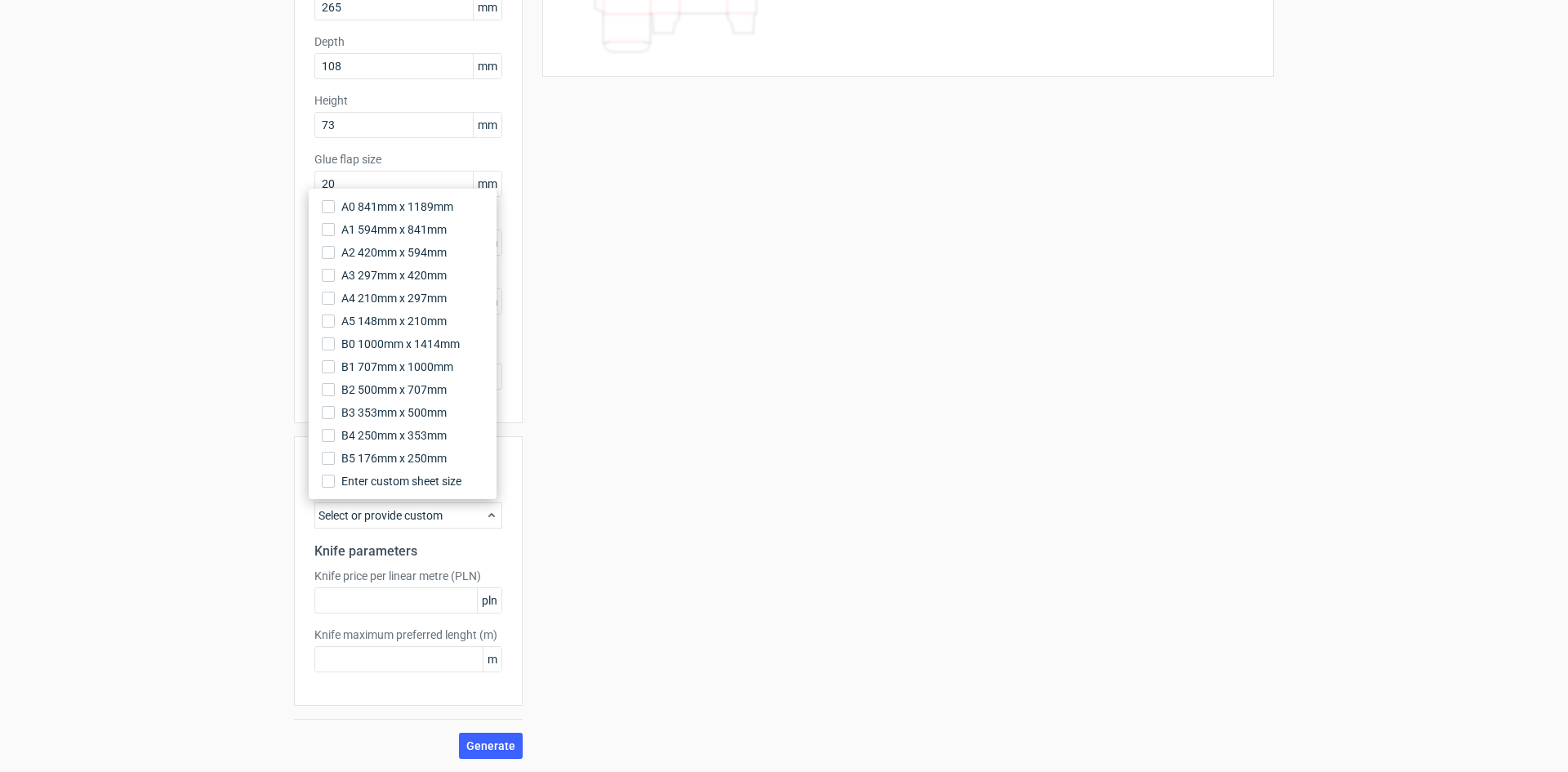
click at [390, 516] on div "Select or provide custom" at bounding box center [408, 515] width 188 height 26
click at [402, 482] on span "Enter custom sheet size" at bounding box center [403, 481] width 124 height 16
click at [335, 482] on input "Enter custom sheet size" at bounding box center [327, 481] width 13 height 13
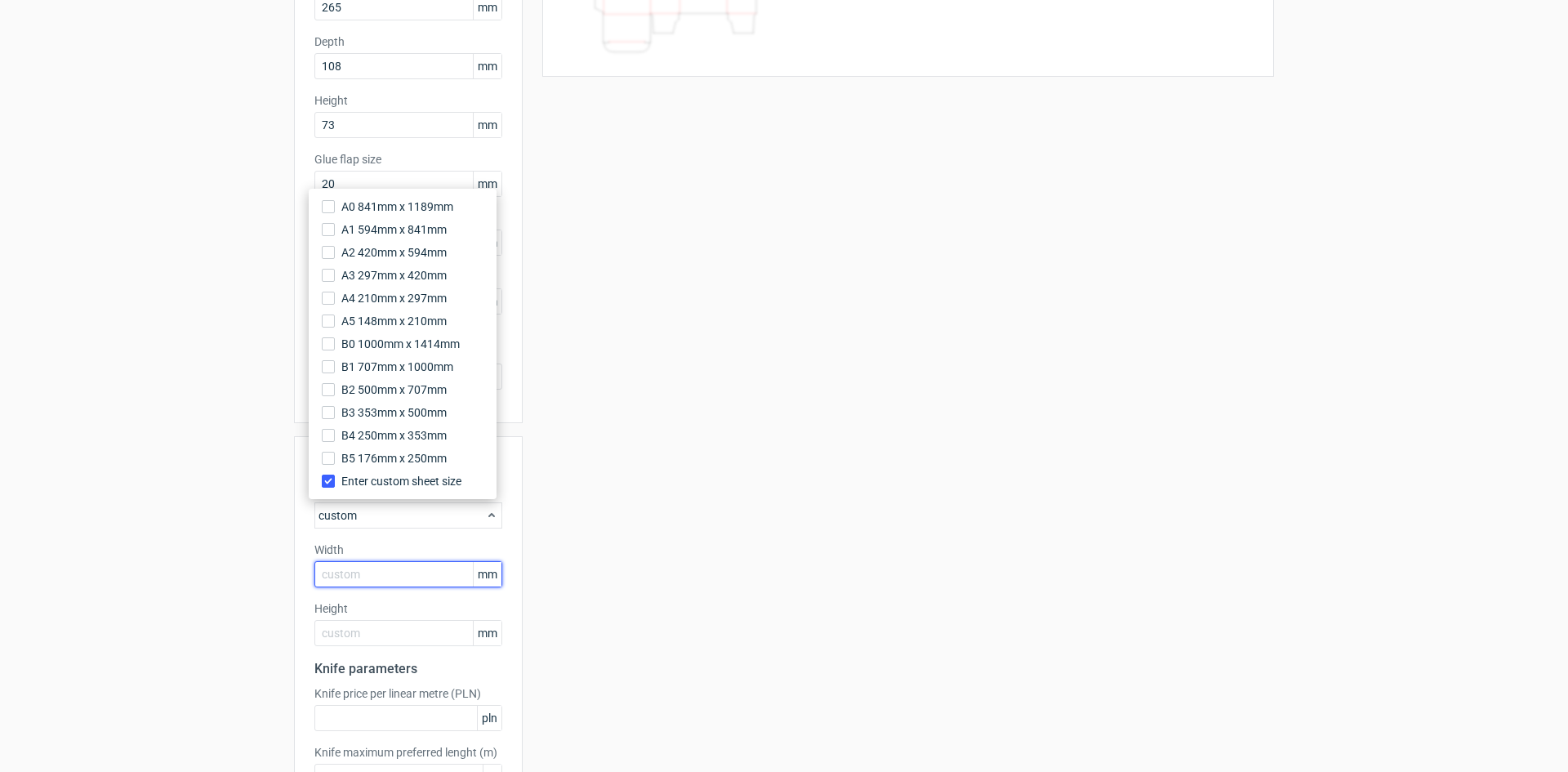
click at [380, 572] on input "text" at bounding box center [408, 574] width 188 height 26
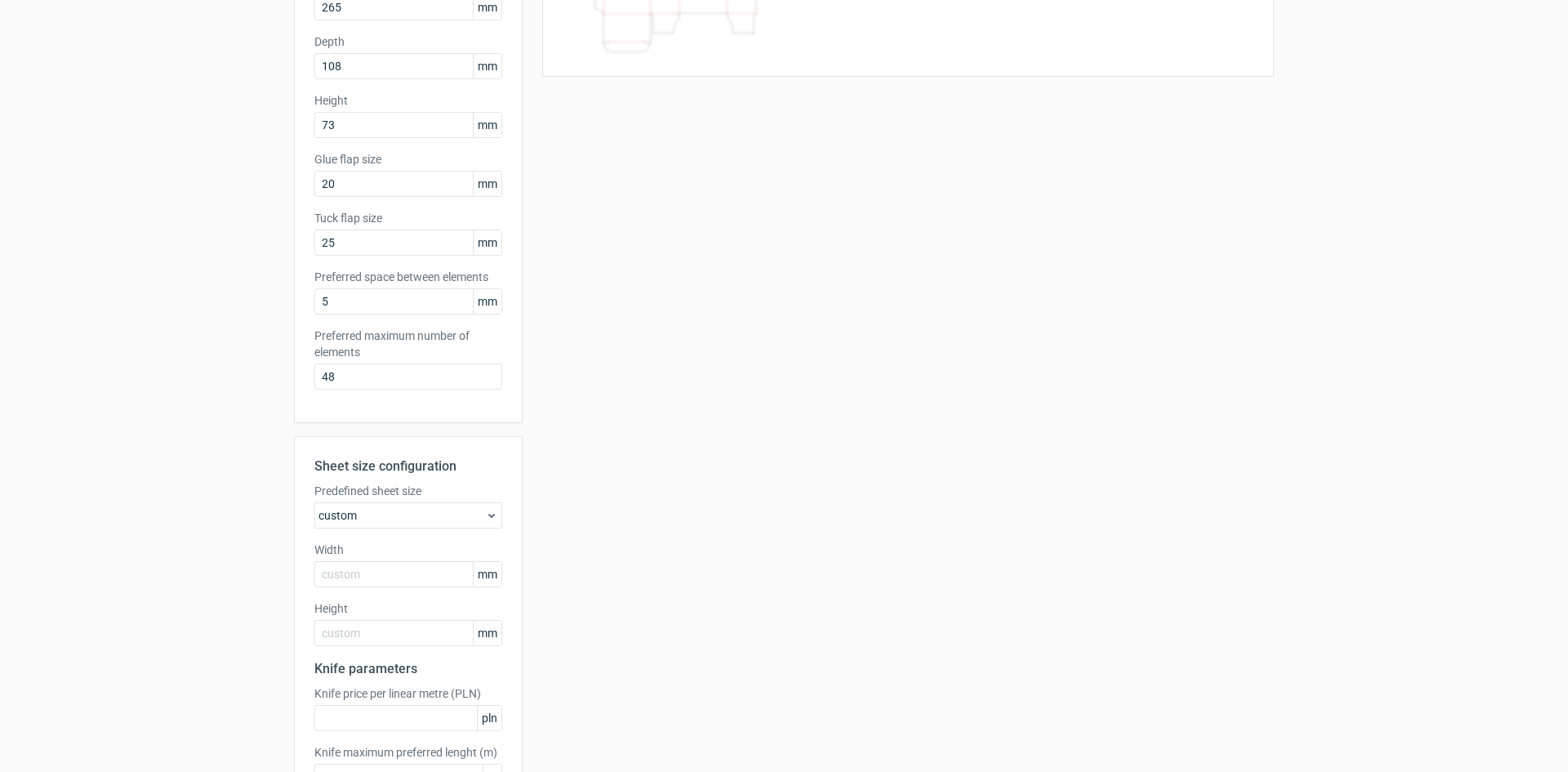
click at [501, 581] on div "Sheet size configuration Predefined sheet size custom Width mm Height mm Knife …" at bounding box center [408, 629] width 229 height 387
click at [481, 576] on span "mm" at bounding box center [487, 574] width 29 height 25
click at [409, 579] on input "text" at bounding box center [408, 574] width 188 height 26
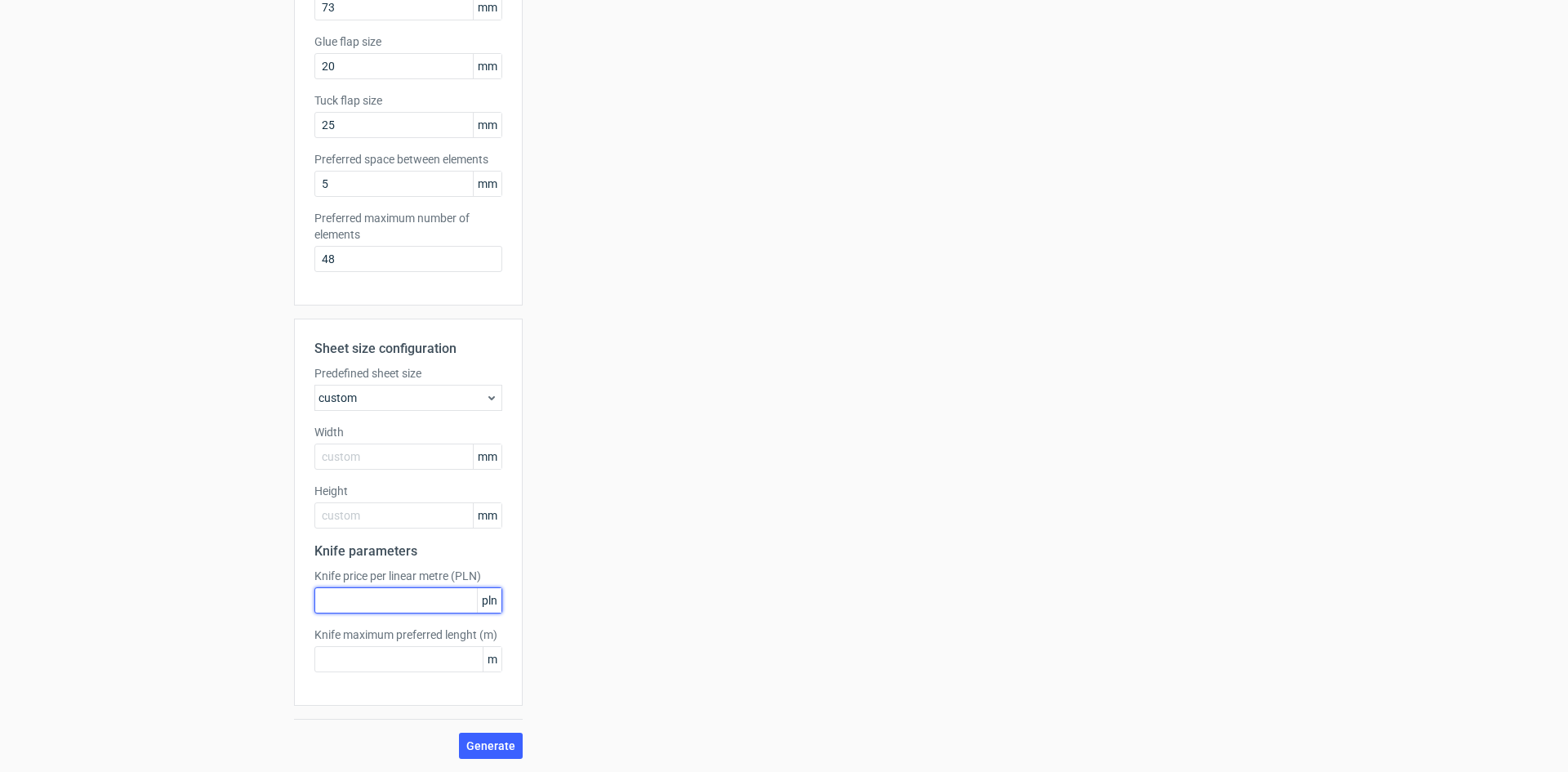
click at [418, 604] on input "text" at bounding box center [408, 600] width 188 height 26
click at [354, 464] on input "text" at bounding box center [408, 457] width 188 height 26
type input "1000"
click at [331, 517] on input "text" at bounding box center [408, 515] width 188 height 26
type input "1000"
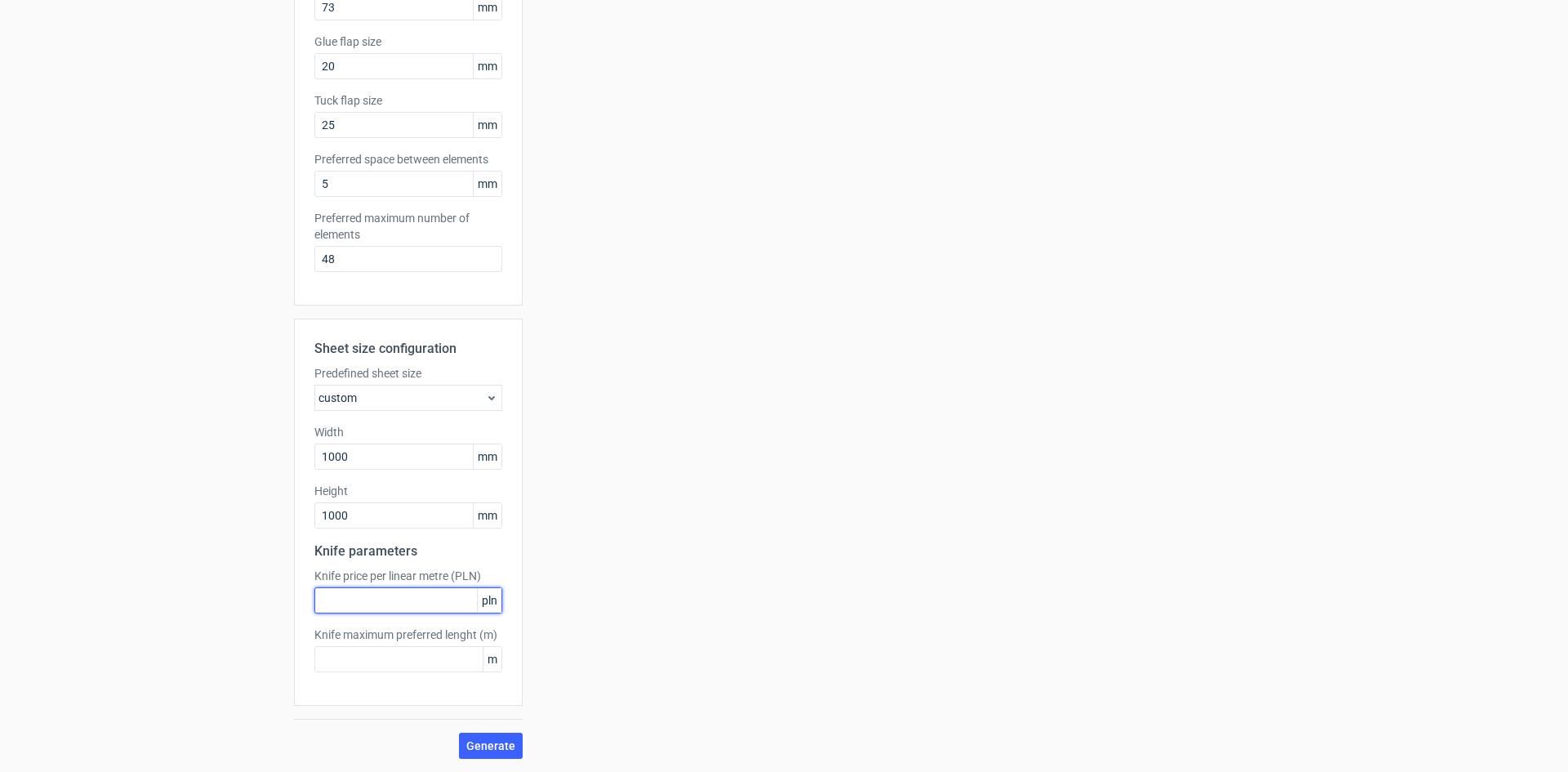
click at [408, 597] on input "text" at bounding box center [408, 600] width 188 height 26
click at [483, 742] on span "Generate" at bounding box center [490, 745] width 49 height 11
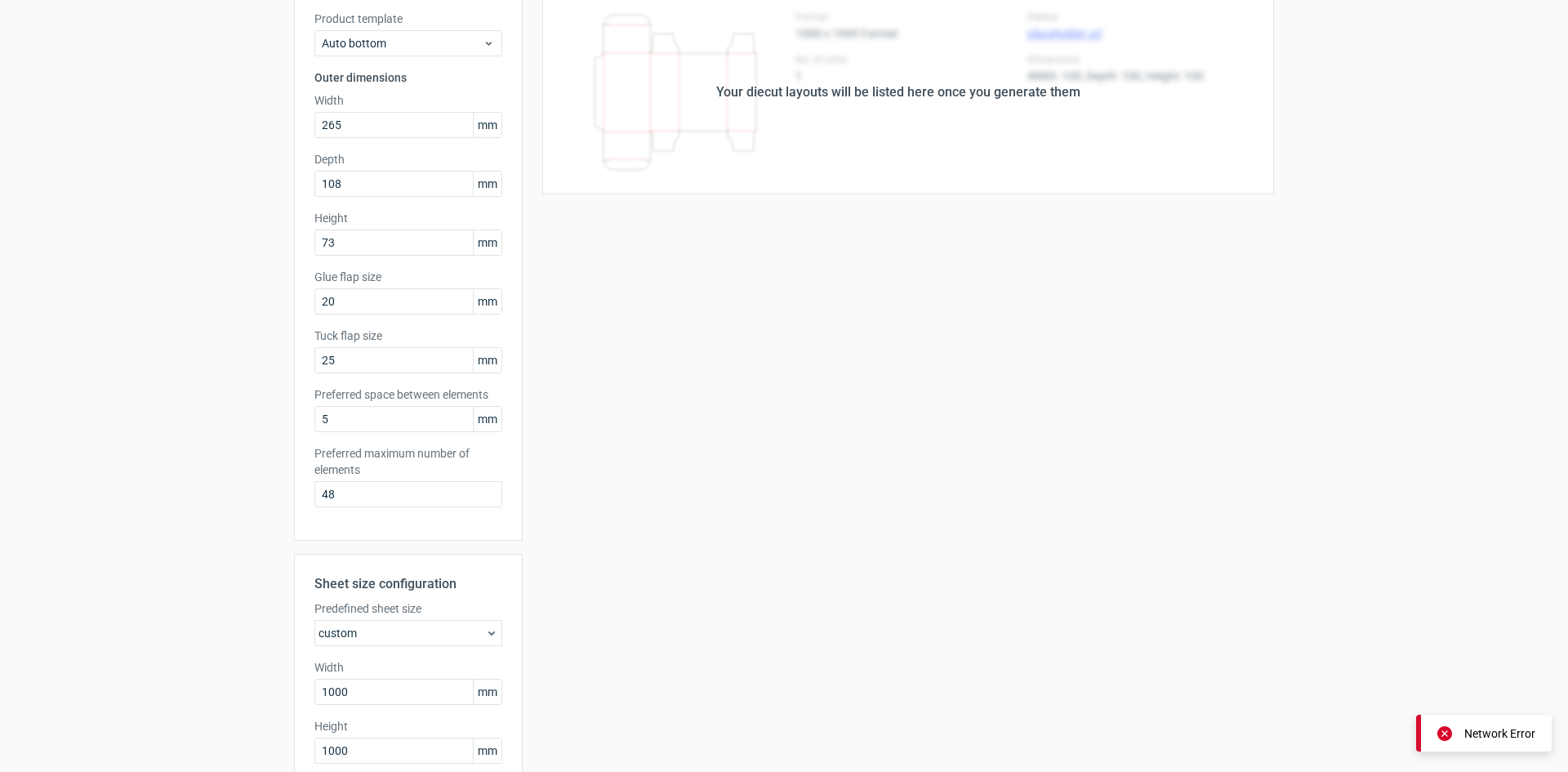
scroll to position [0, 0]
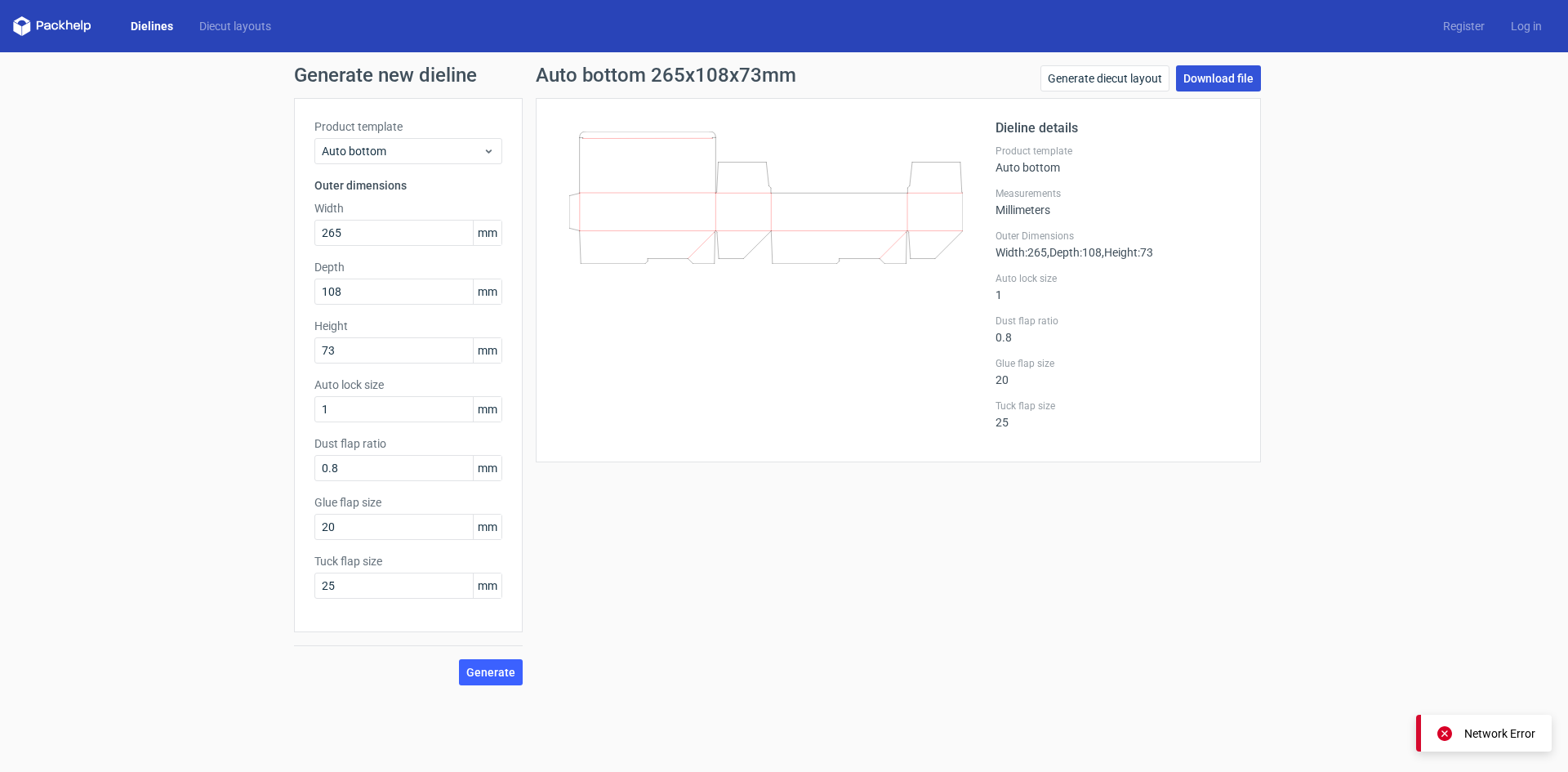
click at [1204, 86] on link "Download file" at bounding box center [1218, 79] width 85 height 26
